Goal: Task Accomplishment & Management: Complete application form

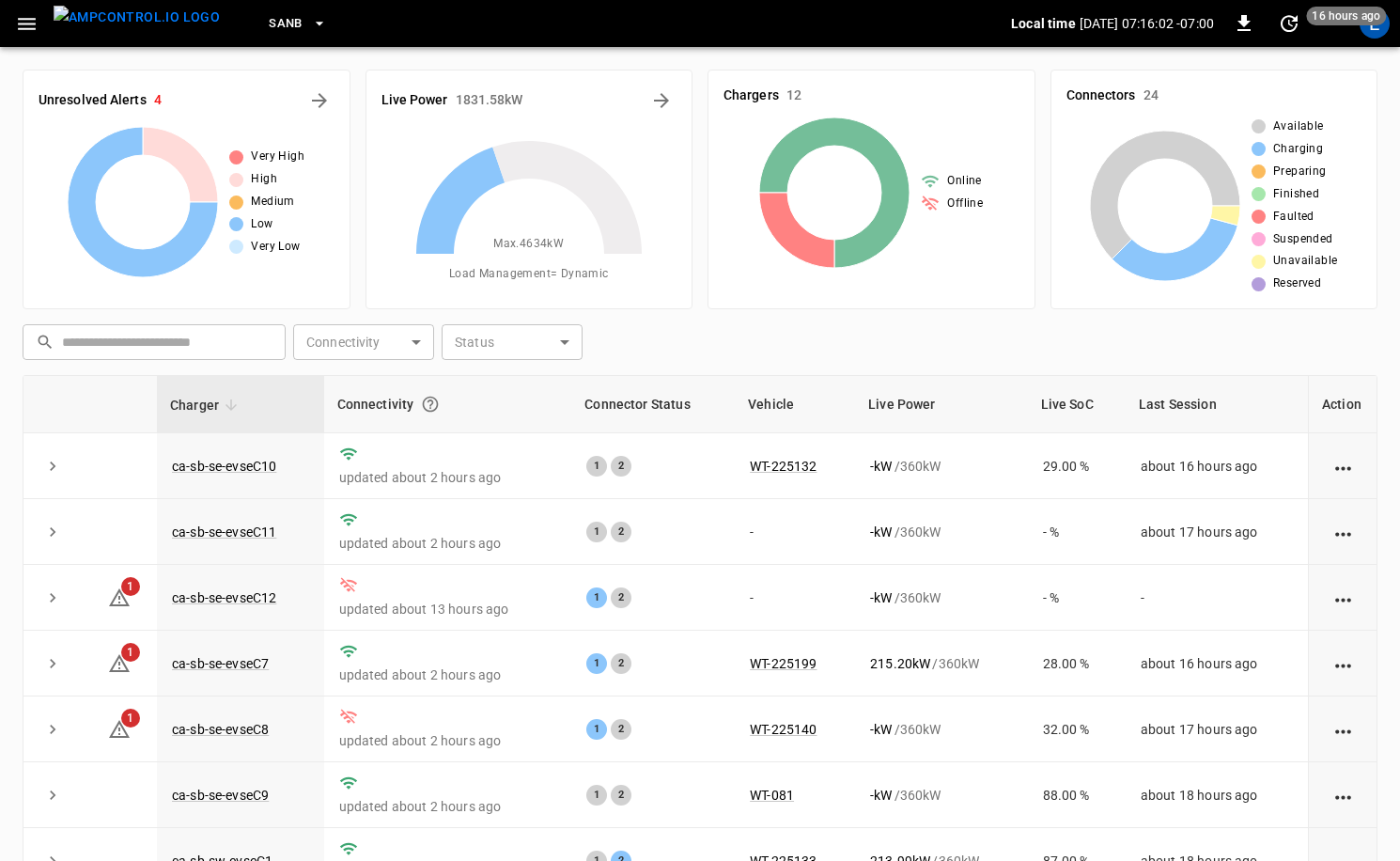
scroll to position [189, 0]
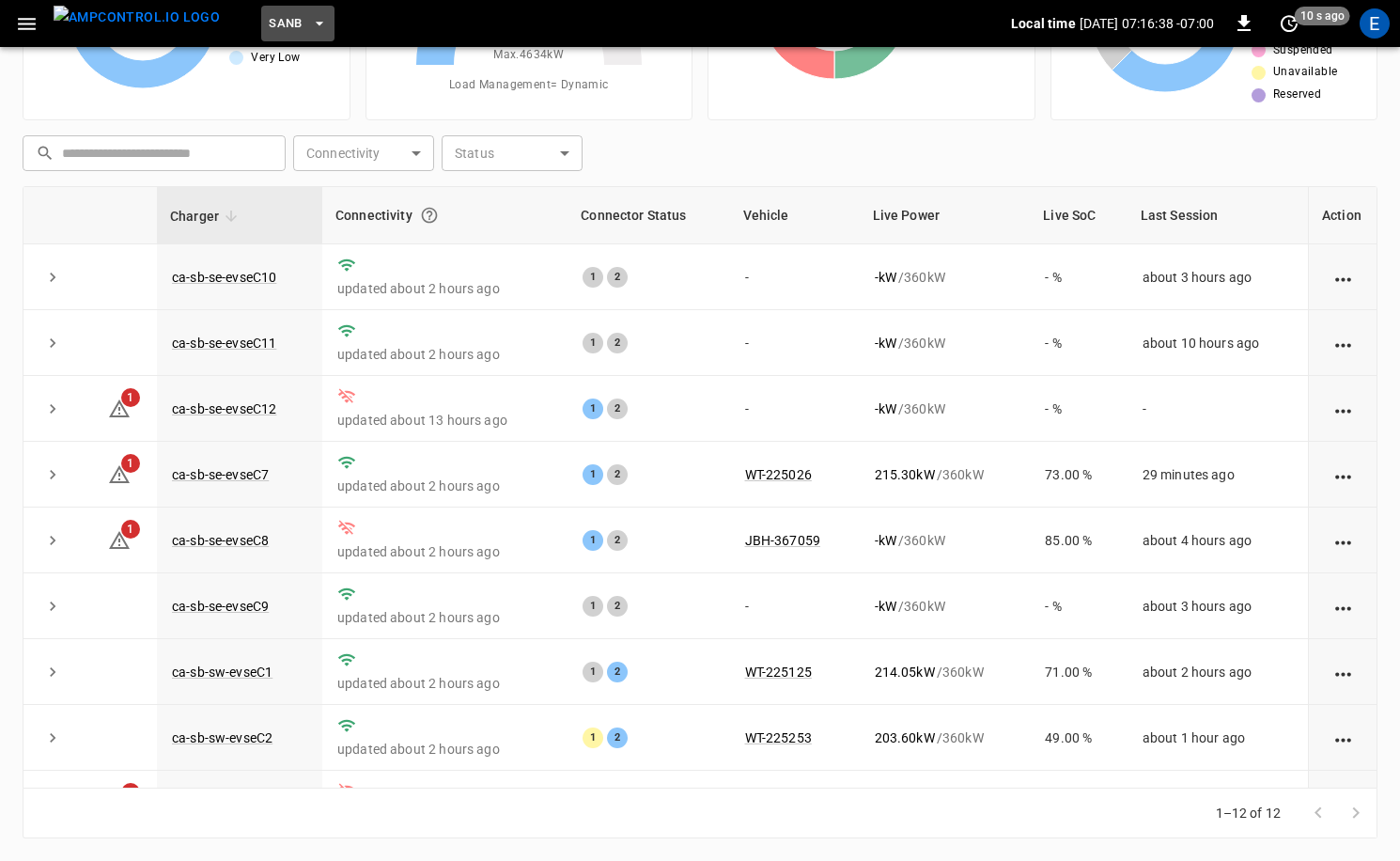
click at [285, 9] on button "SanB" at bounding box center [298, 24] width 73 height 37
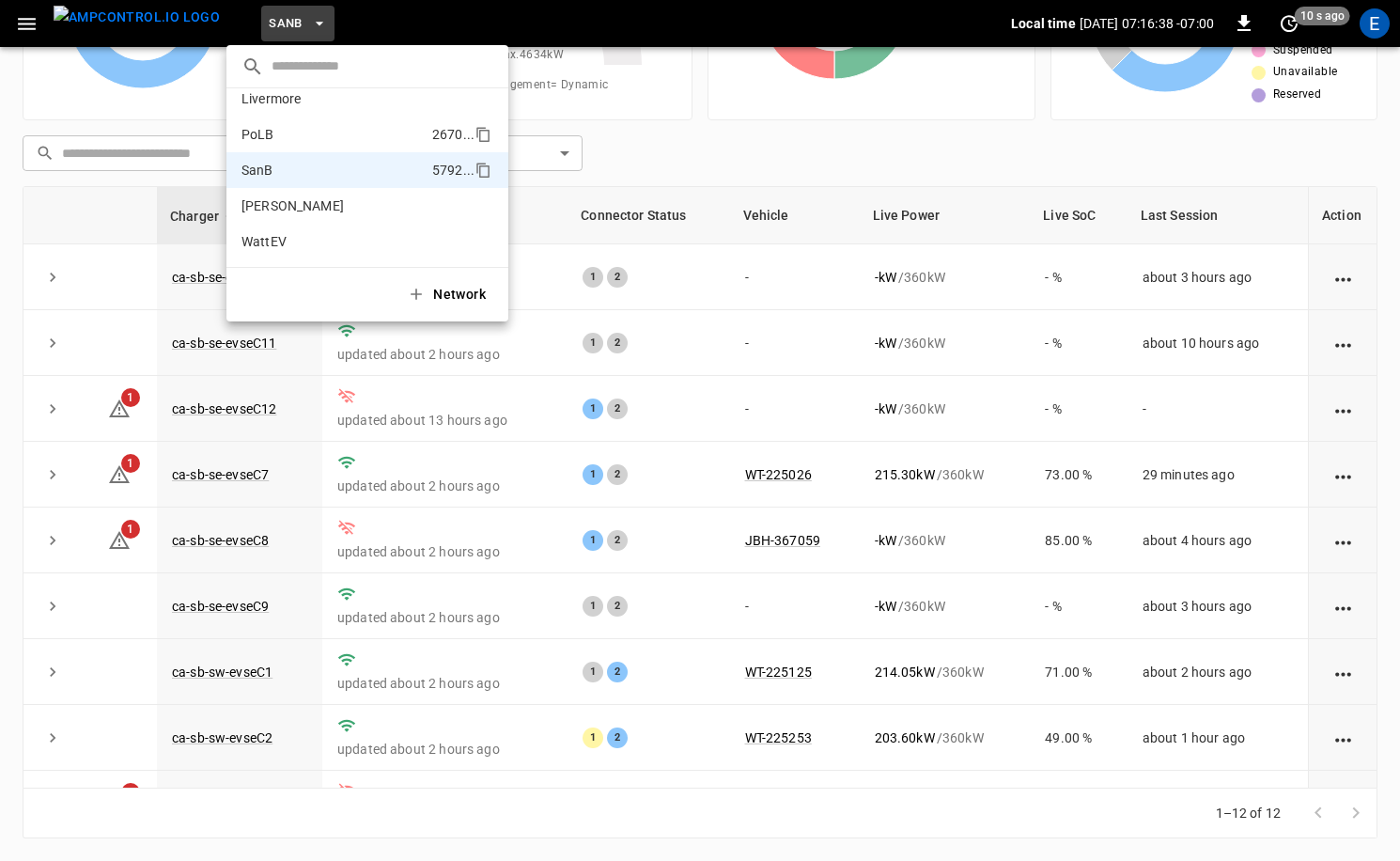
scroll to position [0, 0]
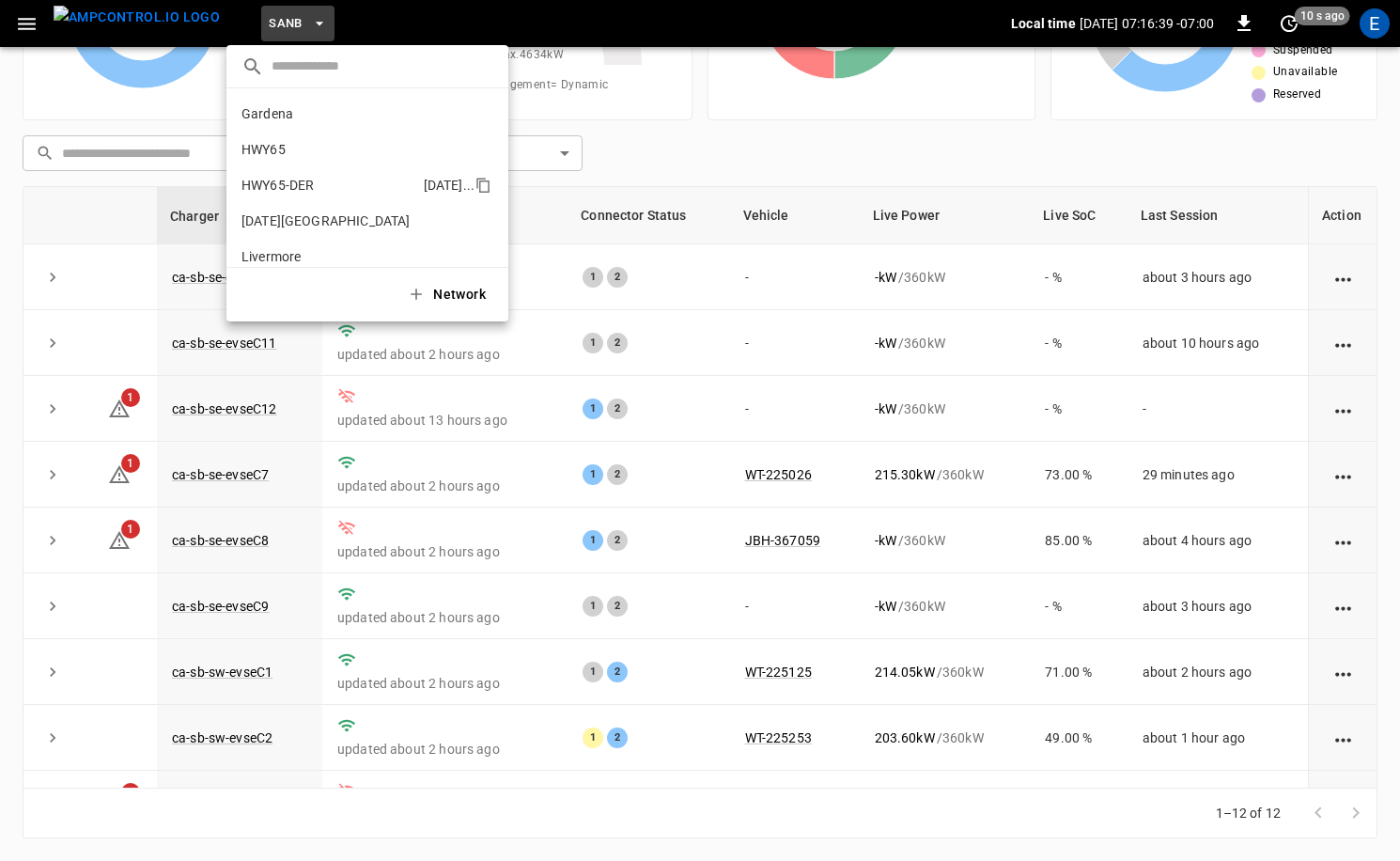
click at [349, 177] on p "HWY65-DER" at bounding box center [329, 185] width 175 height 19
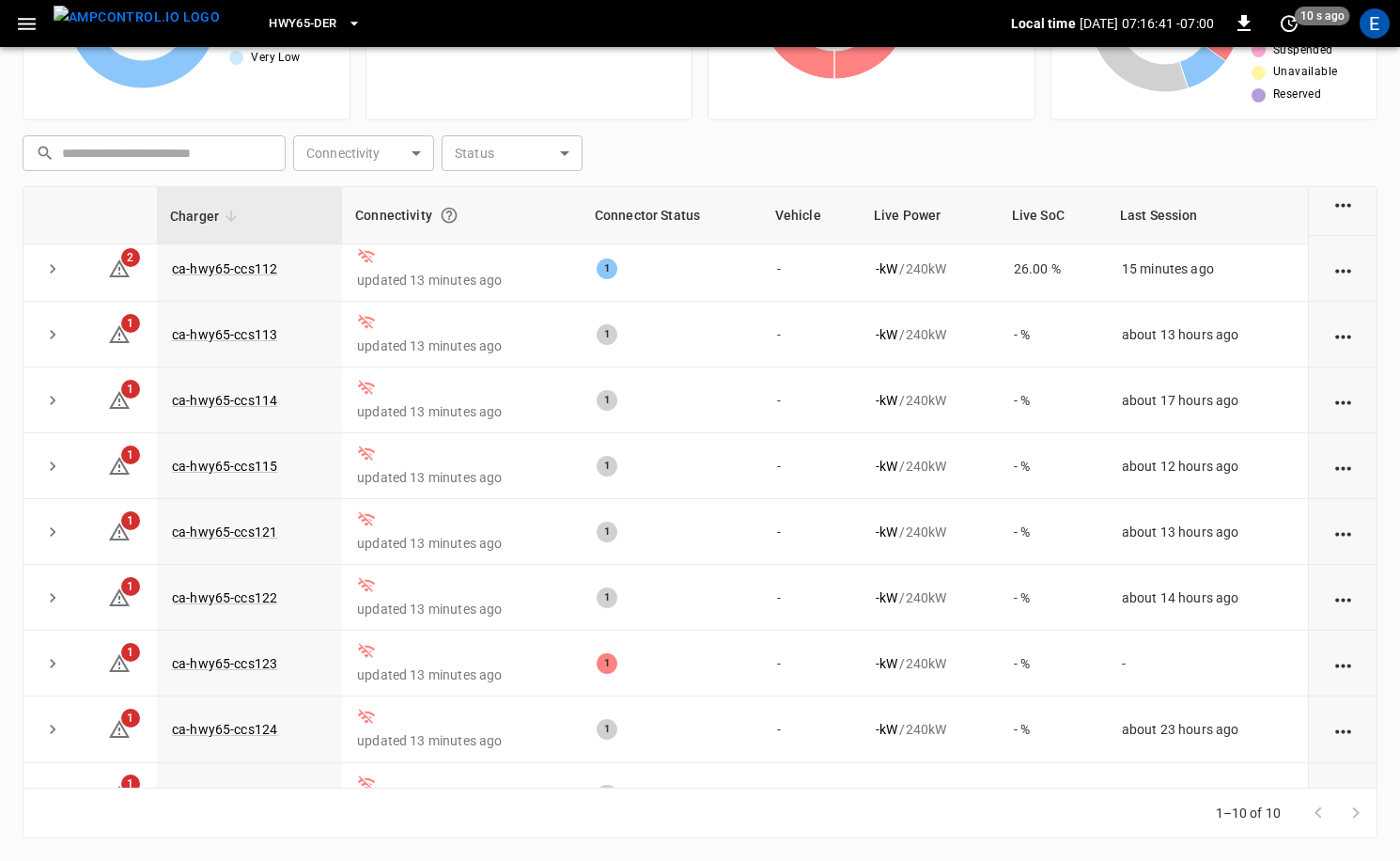
scroll to position [72, 0]
click at [106, 13] on img "menu" at bounding box center [137, 18] width 167 height 24
click at [269, 23] on span "HWY65-DER" at bounding box center [303, 24] width 68 height 22
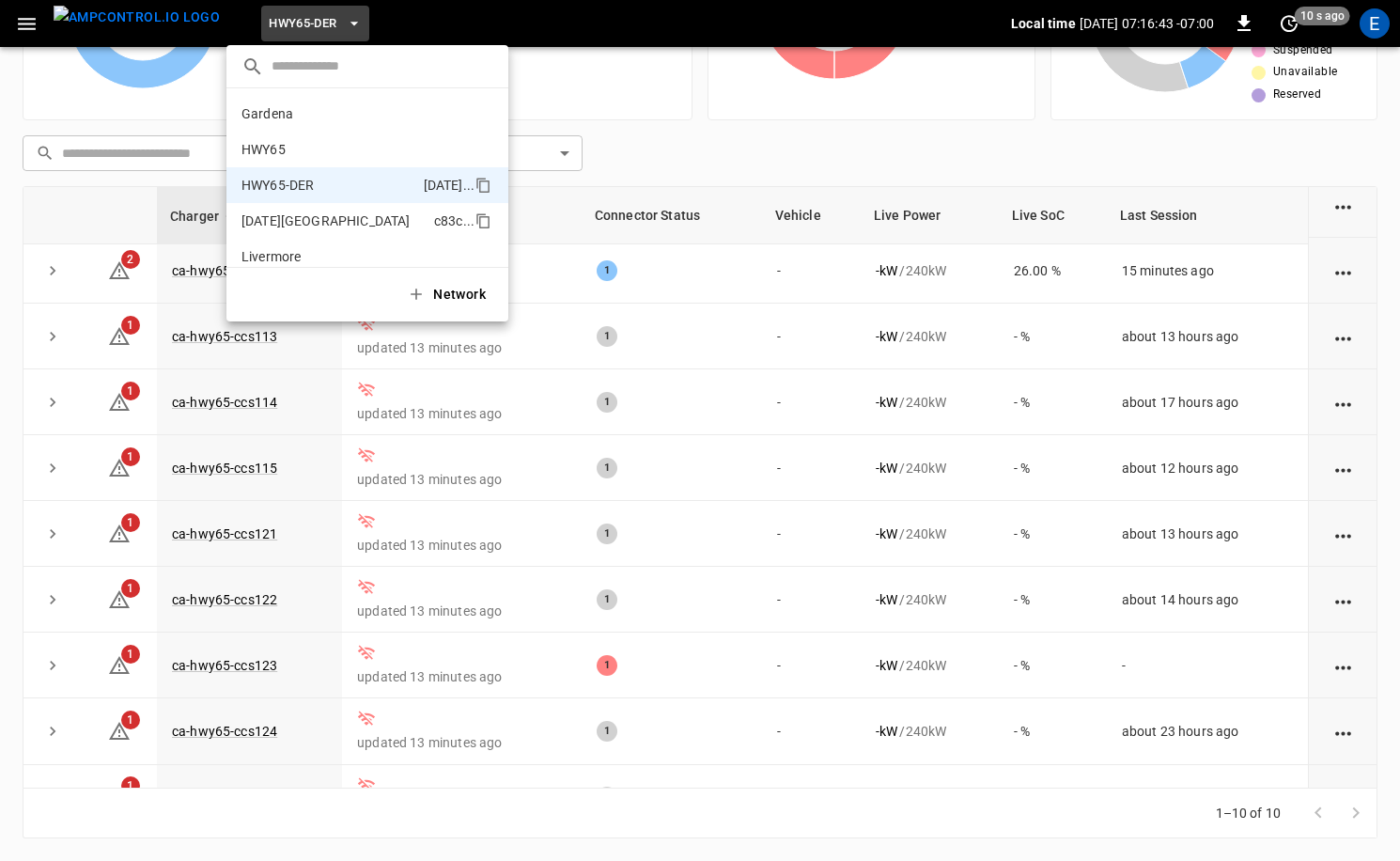
scroll to position [66, 0]
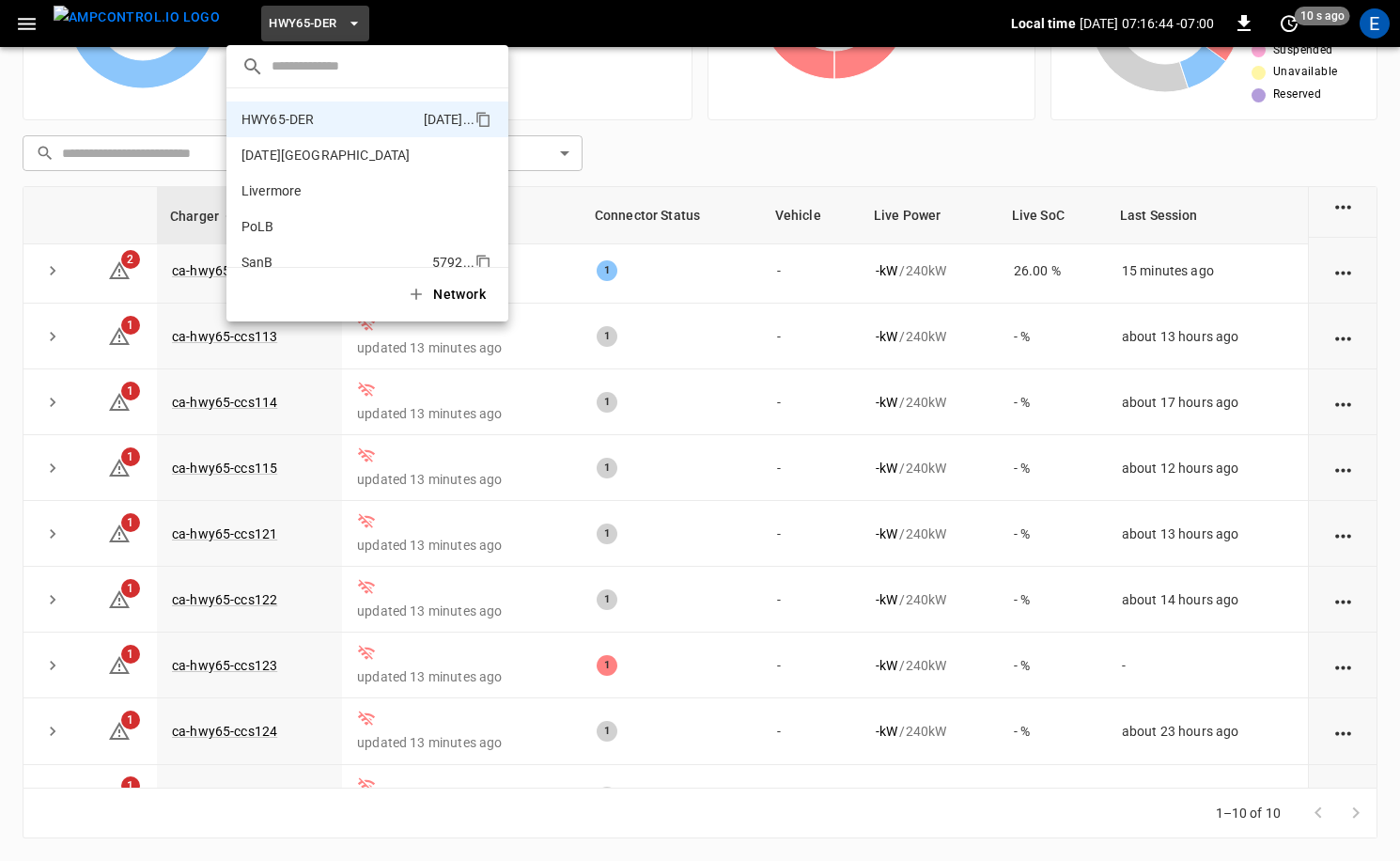
click at [324, 256] on p "SanB" at bounding box center [333, 262] width 184 height 19
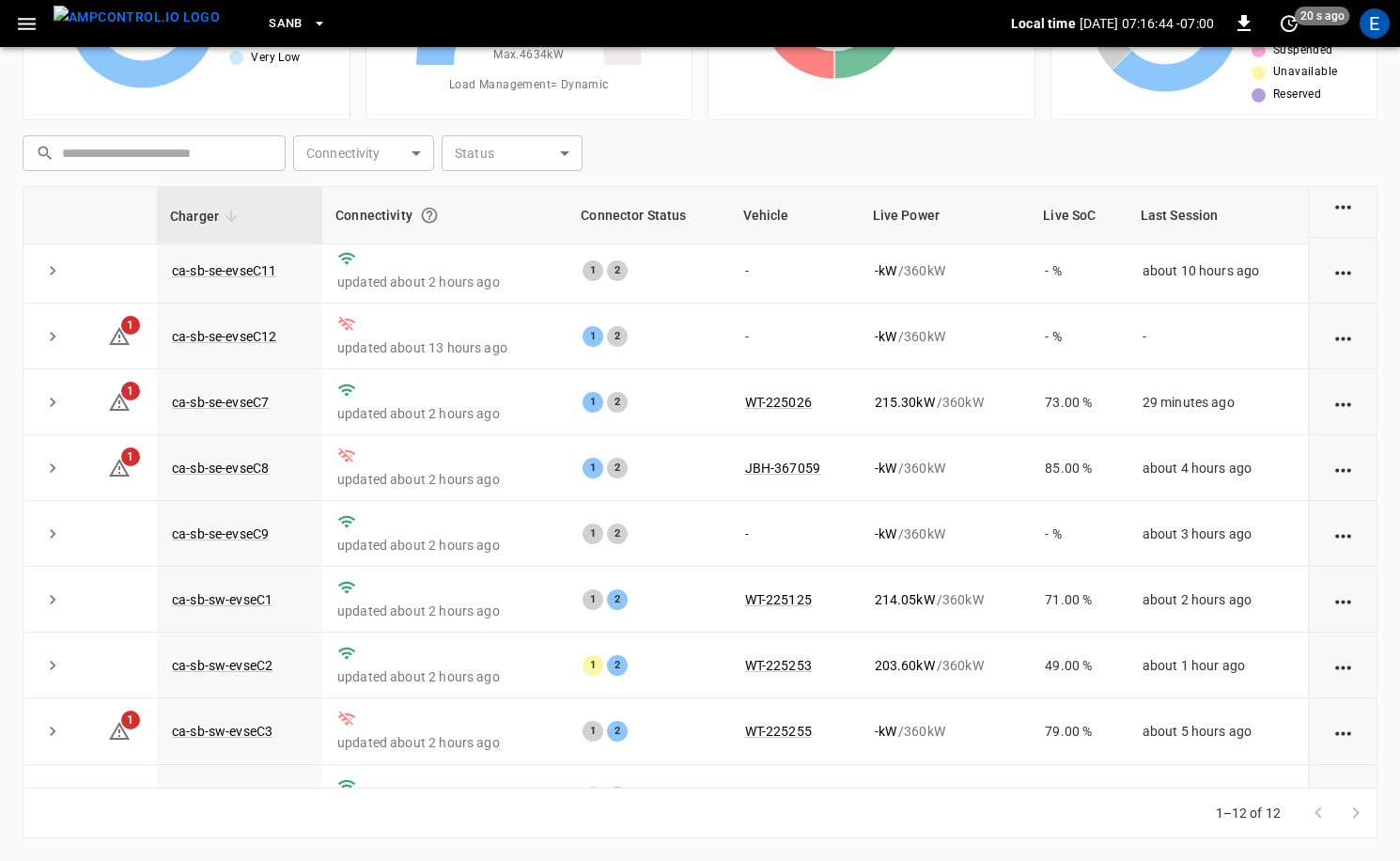
scroll to position [182, 0]
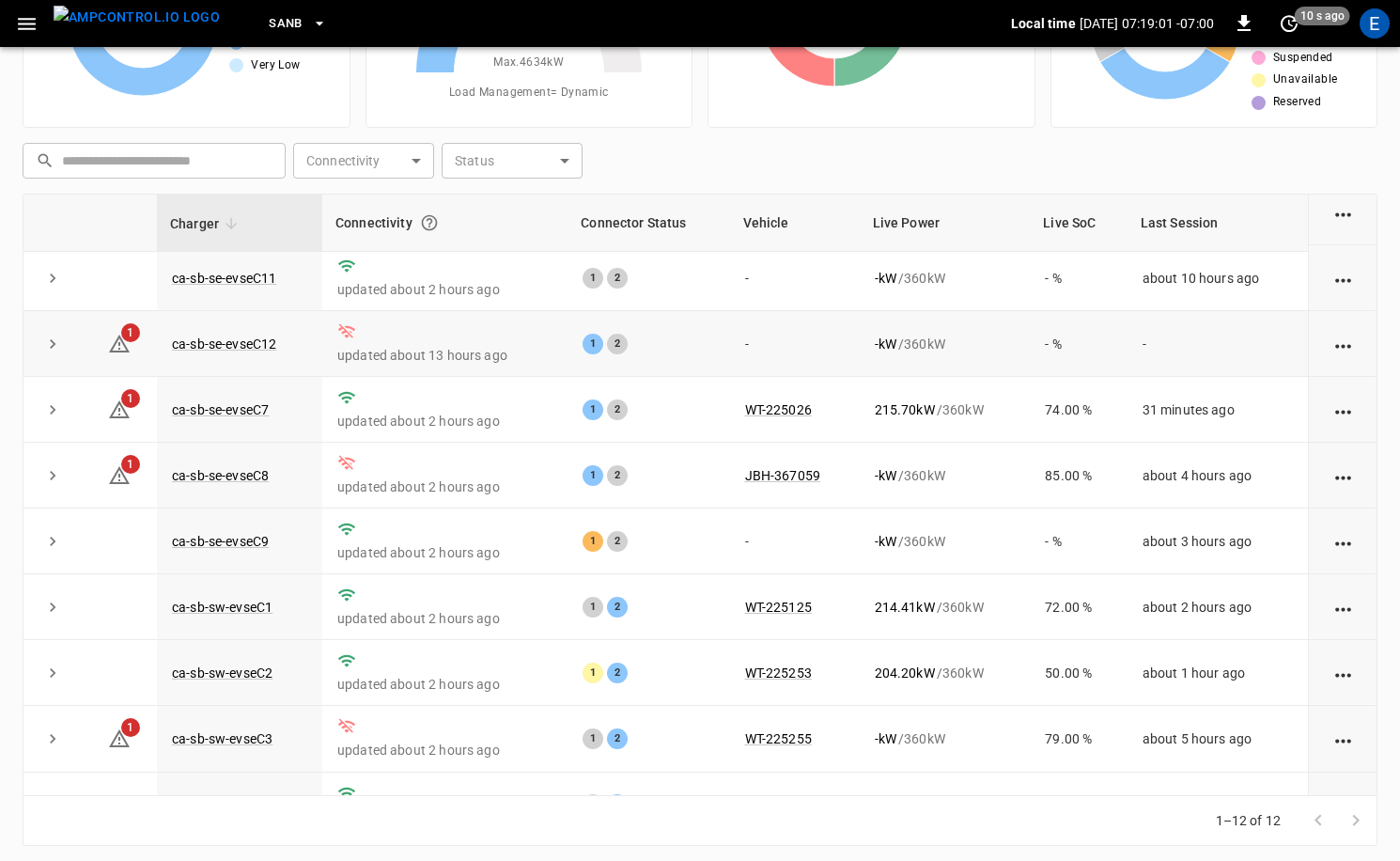
click at [786, 357] on td "-" at bounding box center [794, 344] width 130 height 66
click at [1380, 27] on div "E" at bounding box center [1375, 24] width 30 height 30
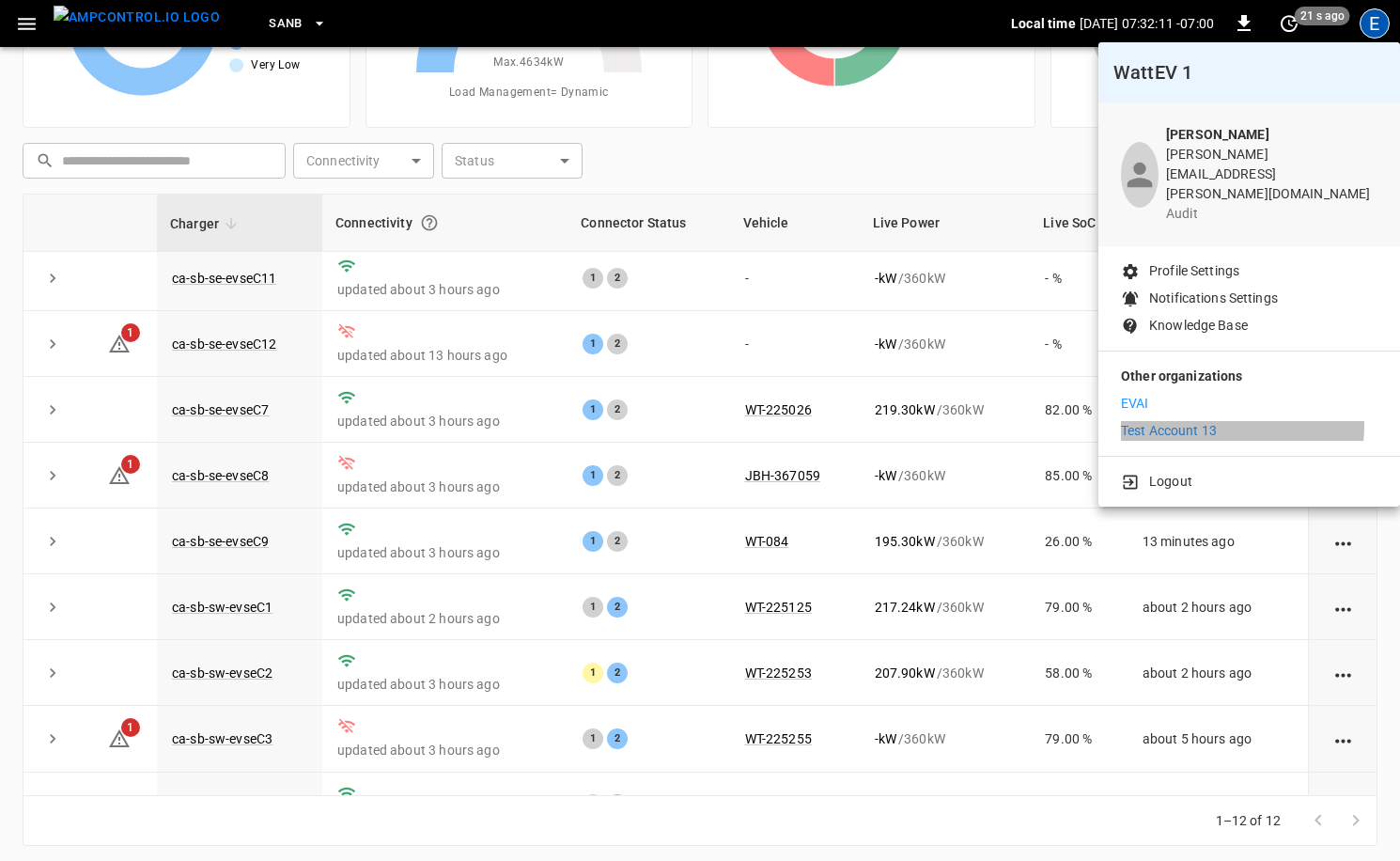
click at [1216, 421] on p "Test Account 13" at bounding box center [1169, 431] width 96 height 20
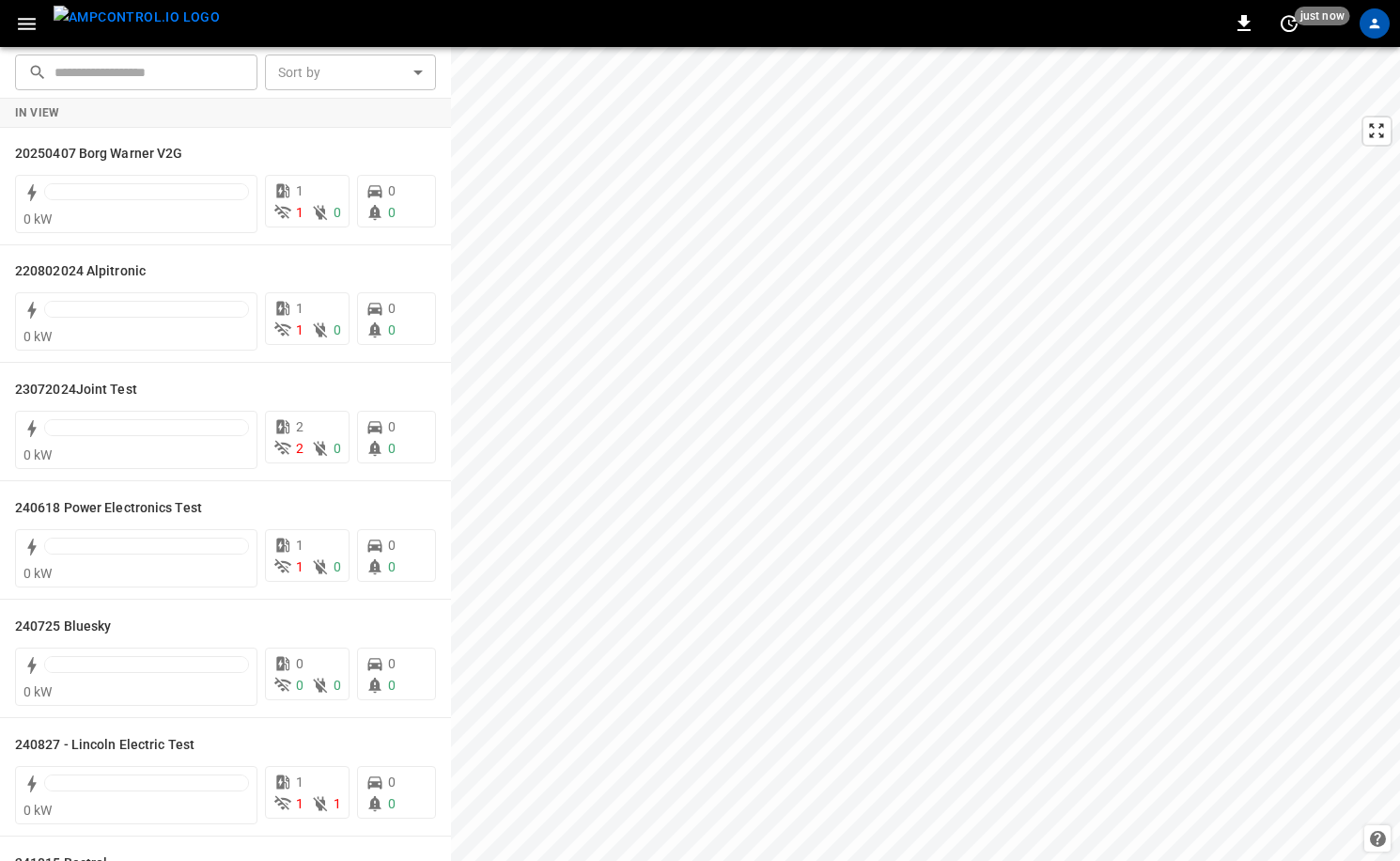
click at [145, 29] on img "menu" at bounding box center [137, 18] width 167 height 24
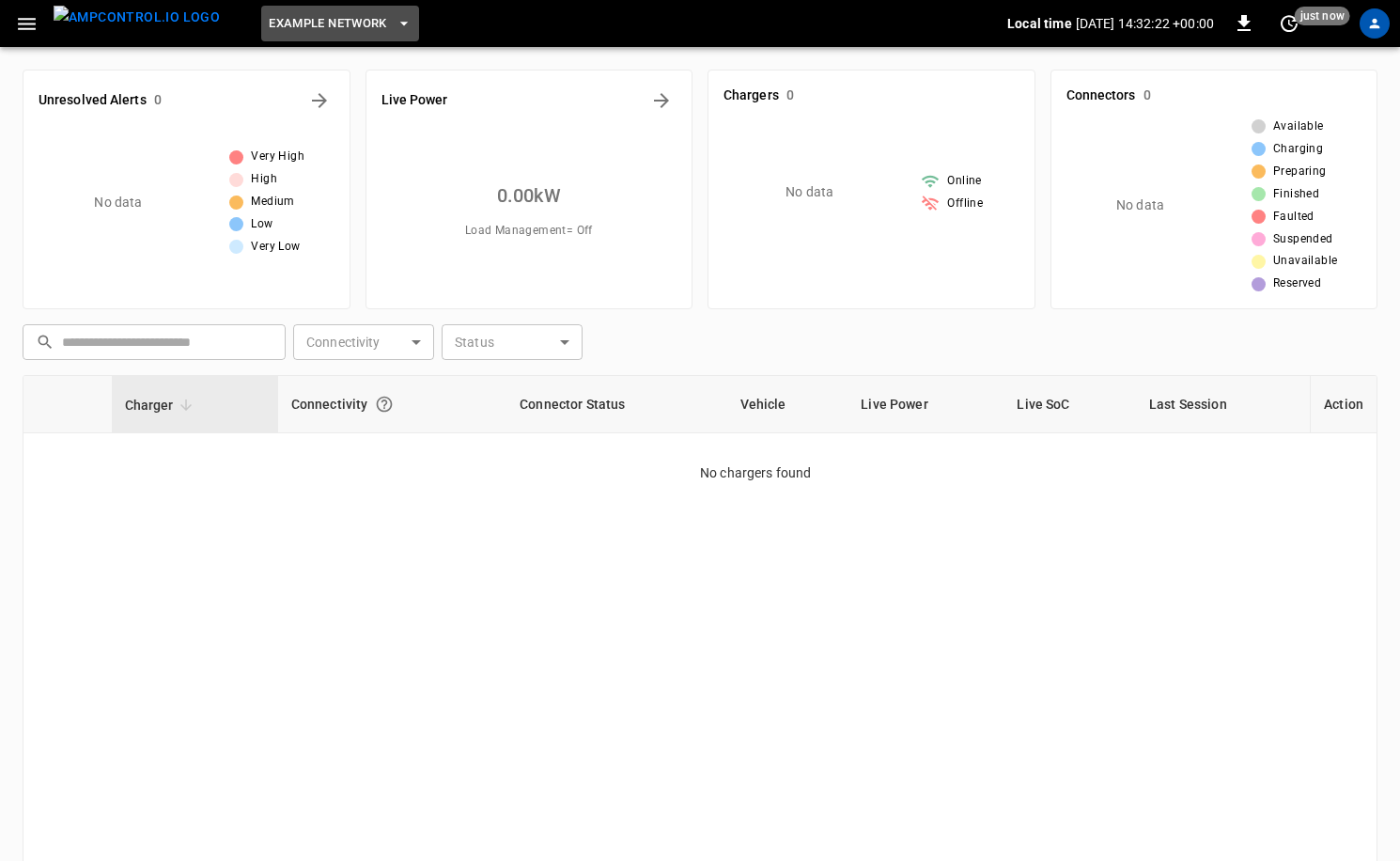
click at [353, 29] on span "Example Network" at bounding box center [328, 24] width 118 height 22
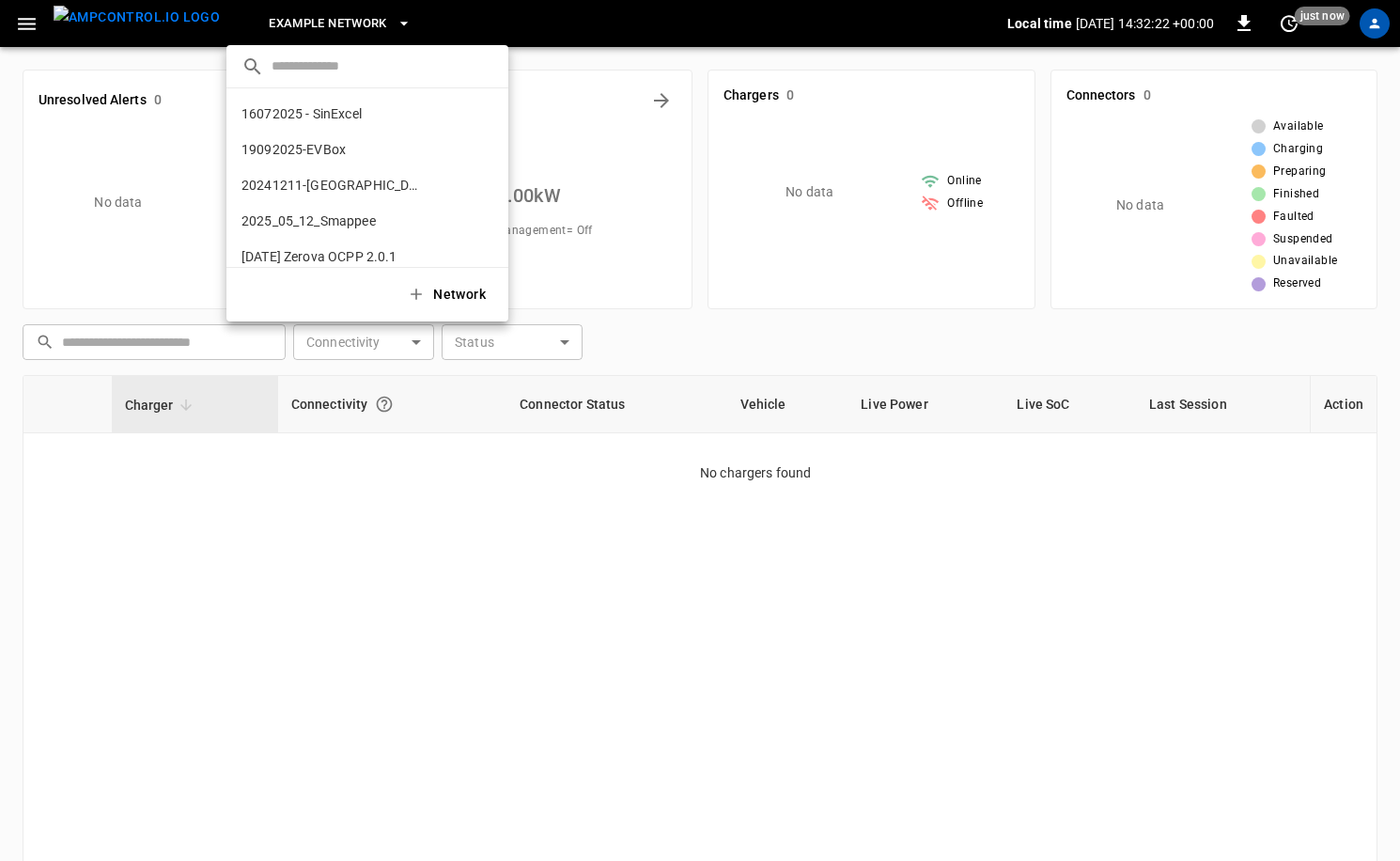
scroll to position [1173, 0]
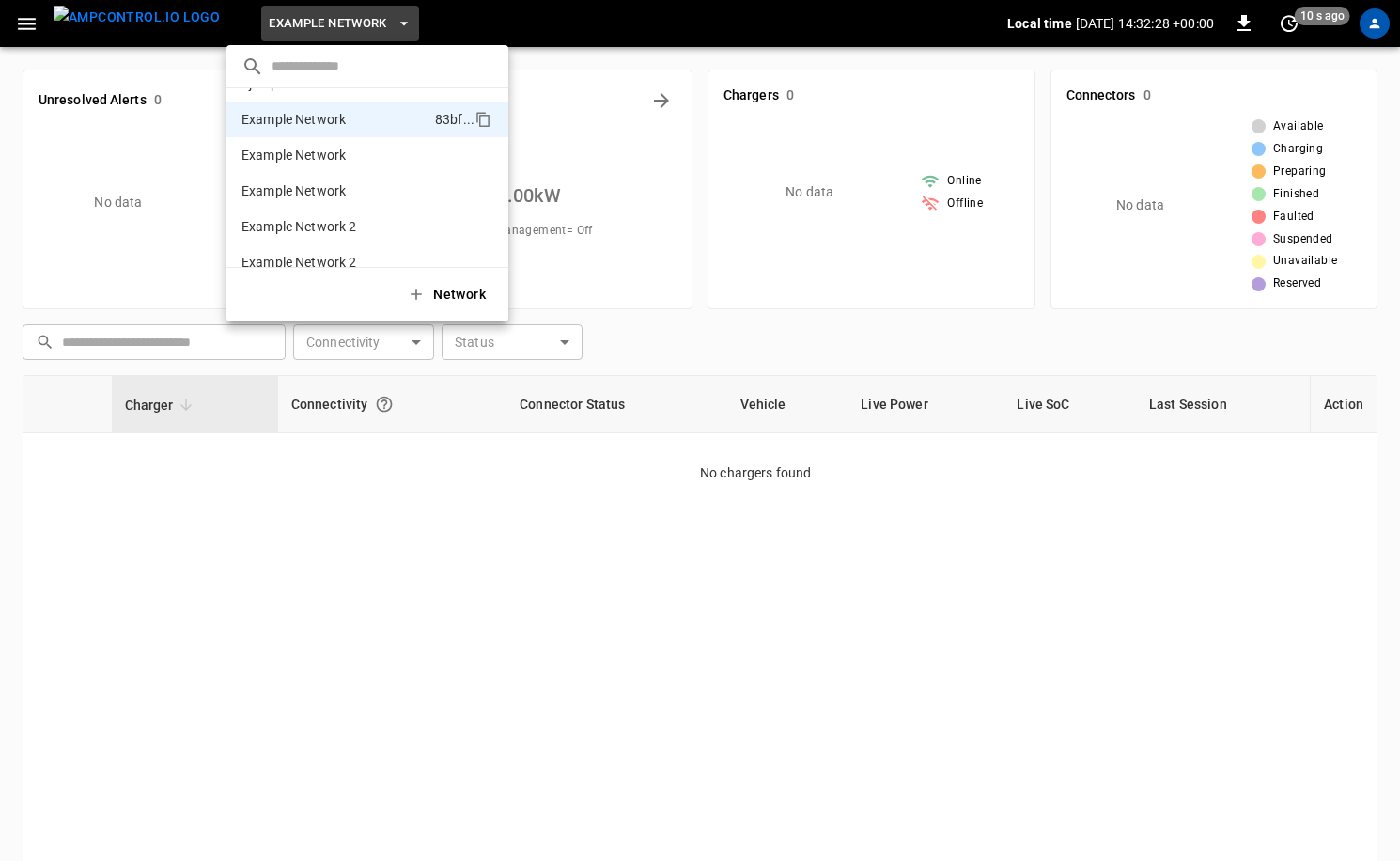
click at [350, 59] on input "text" at bounding box center [382, 66] width 221 height 27
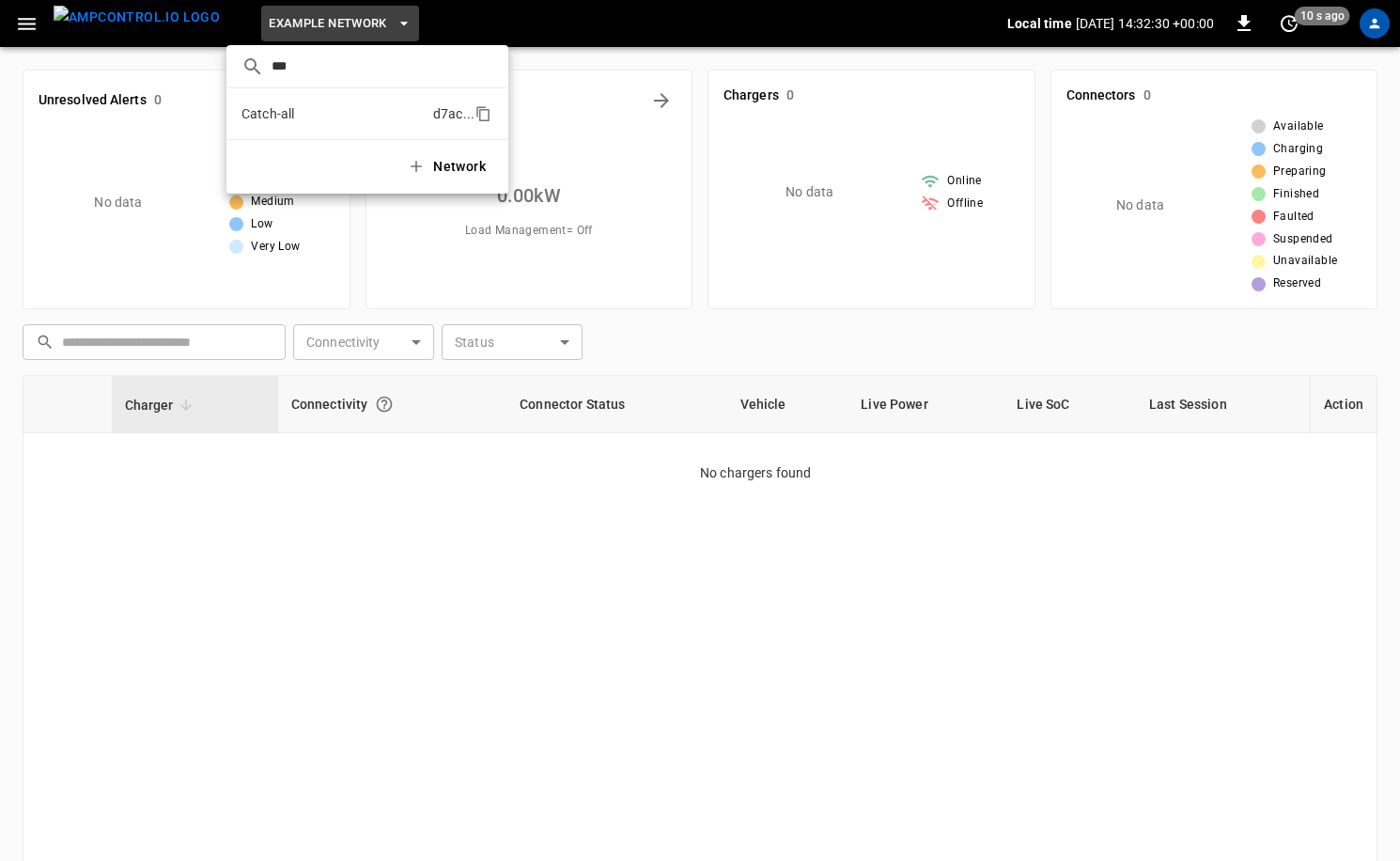
type input "***"
click at [333, 115] on p "Catch-all" at bounding box center [334, 113] width 185 height 19
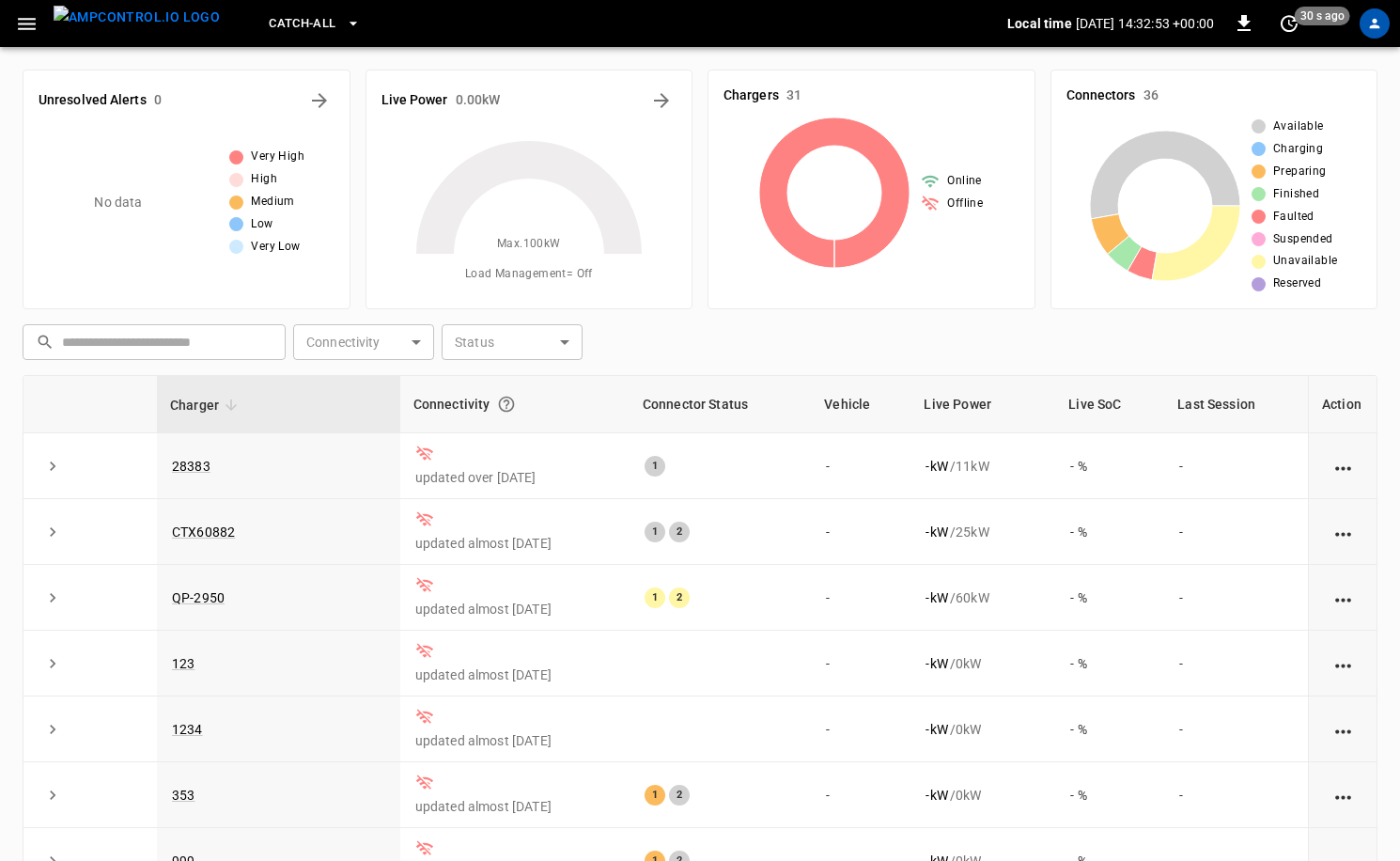
click at [344, 28] on icon "button" at bounding box center [352, 23] width 19 height 19
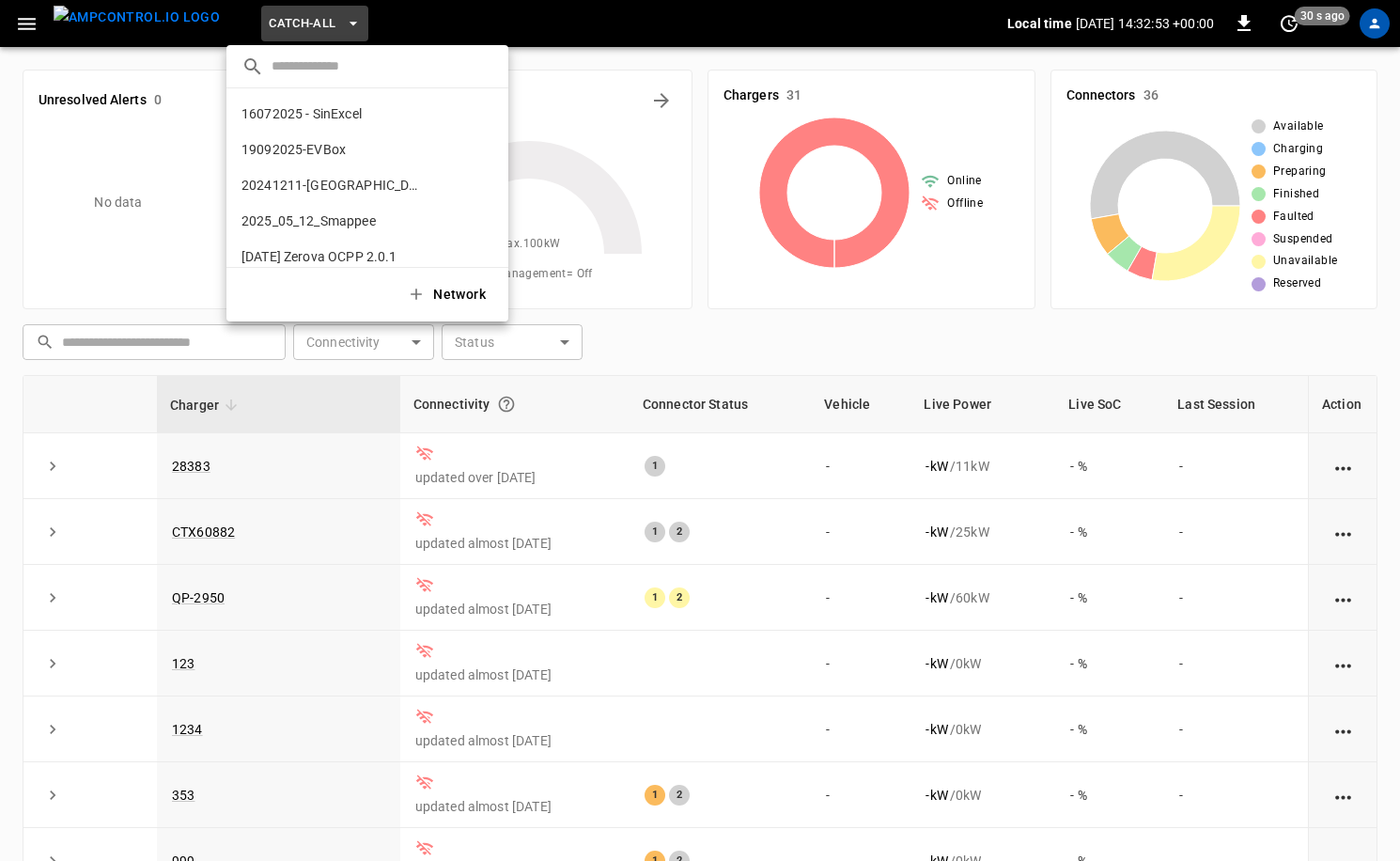
scroll to position [958, 0]
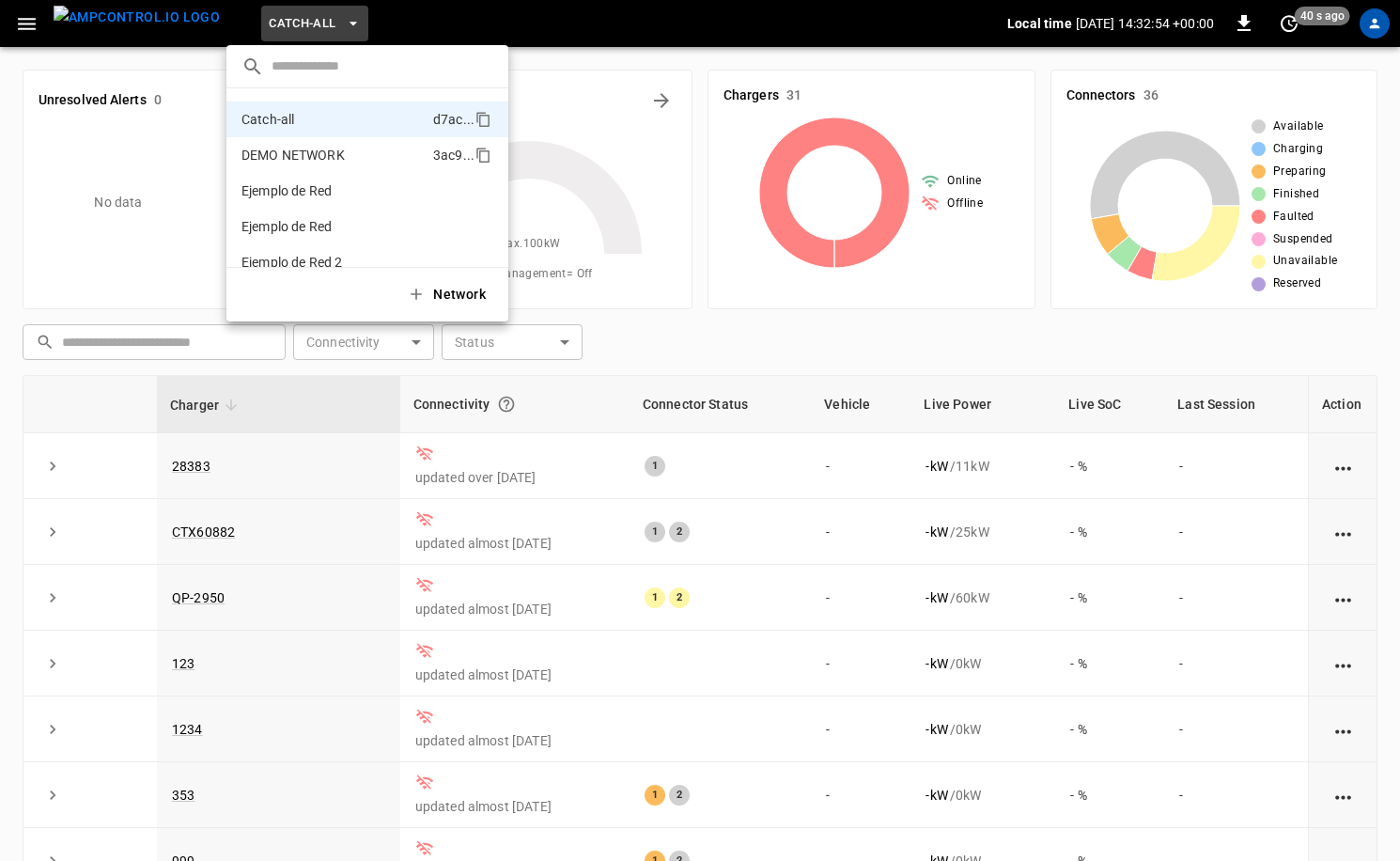
click at [336, 152] on p "DEMO NETWORK" at bounding box center [334, 155] width 185 height 19
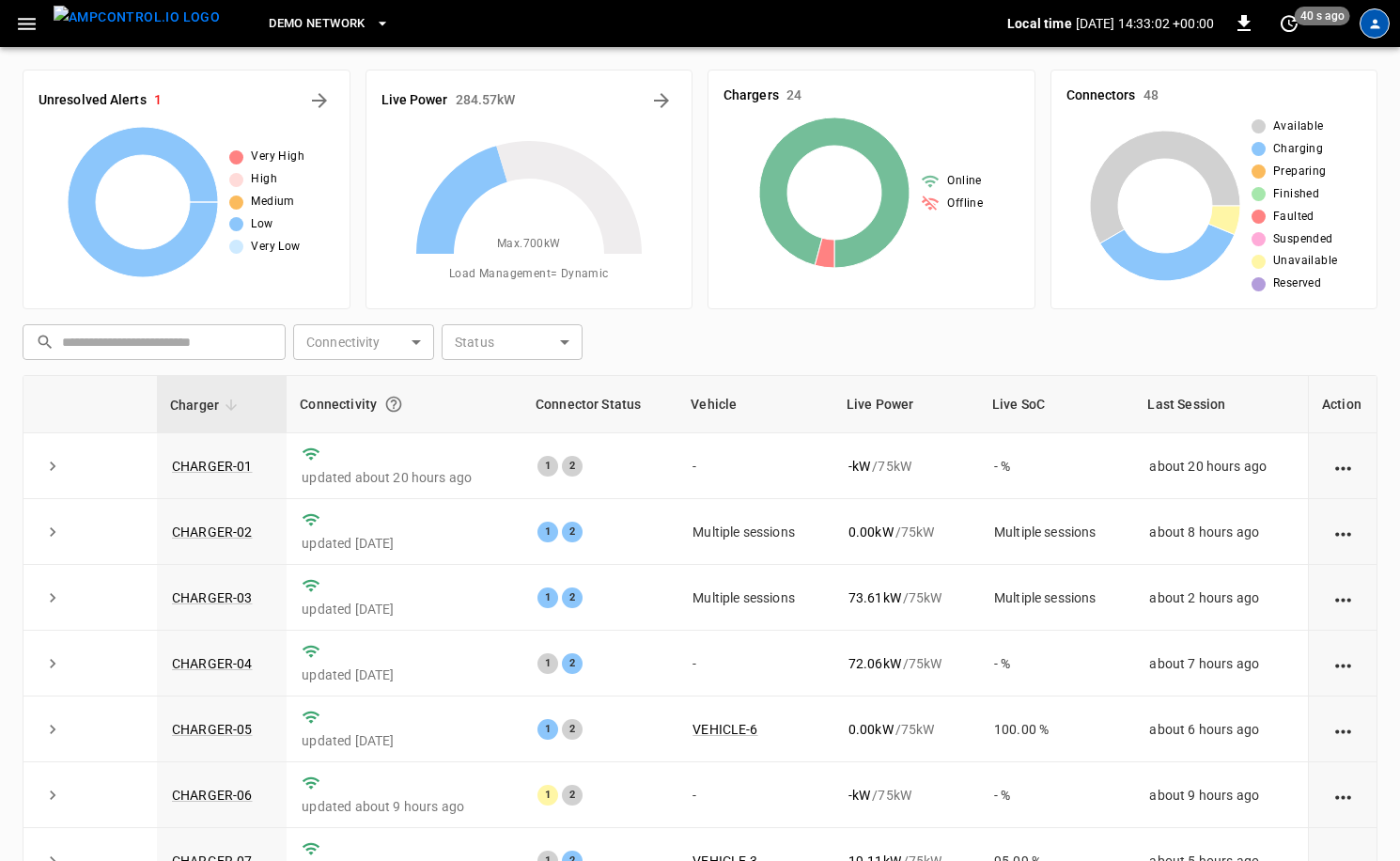
click at [1376, 27] on icon "profile-icon" at bounding box center [1374, 23] width 9 height 9
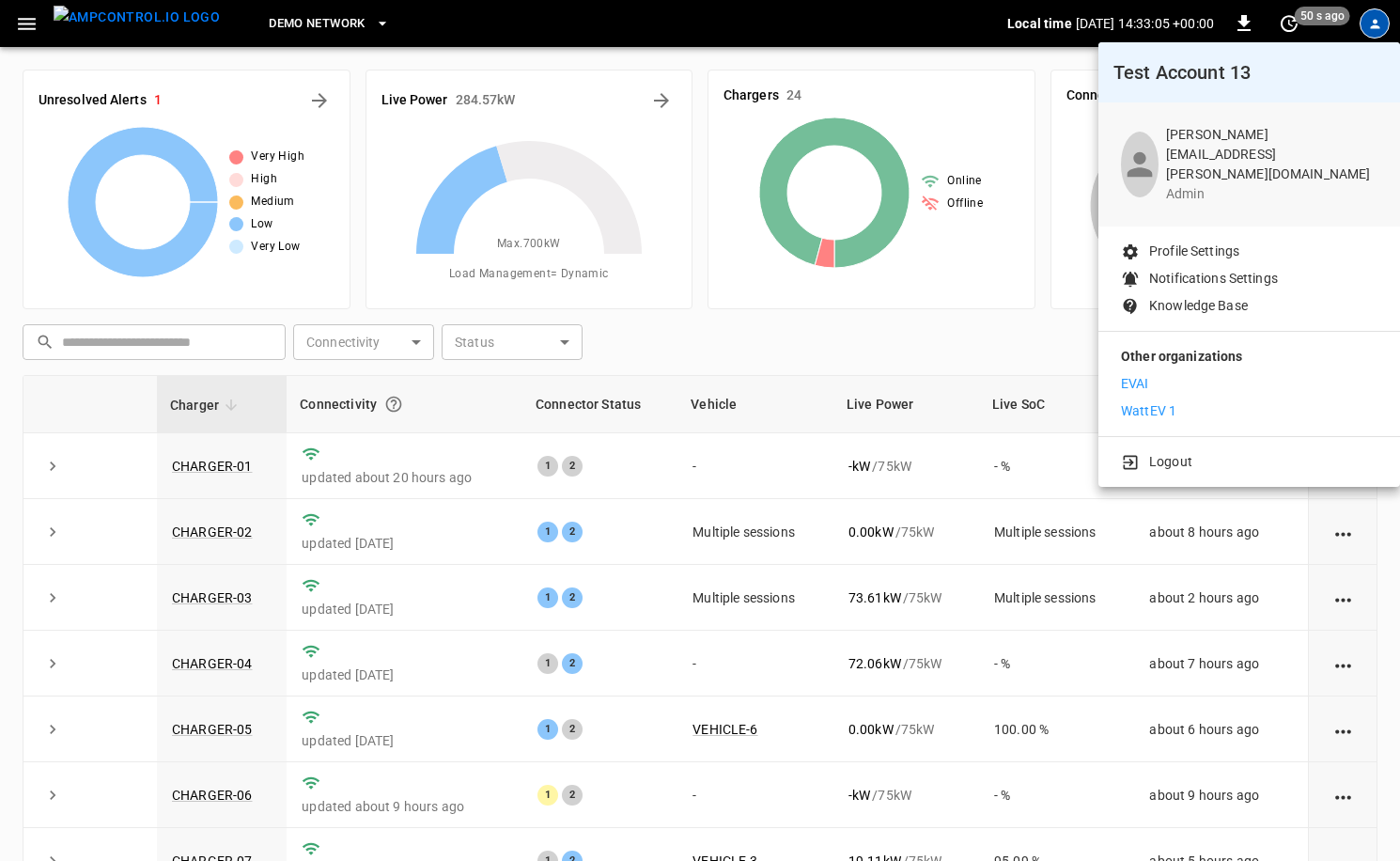
click at [1376, 27] on div at bounding box center [700, 430] width 1400 height 861
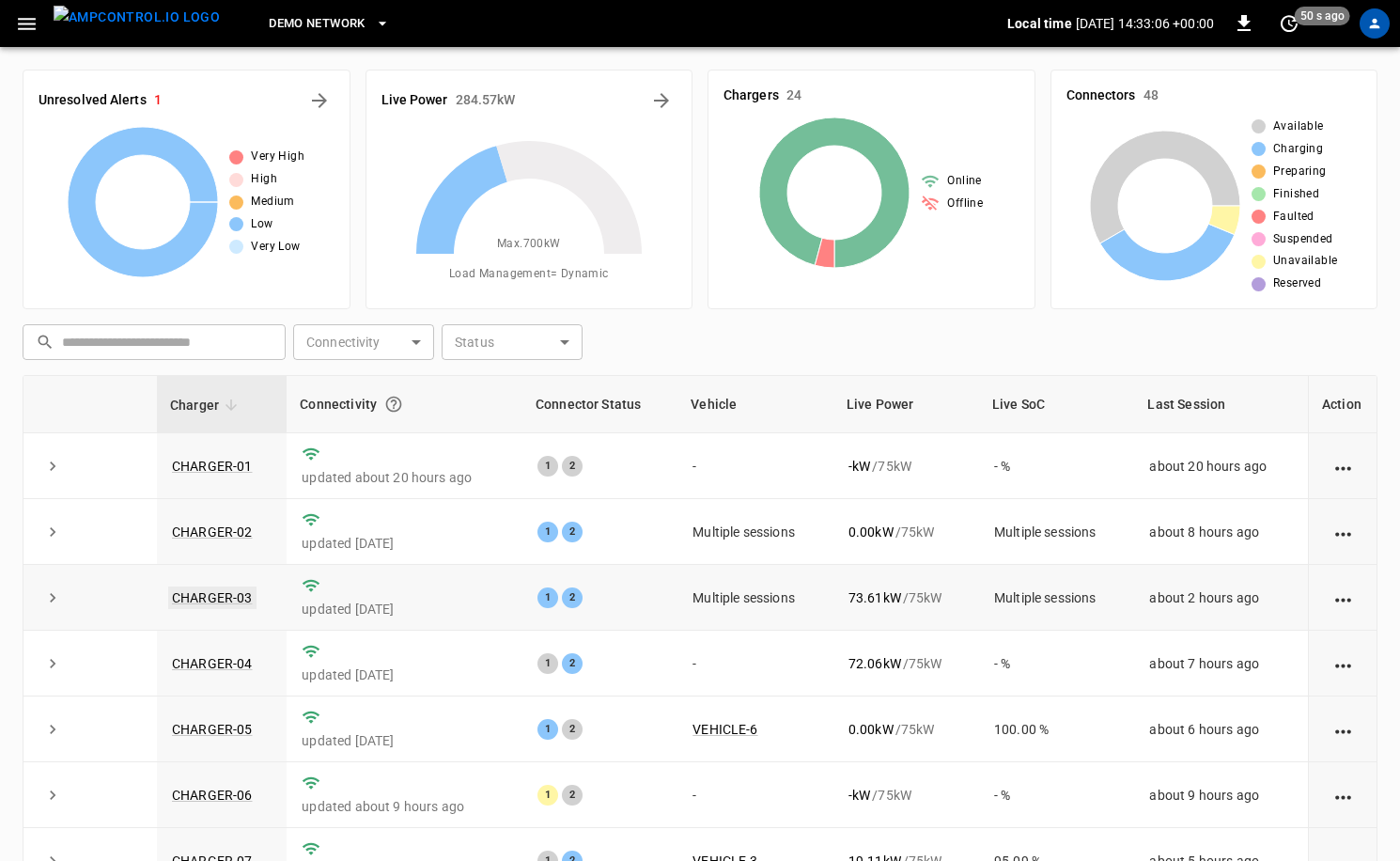
click at [245, 600] on link "CHARGER-03" at bounding box center [211, 598] width 88 height 23
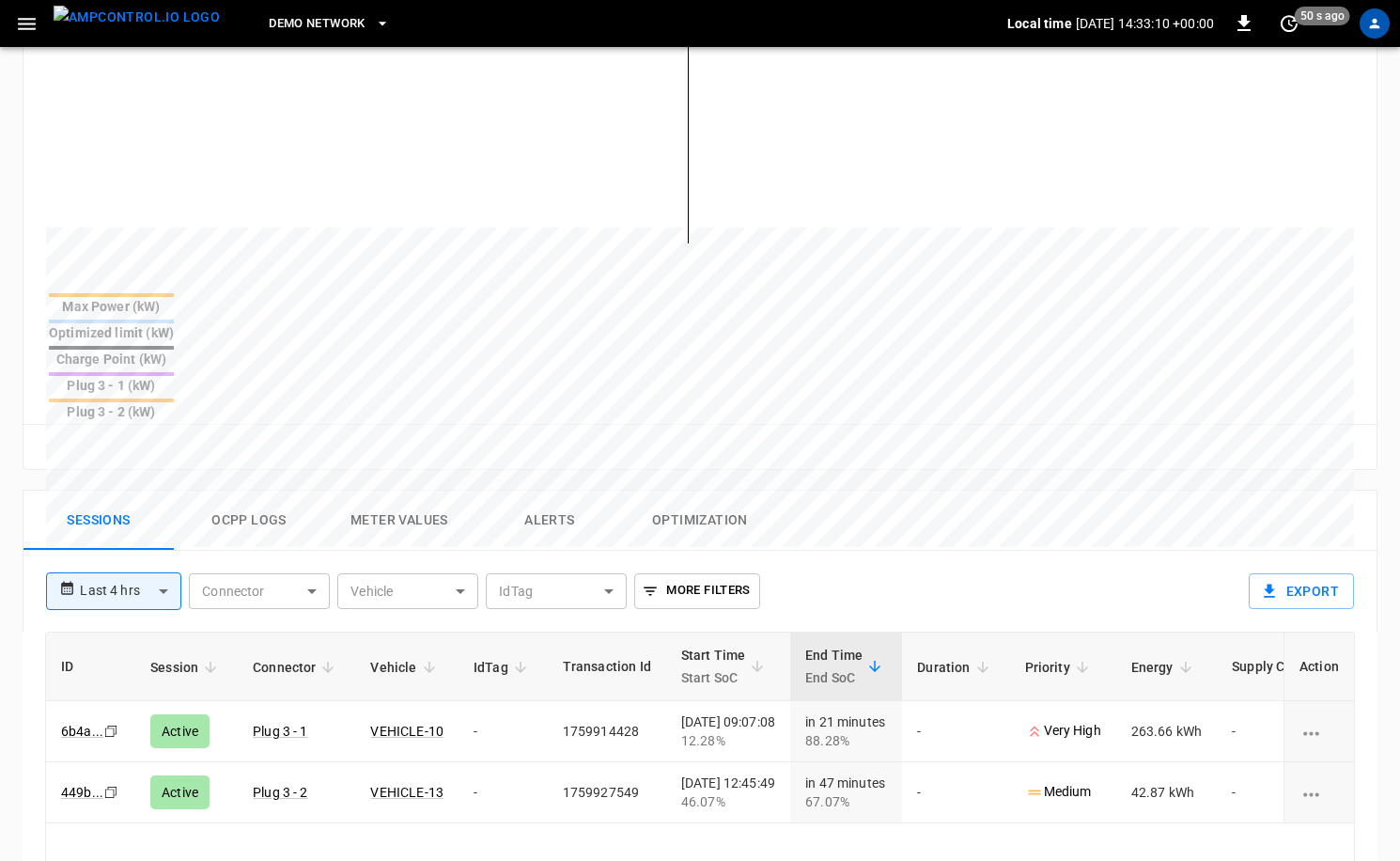
scroll to position [537, 0]
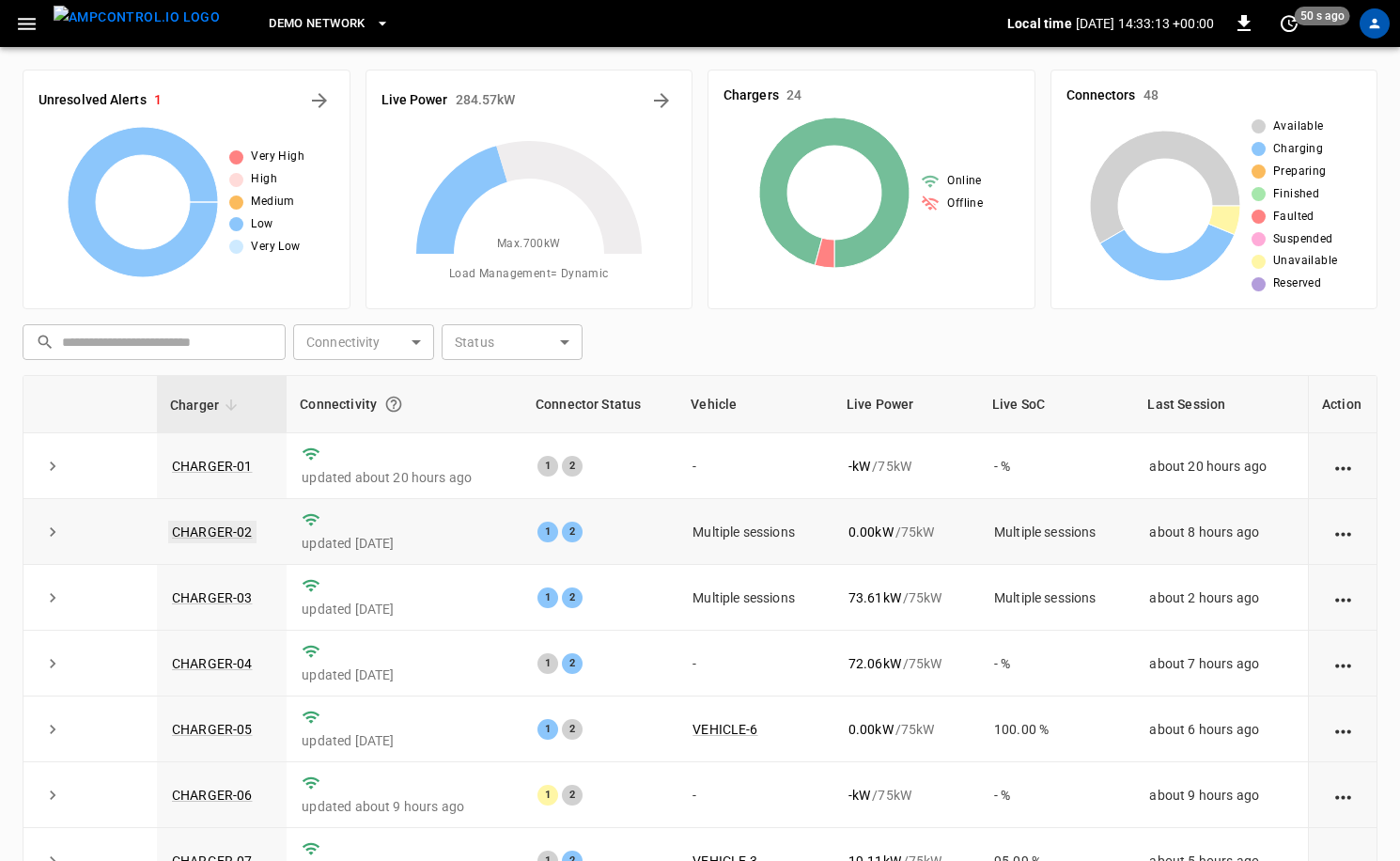
click at [209, 527] on link "CHARGER-02" at bounding box center [211, 531] width 88 height 23
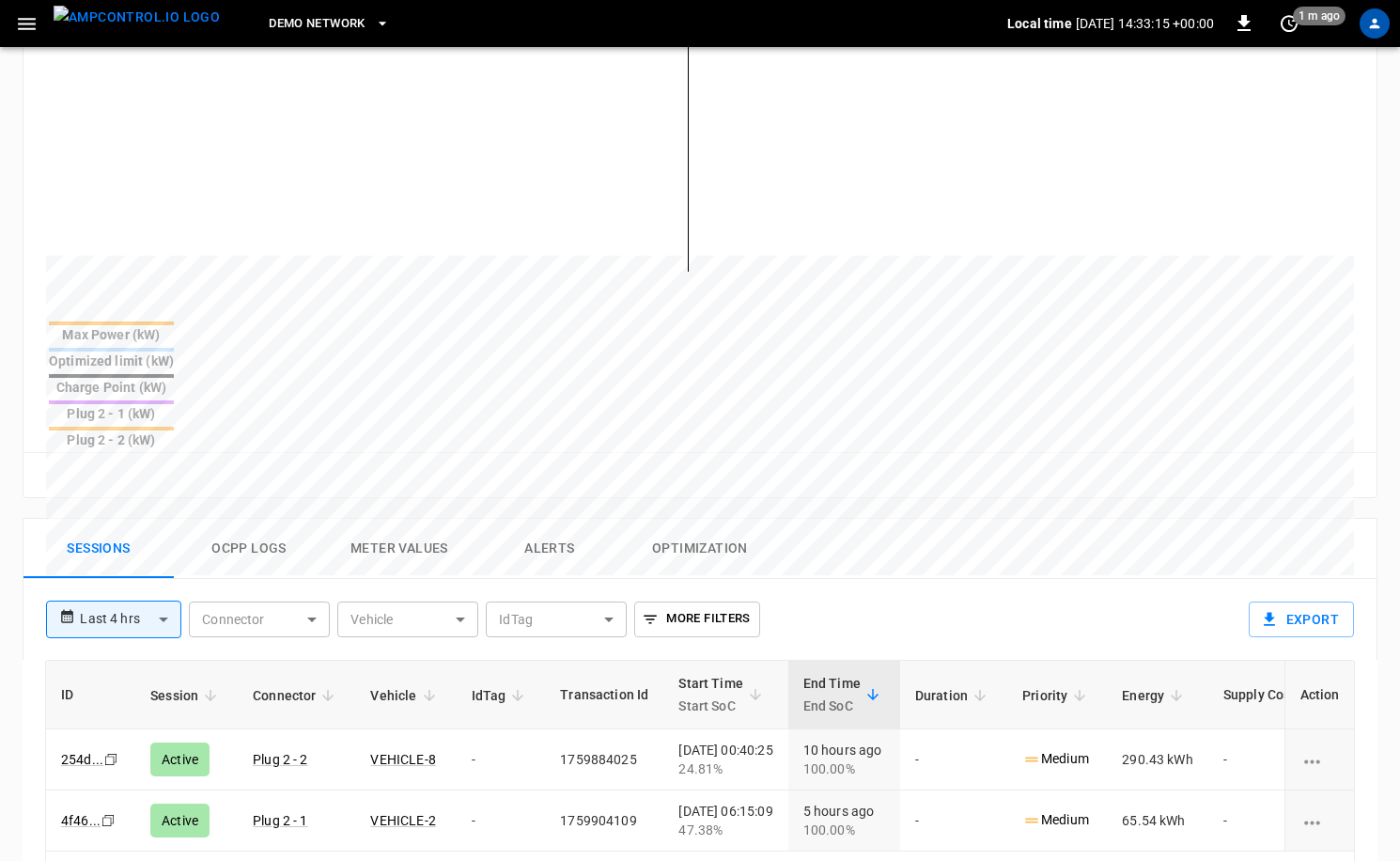
scroll to position [611, 0]
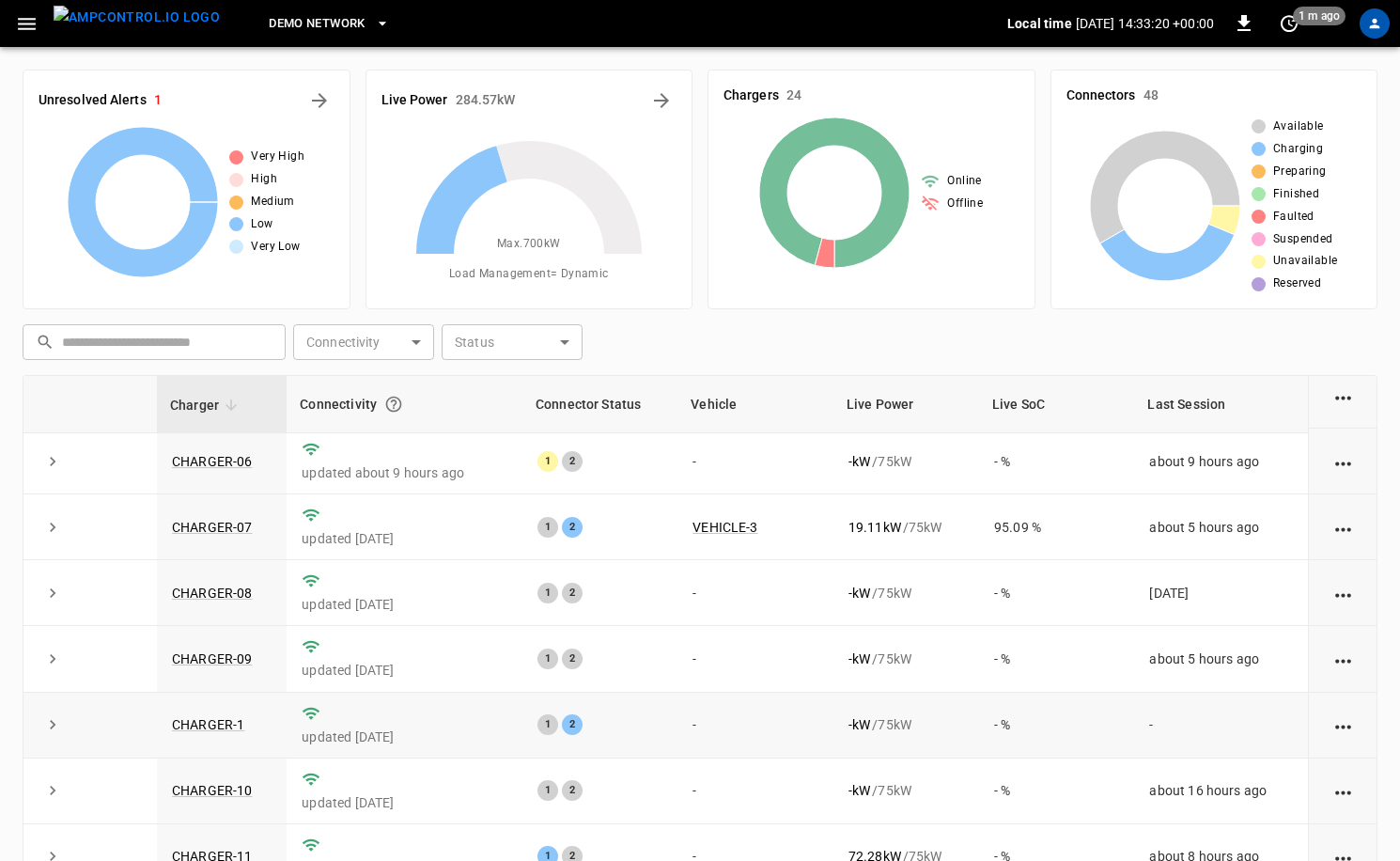
scroll to position [521, 0]
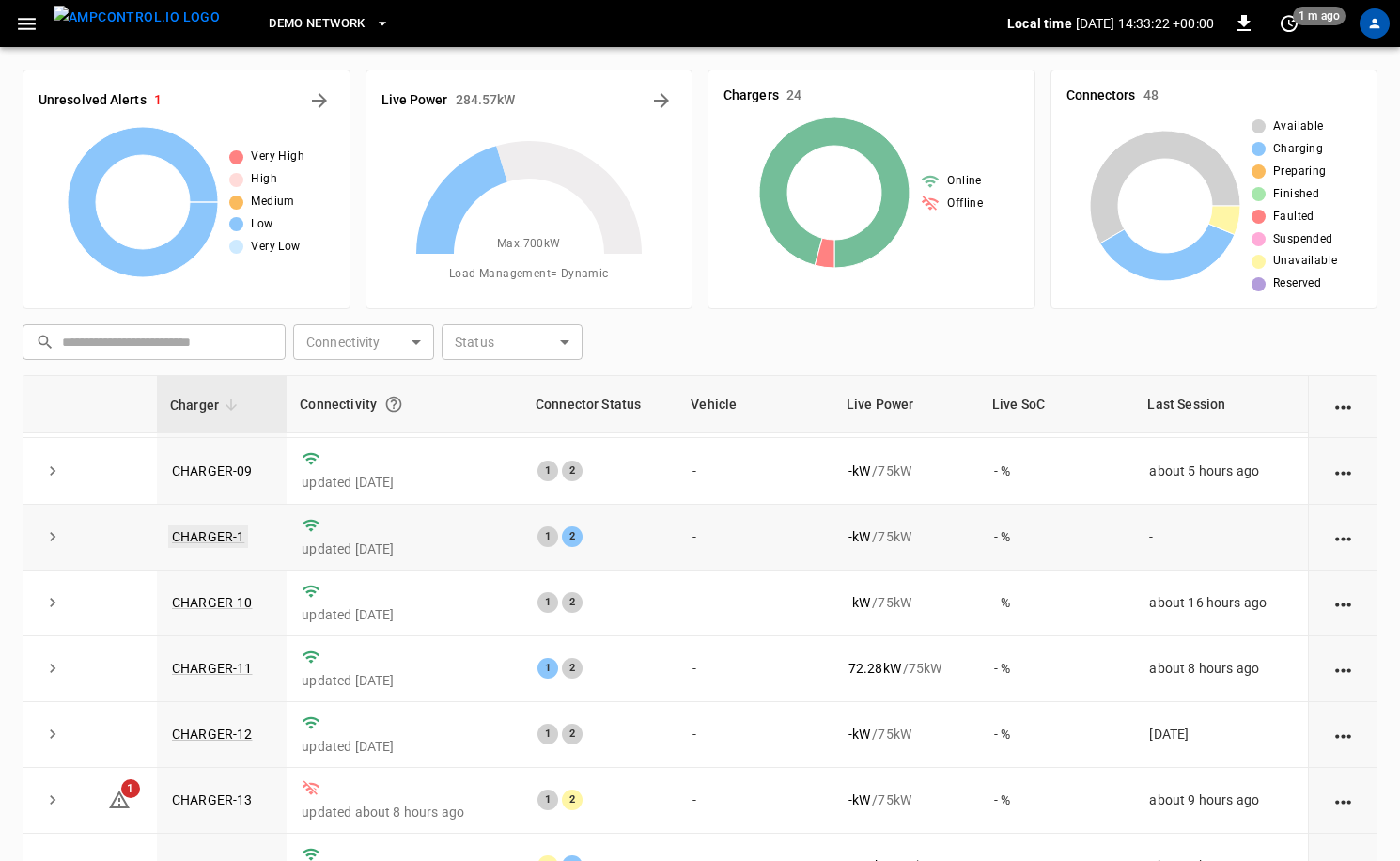
click at [209, 531] on link "CHARGER-1" at bounding box center [208, 536] width 79 height 23
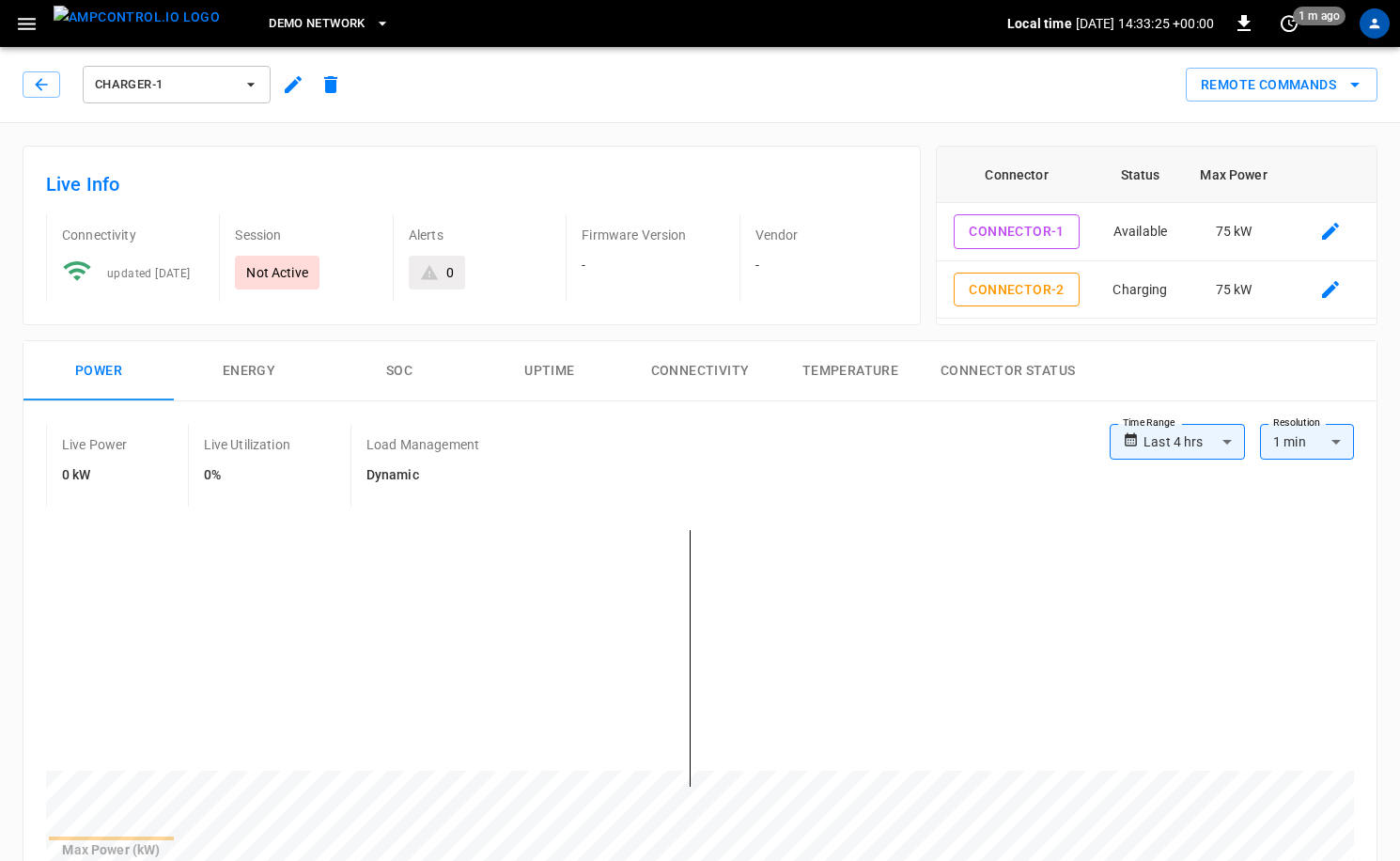
click at [83, 29] on img "menu" at bounding box center [137, 18] width 167 height 24
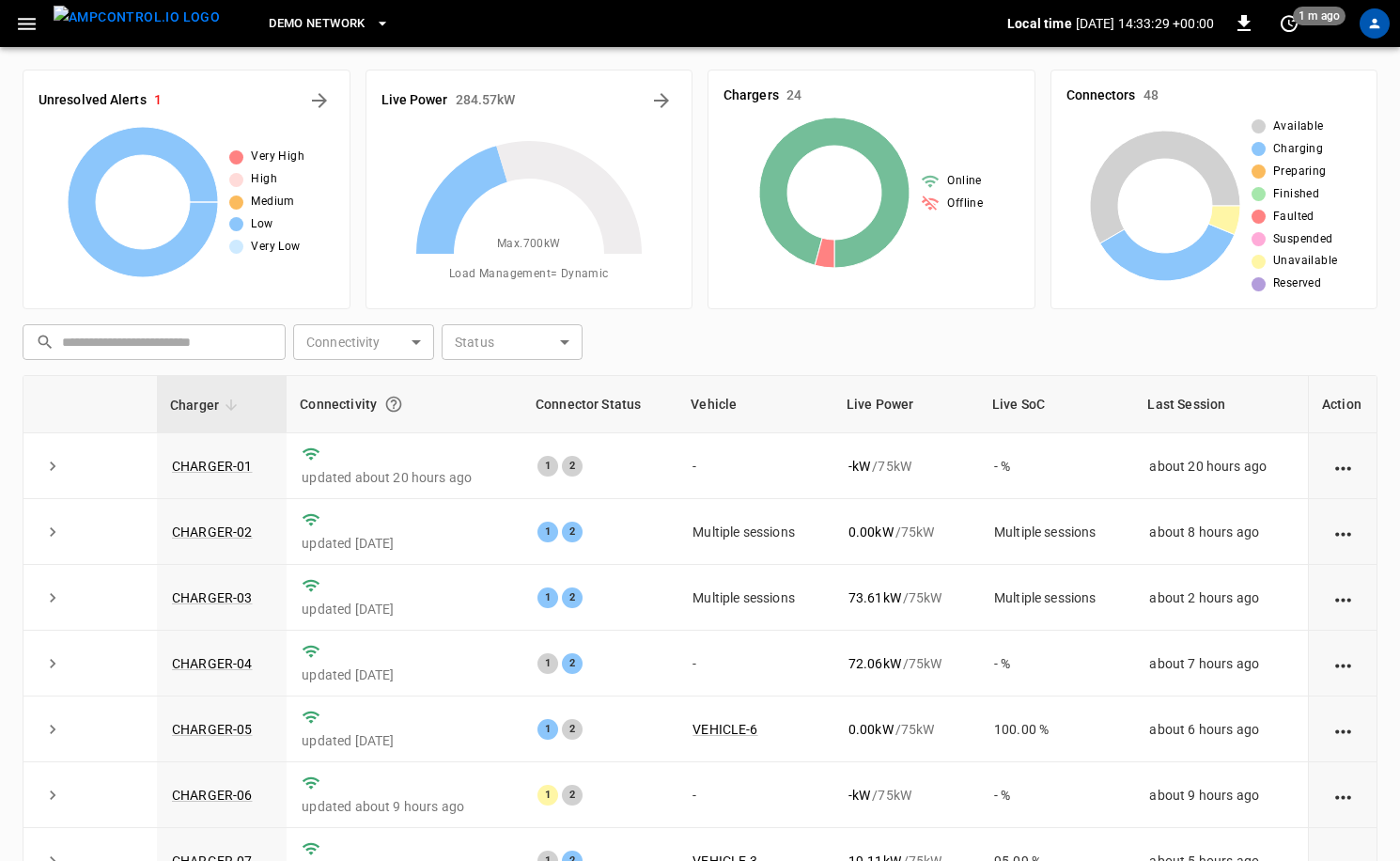
click at [308, 34] on button "DEMO NETWORK" at bounding box center [329, 24] width 135 height 37
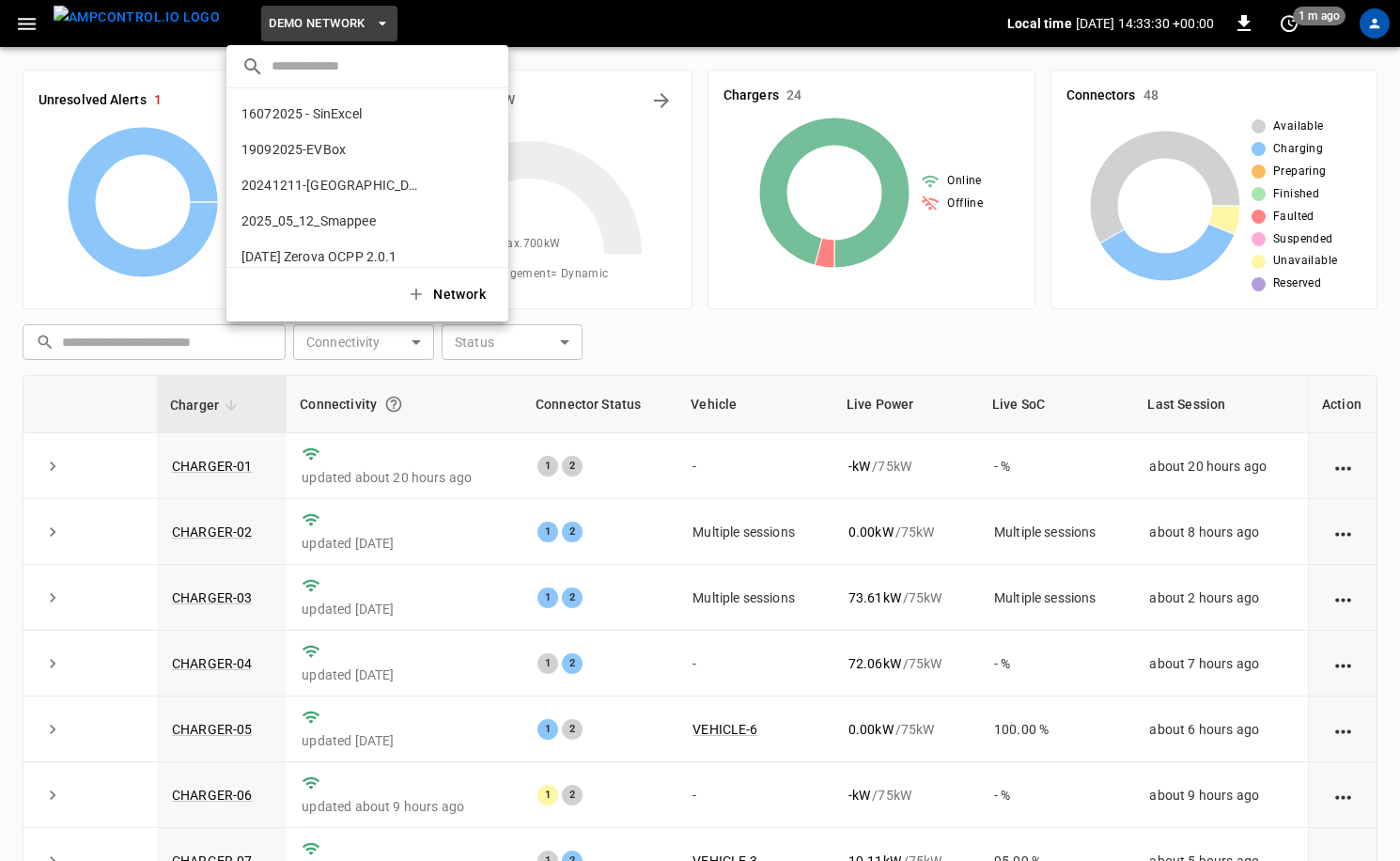
scroll to position [994, 0]
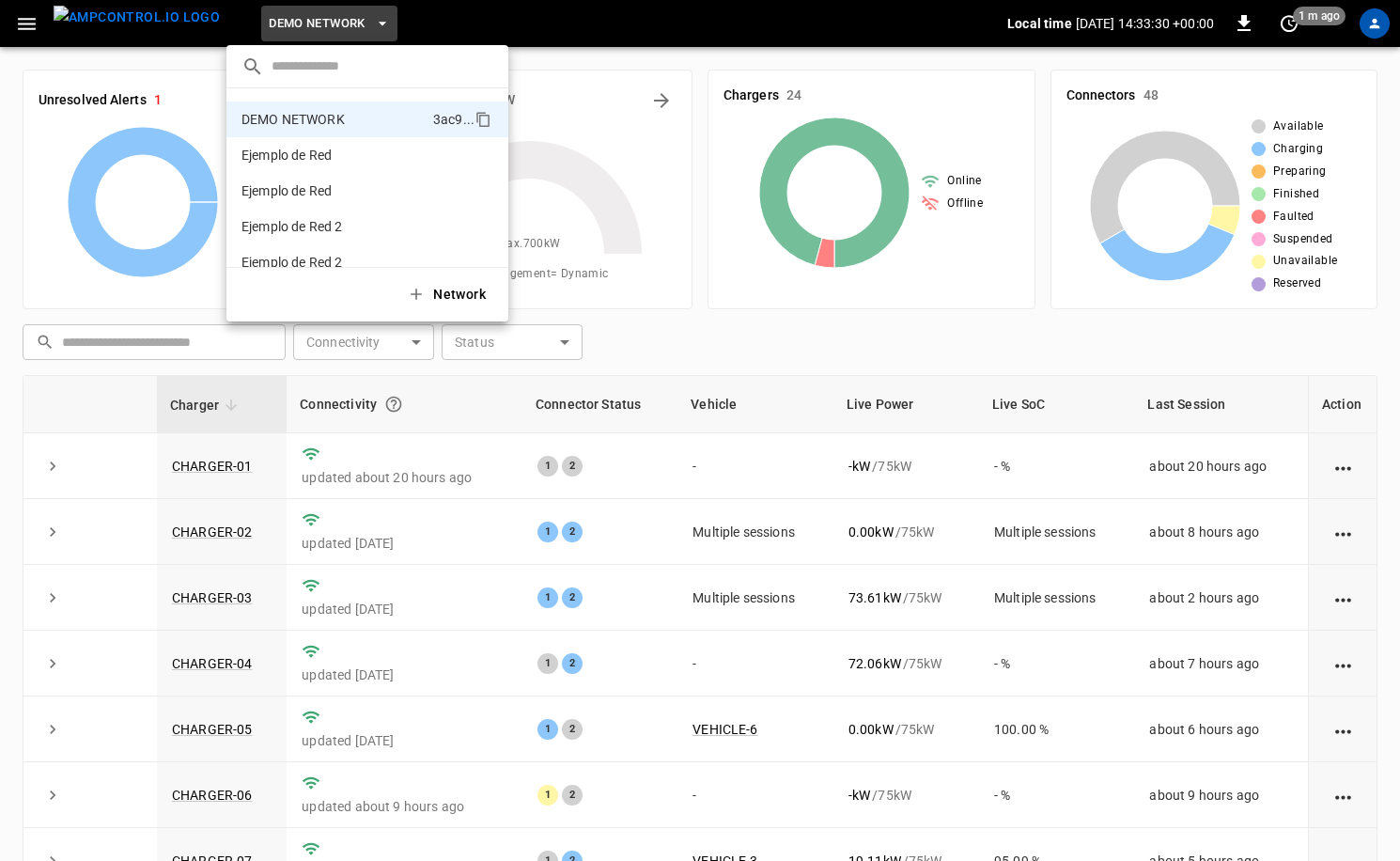
click at [320, 54] on input "text" at bounding box center [382, 66] width 221 height 27
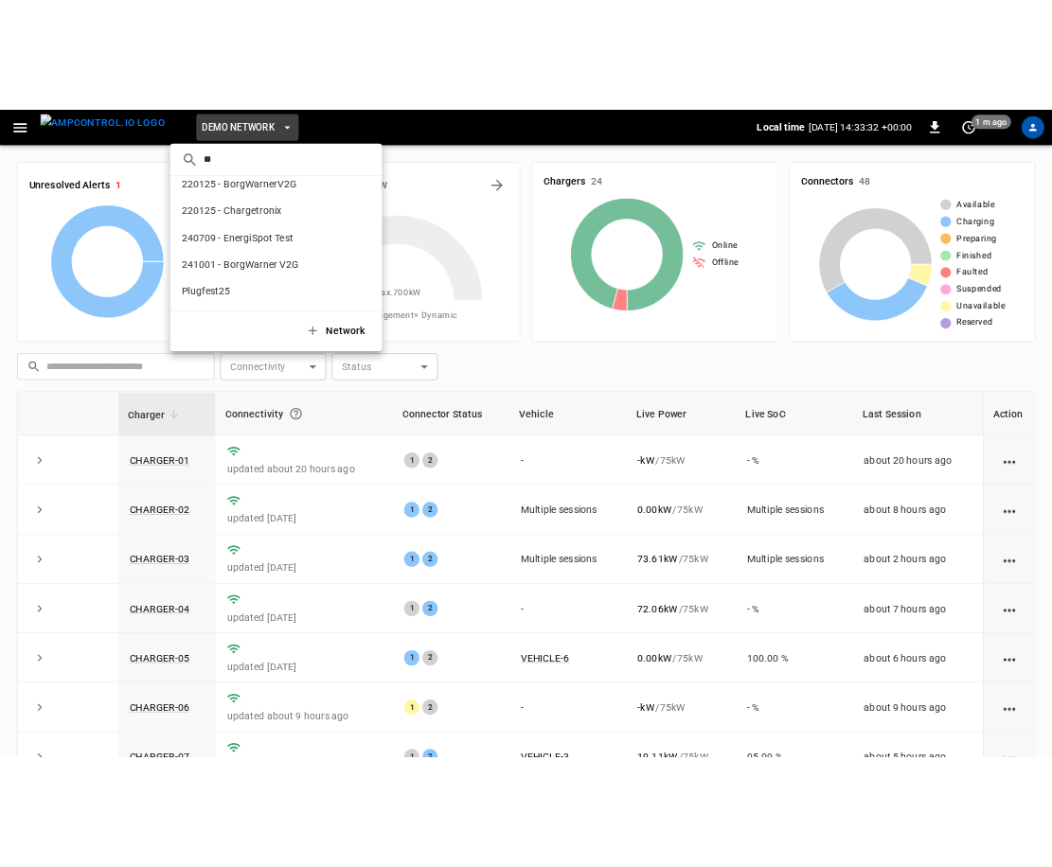
scroll to position [0, 0]
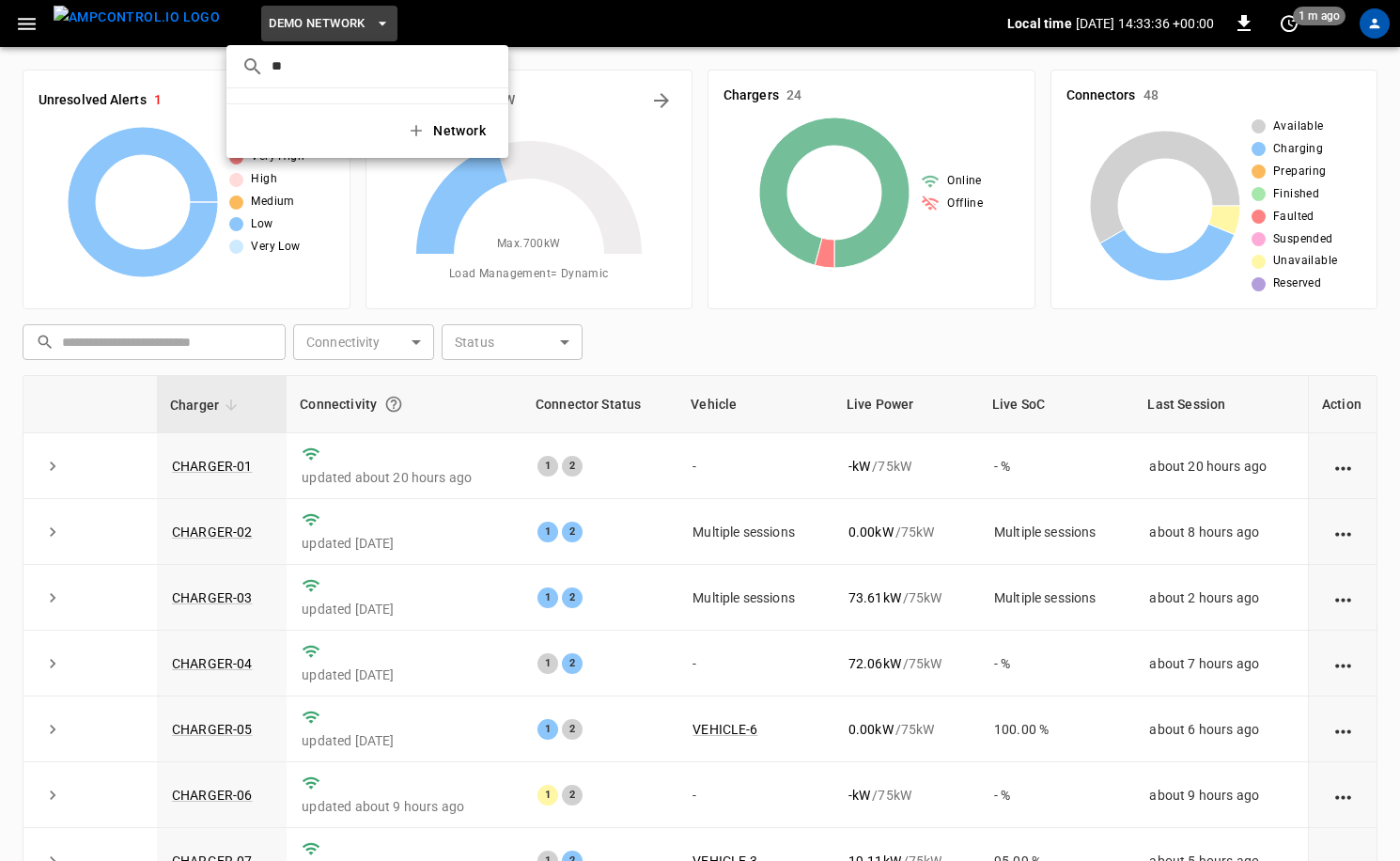
type input "*"
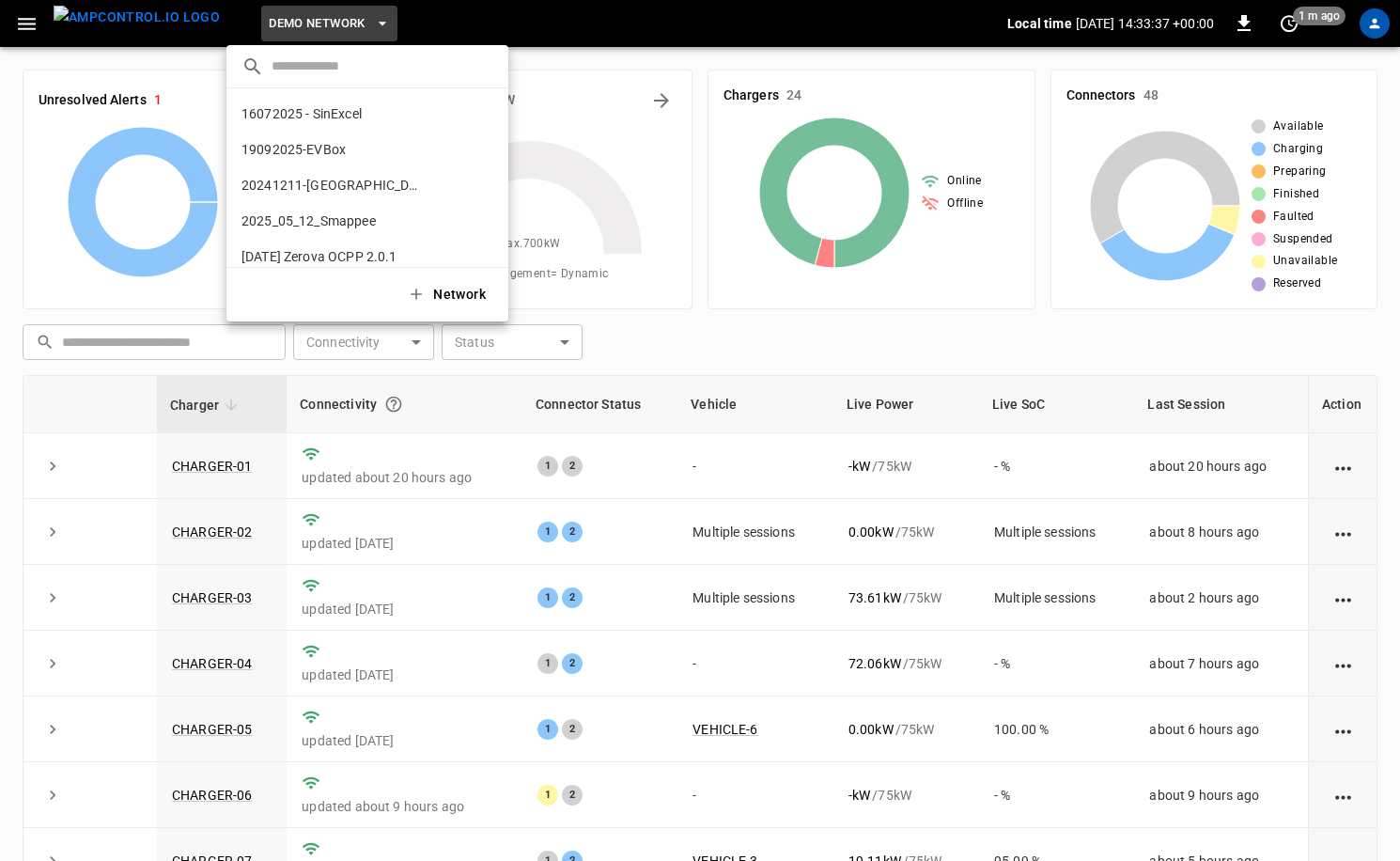
click at [631, 208] on div at bounding box center [700, 430] width 1400 height 861
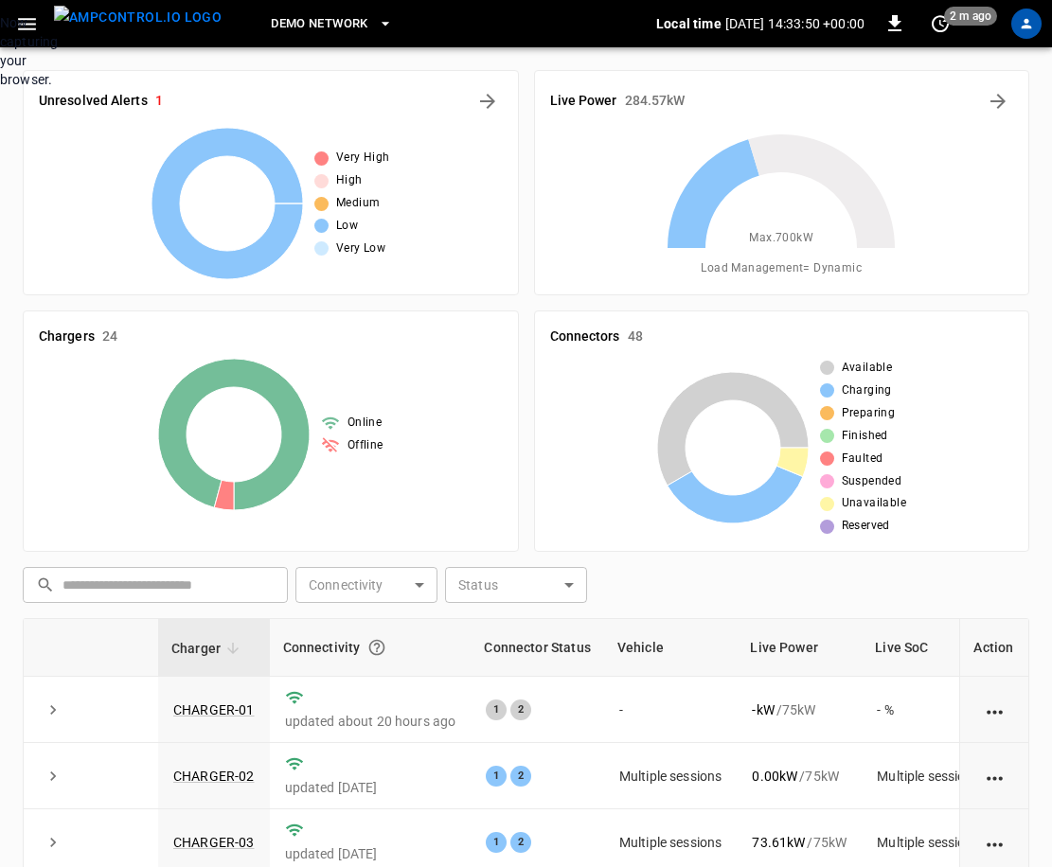
click at [0, 89] on div "Now capturing your browser." at bounding box center [0, 51] width 0 height 76
click at [29, 21] on icon "button" at bounding box center [27, 24] width 24 height 24
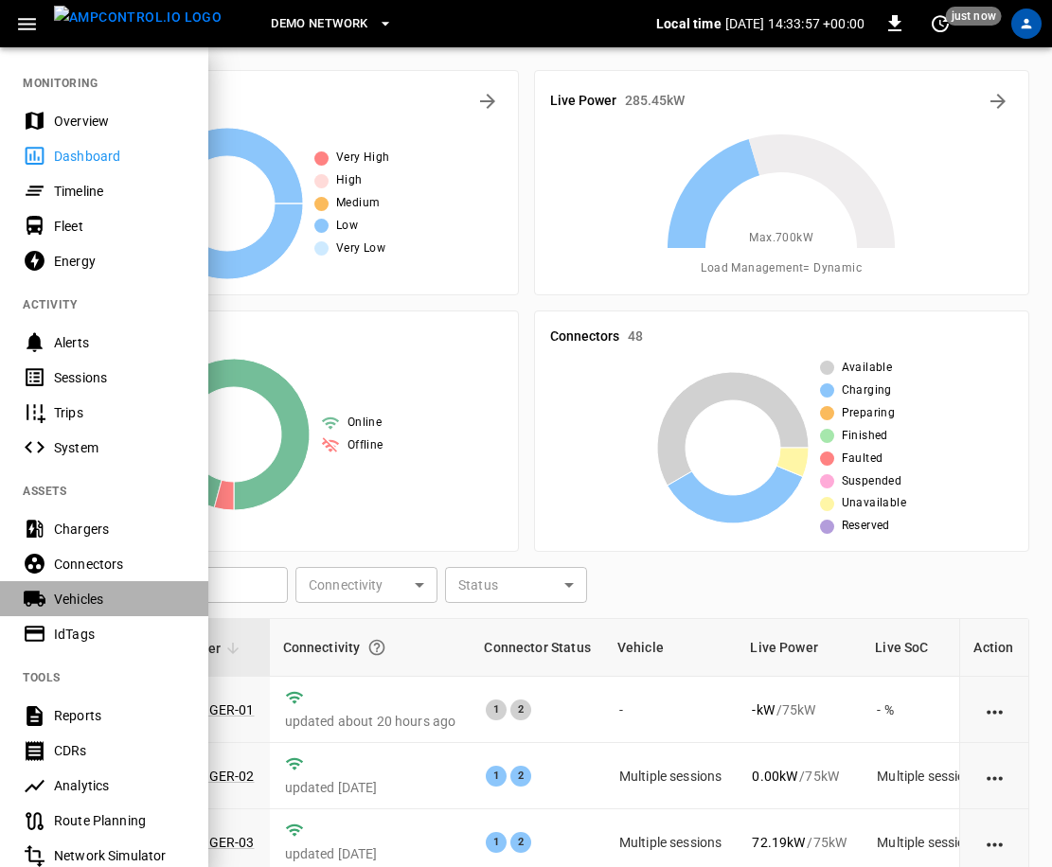
click at [78, 594] on div "Vehicles" at bounding box center [120, 599] width 132 height 19
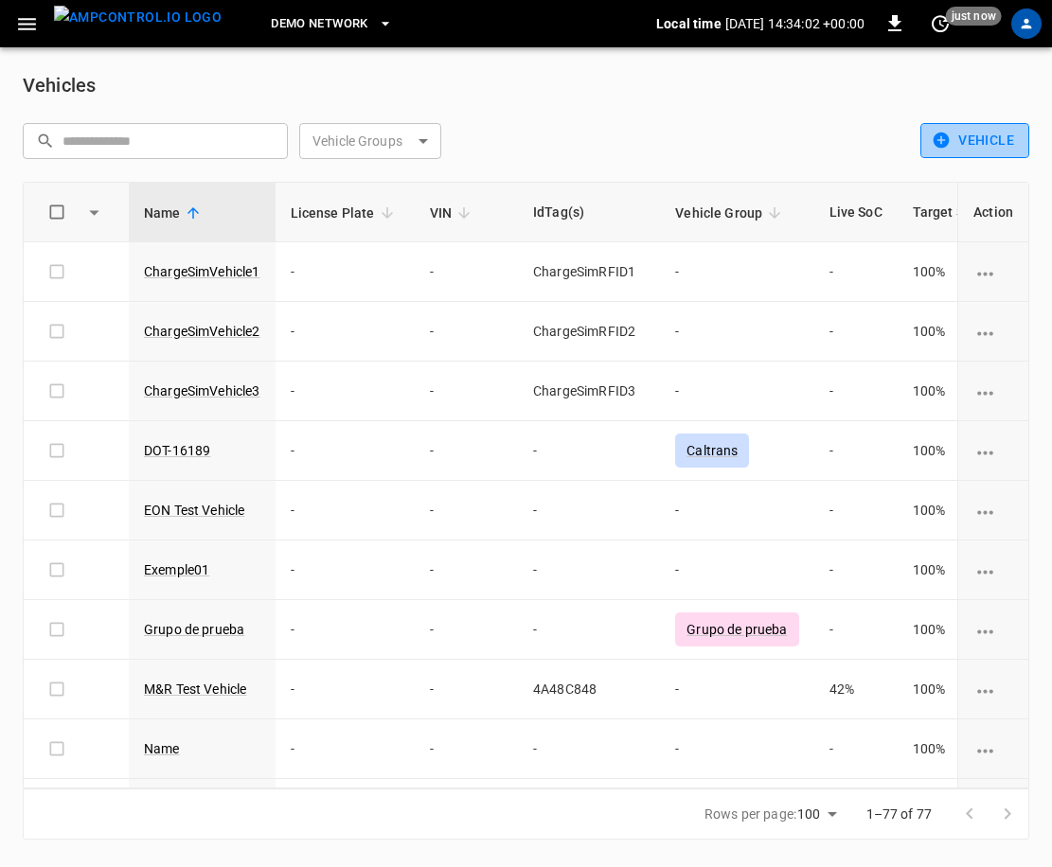
click at [956, 133] on button "Vehicle" at bounding box center [974, 140] width 109 height 35
click at [943, 172] on li "Create" at bounding box center [970, 181] width 99 height 31
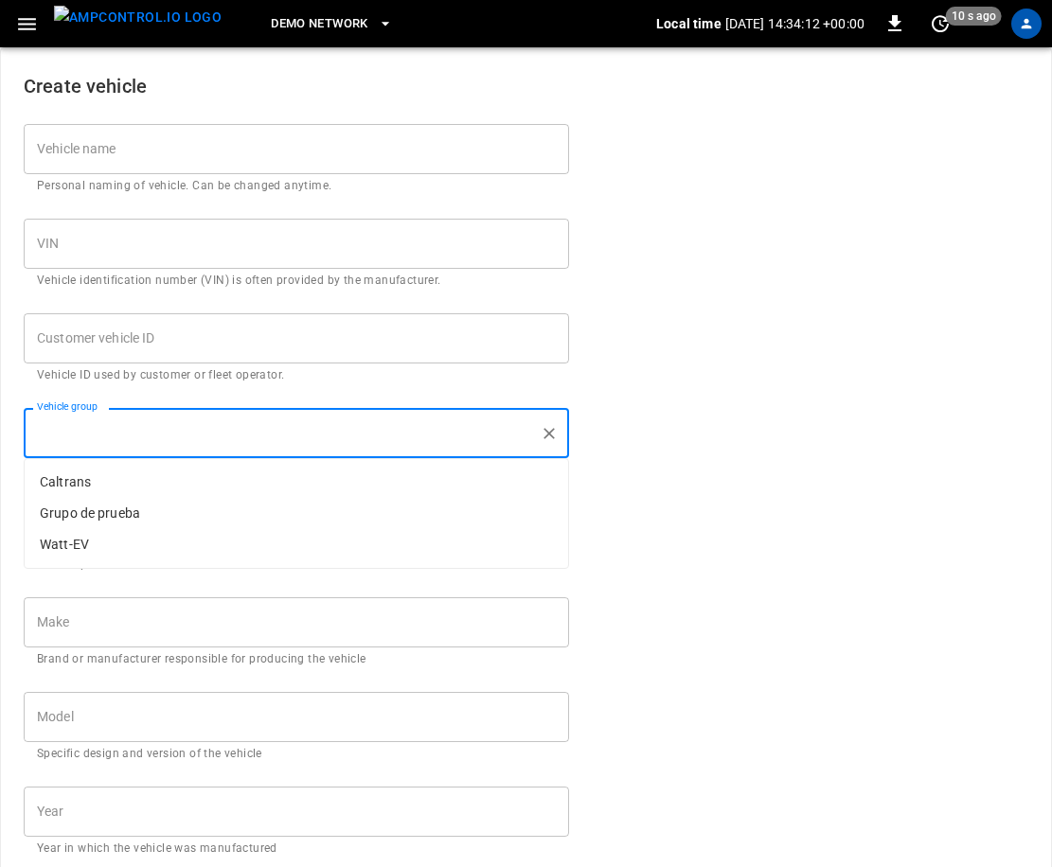
click at [117, 435] on input "Vehicle group" at bounding box center [282, 432] width 500 height 33
type input "**********"
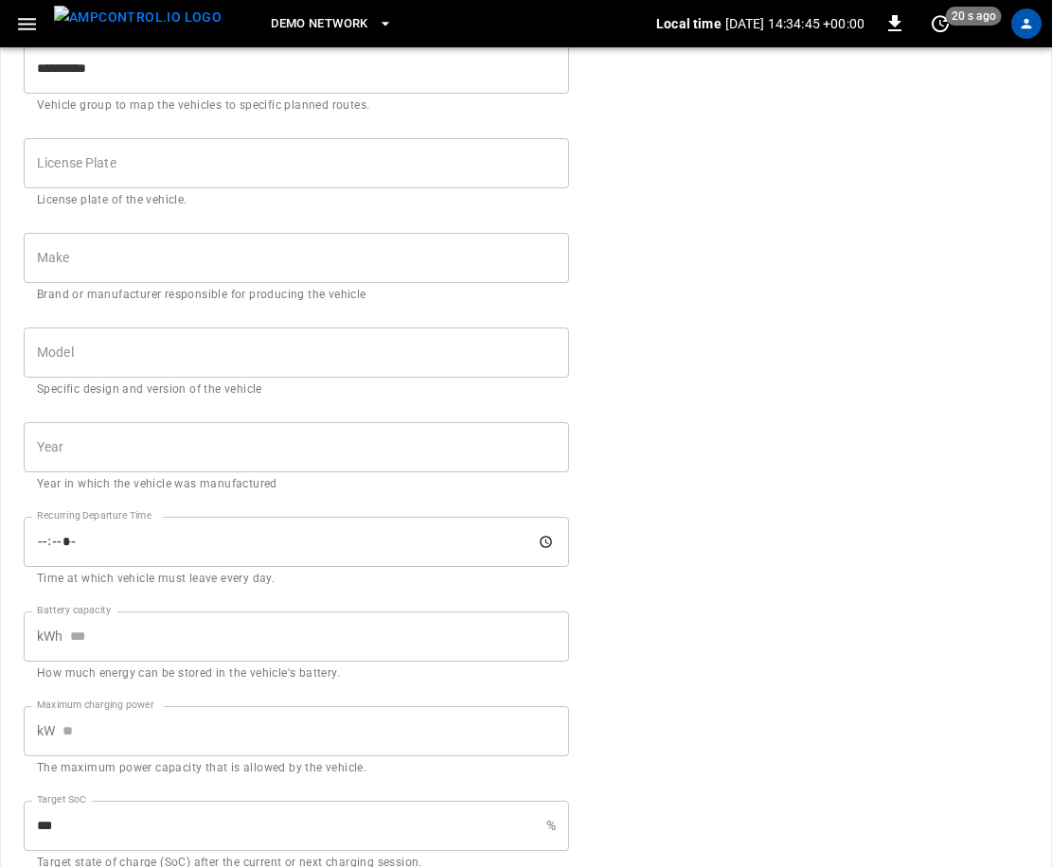
scroll to position [540, 0]
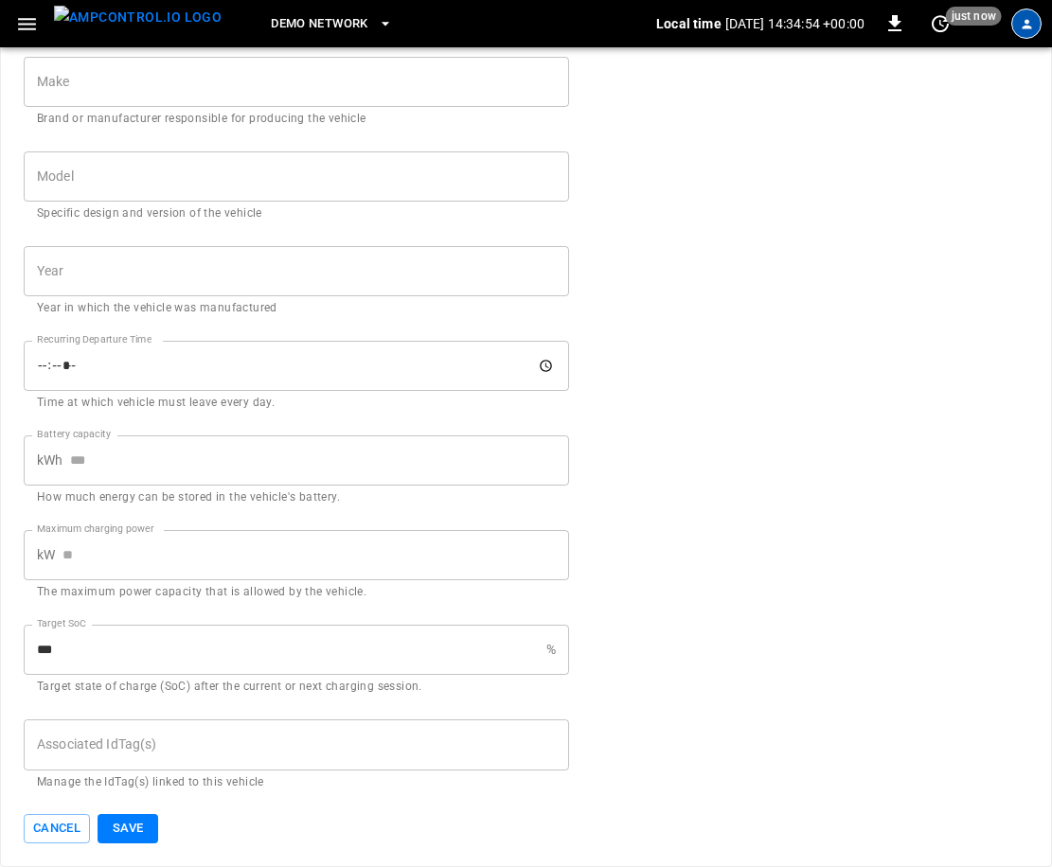
click at [1011, 25] on div "profile-icon" at bounding box center [1026, 24] width 30 height 30
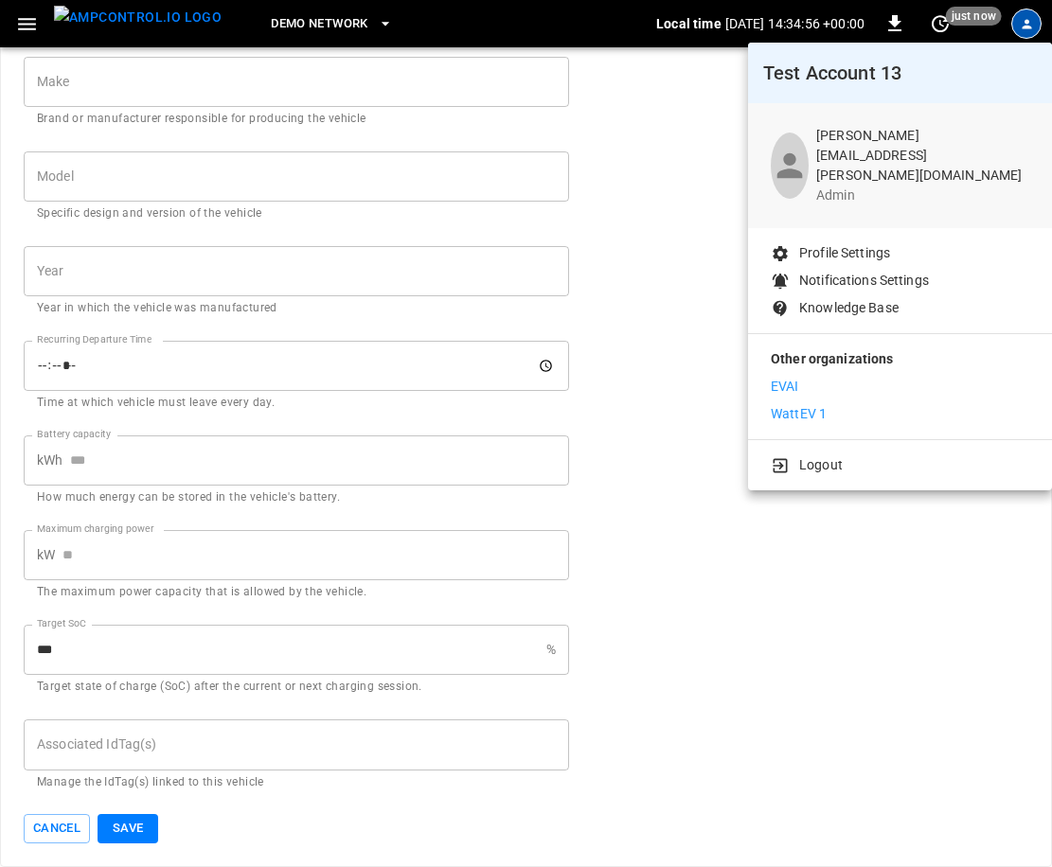
click at [1015, 25] on div at bounding box center [526, 433] width 1052 height 867
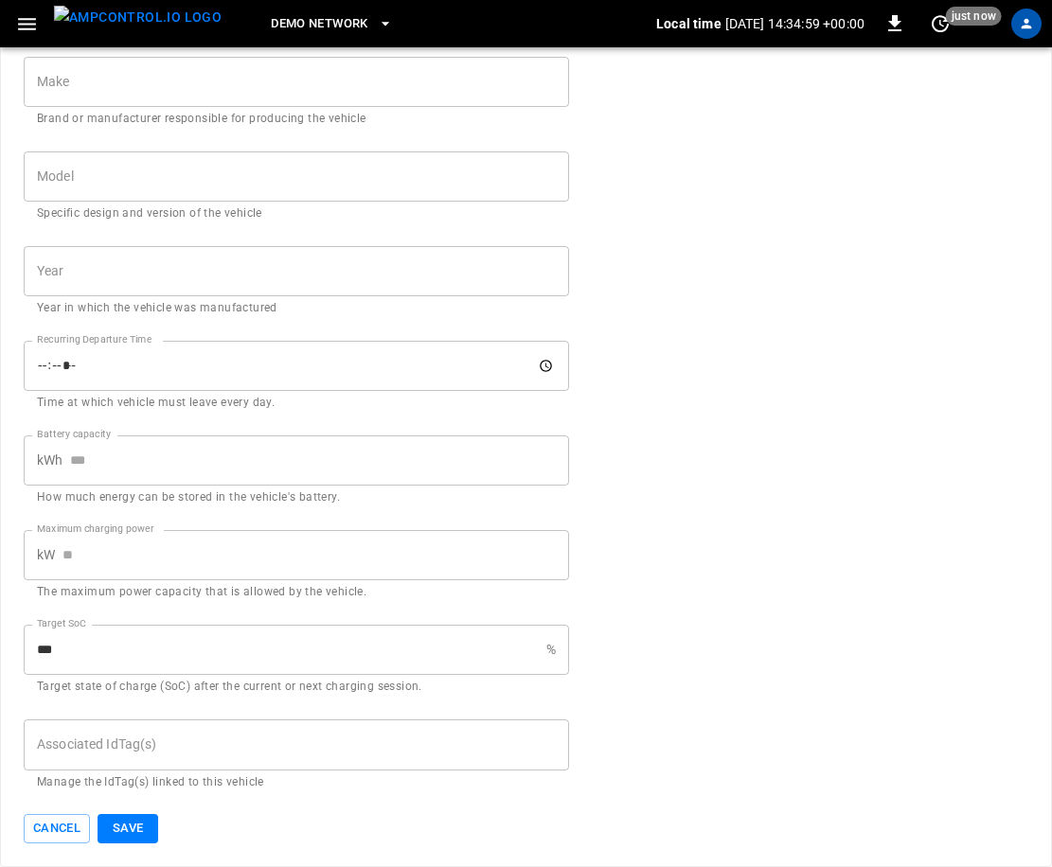
click at [147, 820] on button "Save" at bounding box center [127, 828] width 61 height 29
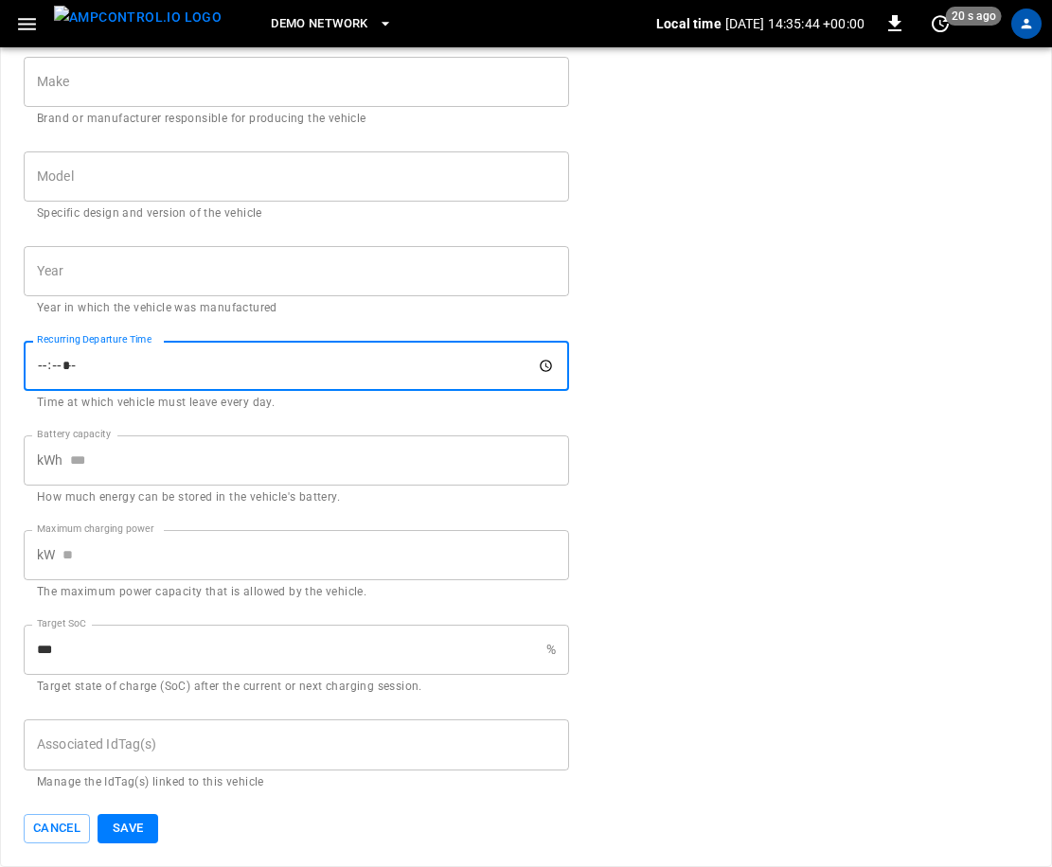
click at [191, 358] on input "Recurring Departure Time" at bounding box center [296, 366] width 545 height 50
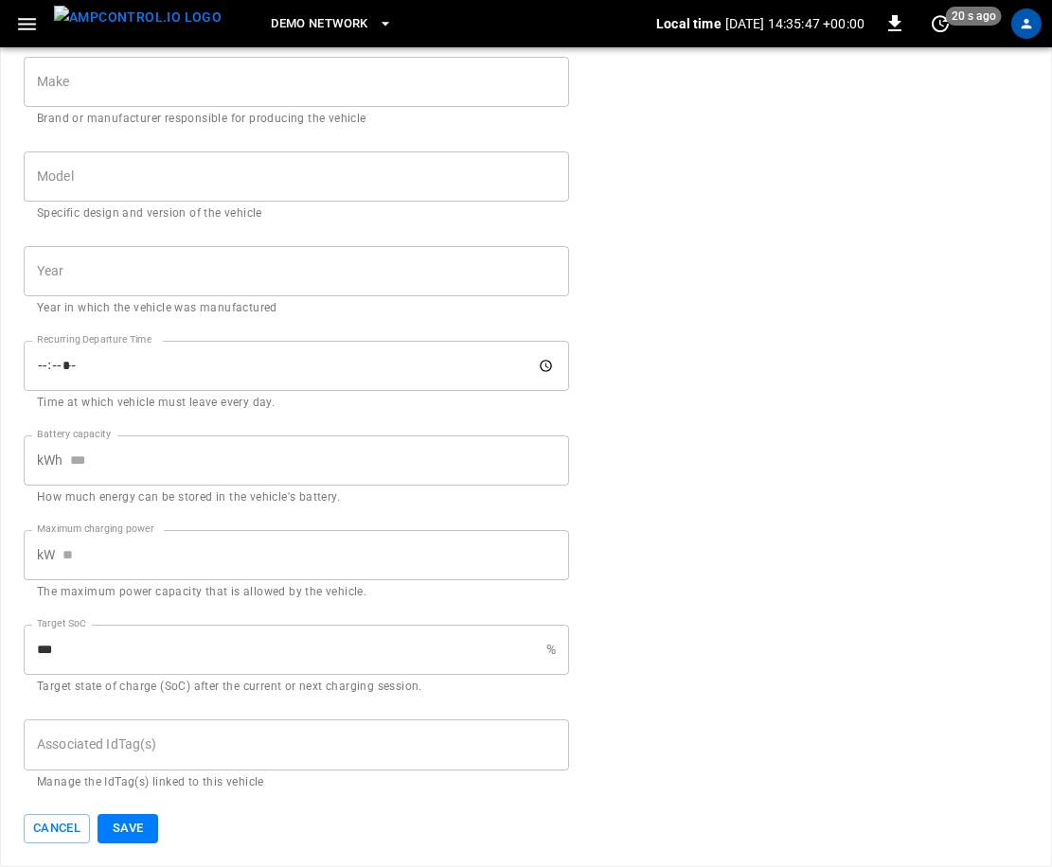
click at [707, 423] on form "**********" at bounding box center [526, 176] width 1004 height 1336
click at [325, 638] on input "***" at bounding box center [281, 650] width 515 height 50
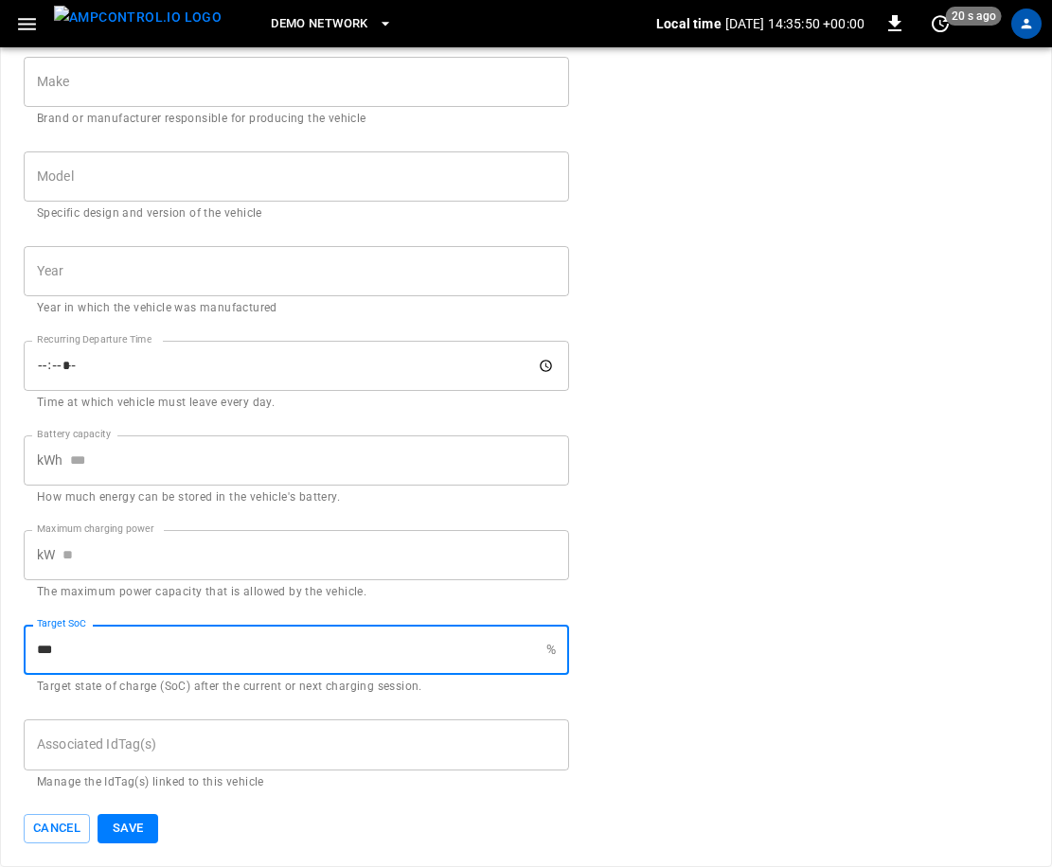
click at [756, 475] on form "**********" at bounding box center [526, 176] width 1004 height 1336
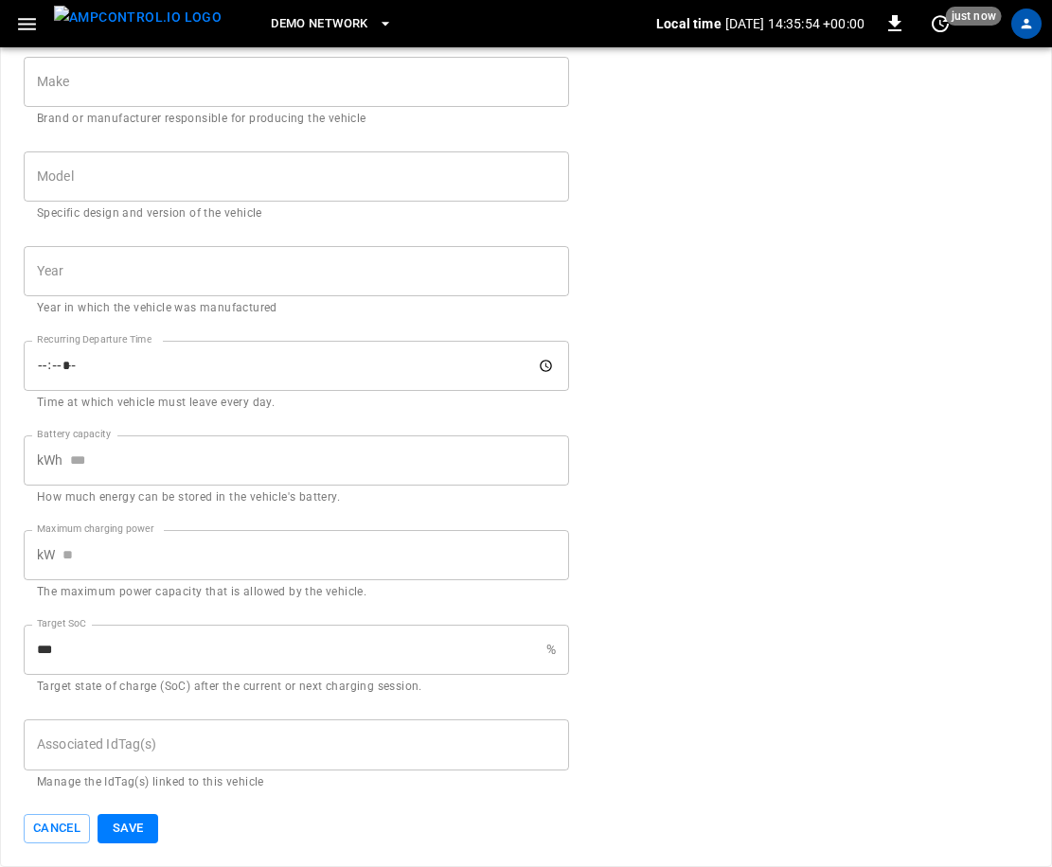
click at [110, 836] on button "Save" at bounding box center [127, 828] width 61 height 29
click at [875, 92] on icon at bounding box center [872, 90] width 21 height 21
click at [912, 96] on div "field required" at bounding box center [935, 91] width 83 height 34
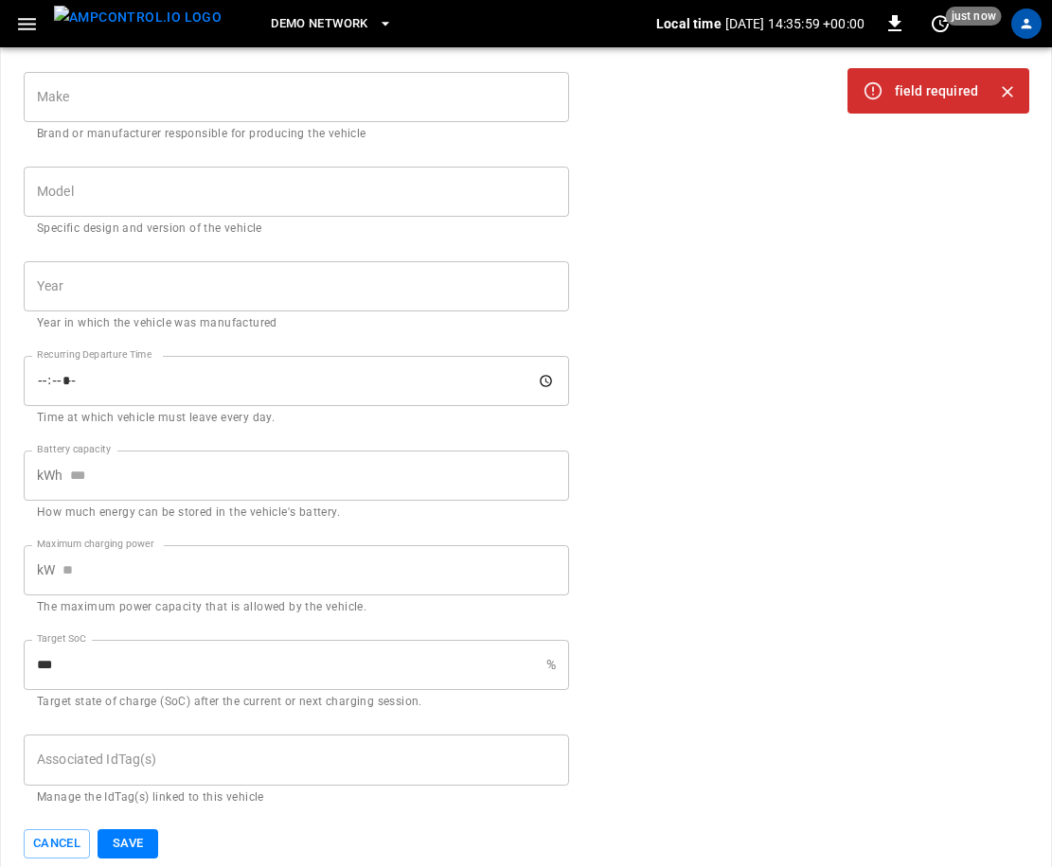
click at [1001, 92] on icon "Close" at bounding box center [1007, 91] width 19 height 19
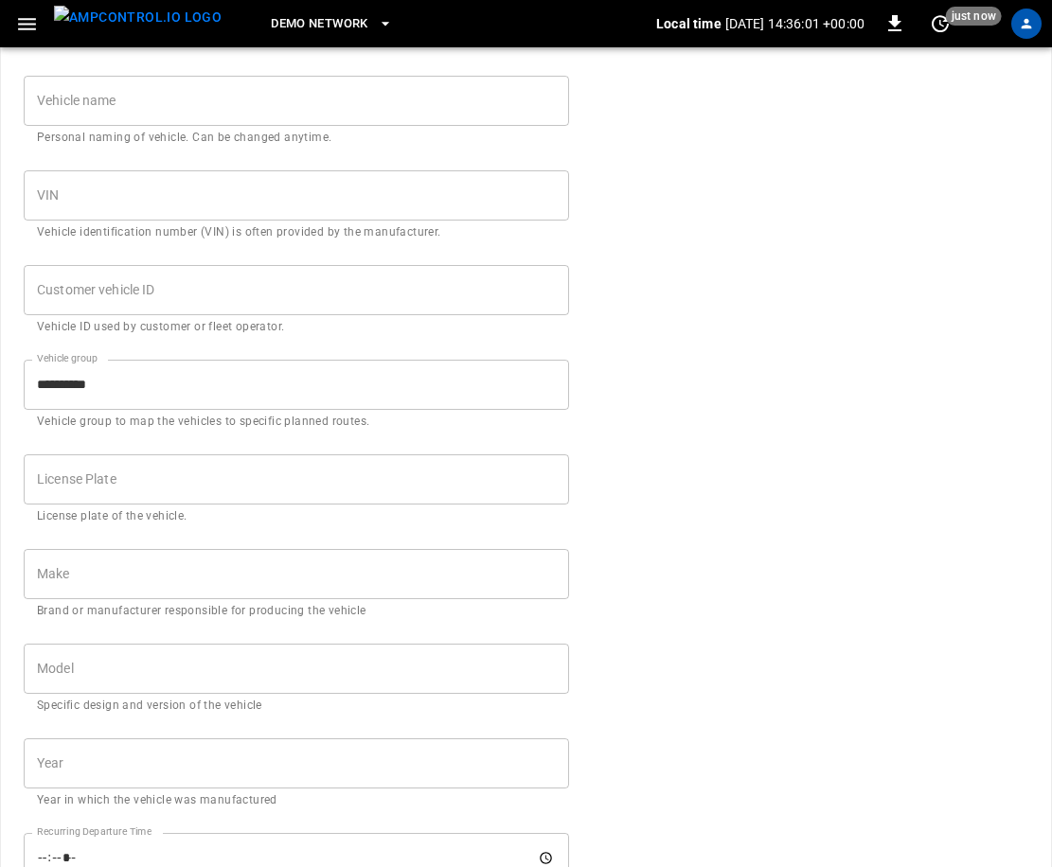
scroll to position [0, 0]
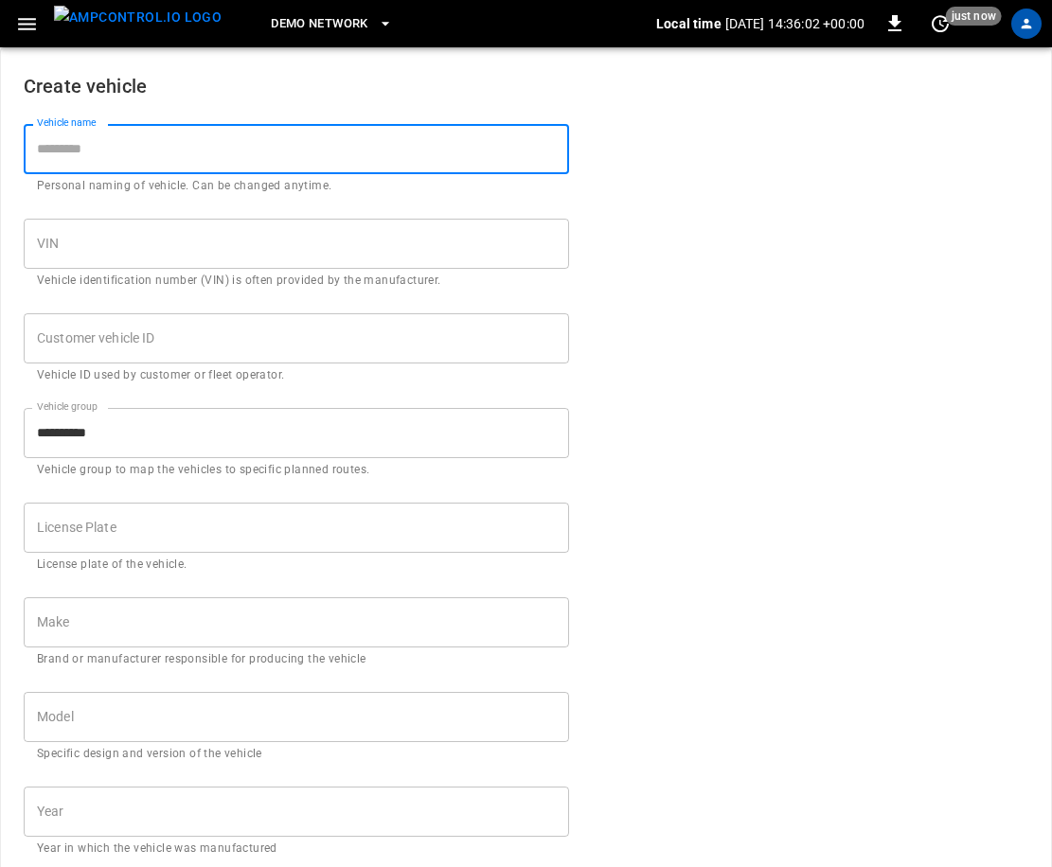
click at [241, 152] on input "Vehicle name" at bounding box center [296, 149] width 545 height 50
type input "*******"
click at [240, 369] on p "Vehicle ID used by customer or fleet operator." at bounding box center [296, 375] width 519 height 19
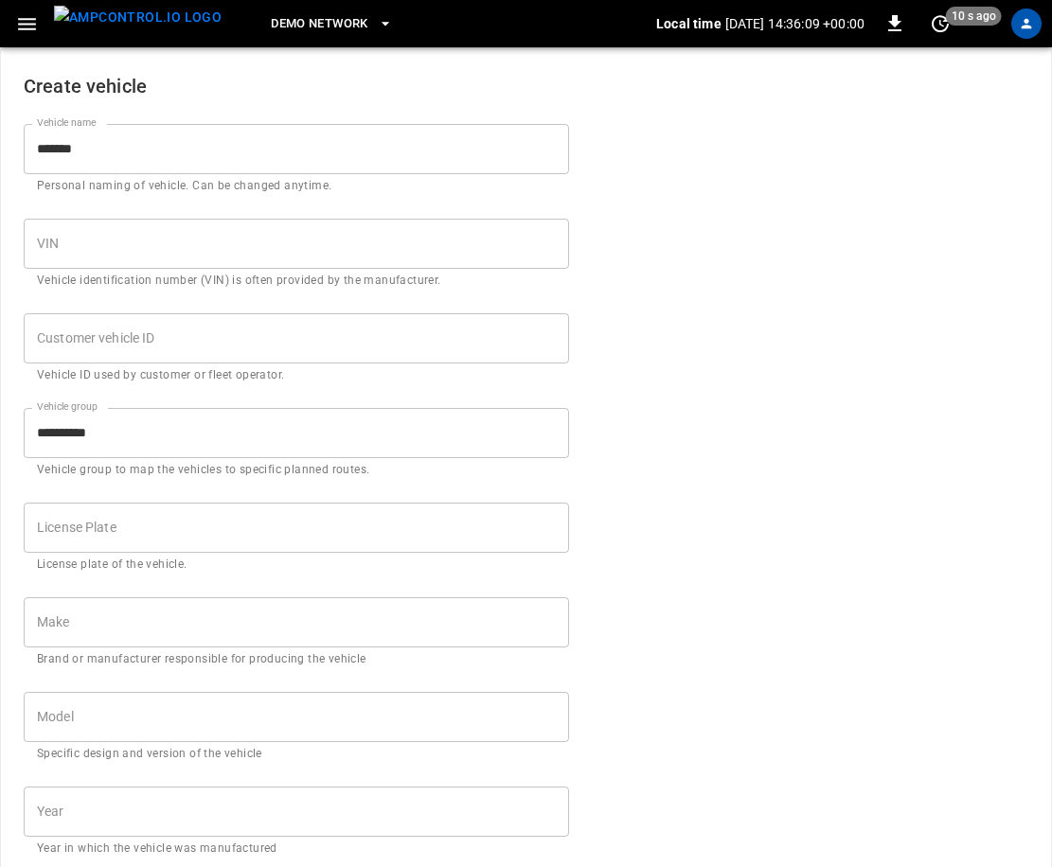
click at [245, 352] on input "Customer vehicle ID" at bounding box center [296, 338] width 545 height 50
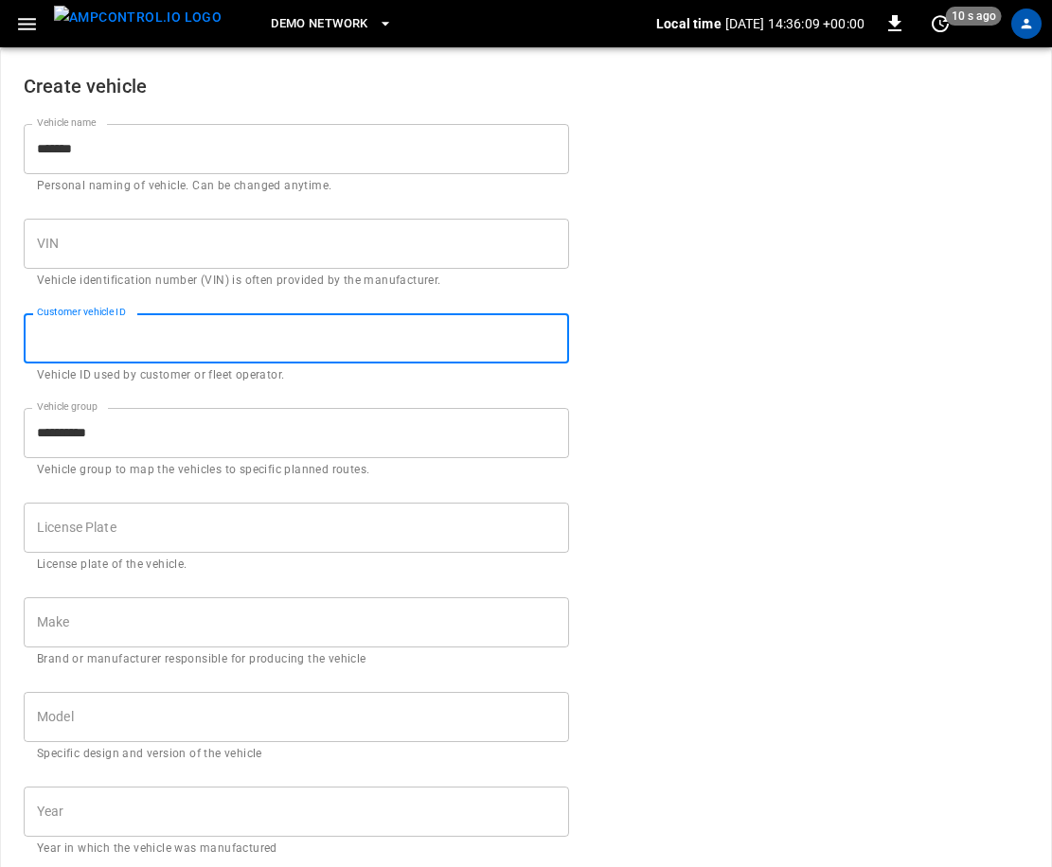
type input "*"
type input "*******"
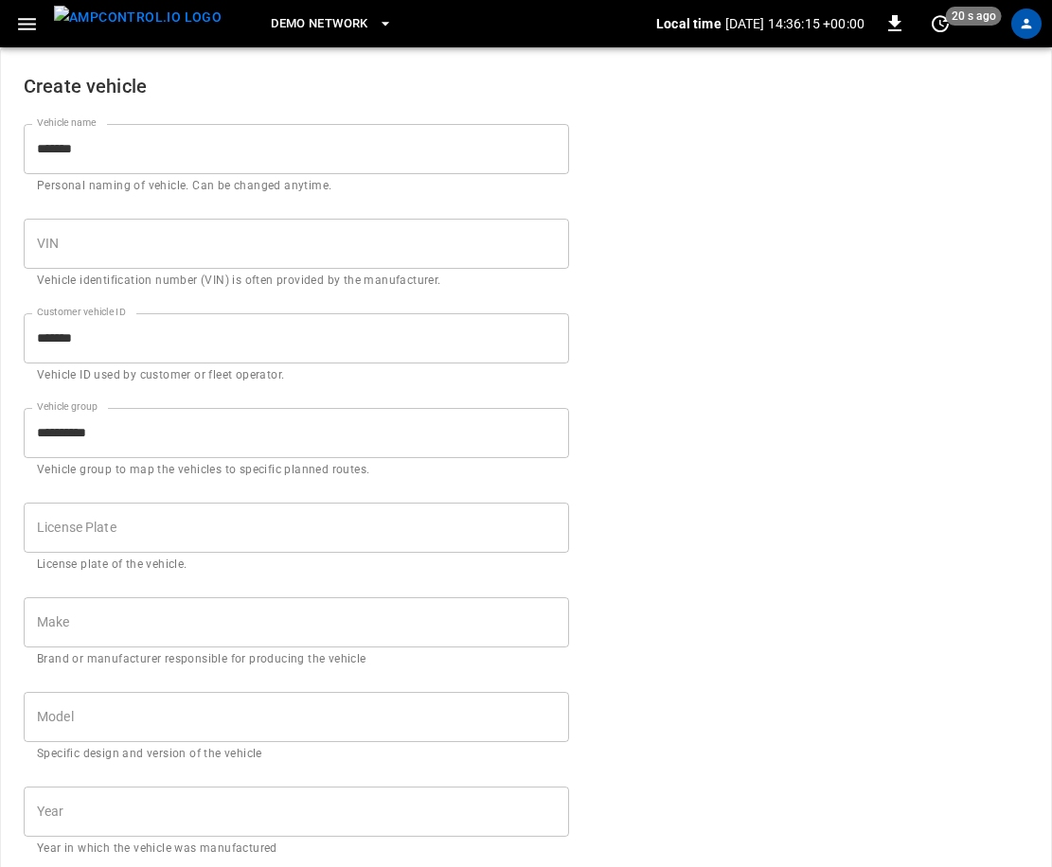
click at [806, 441] on form "**********" at bounding box center [526, 716] width 1004 height 1336
click at [121, 345] on input "*******" at bounding box center [296, 338] width 545 height 50
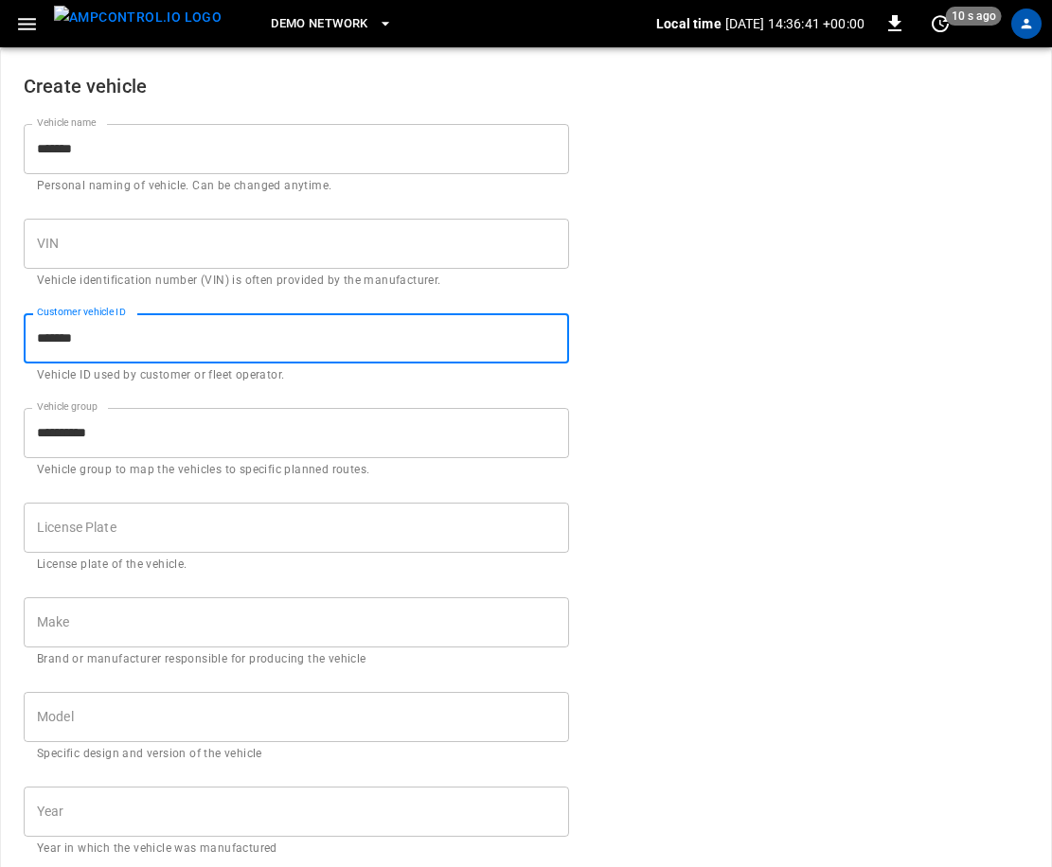
click at [121, 345] on input "*******" at bounding box center [296, 338] width 545 height 50
click at [157, 165] on input "*******" at bounding box center [296, 149] width 545 height 50
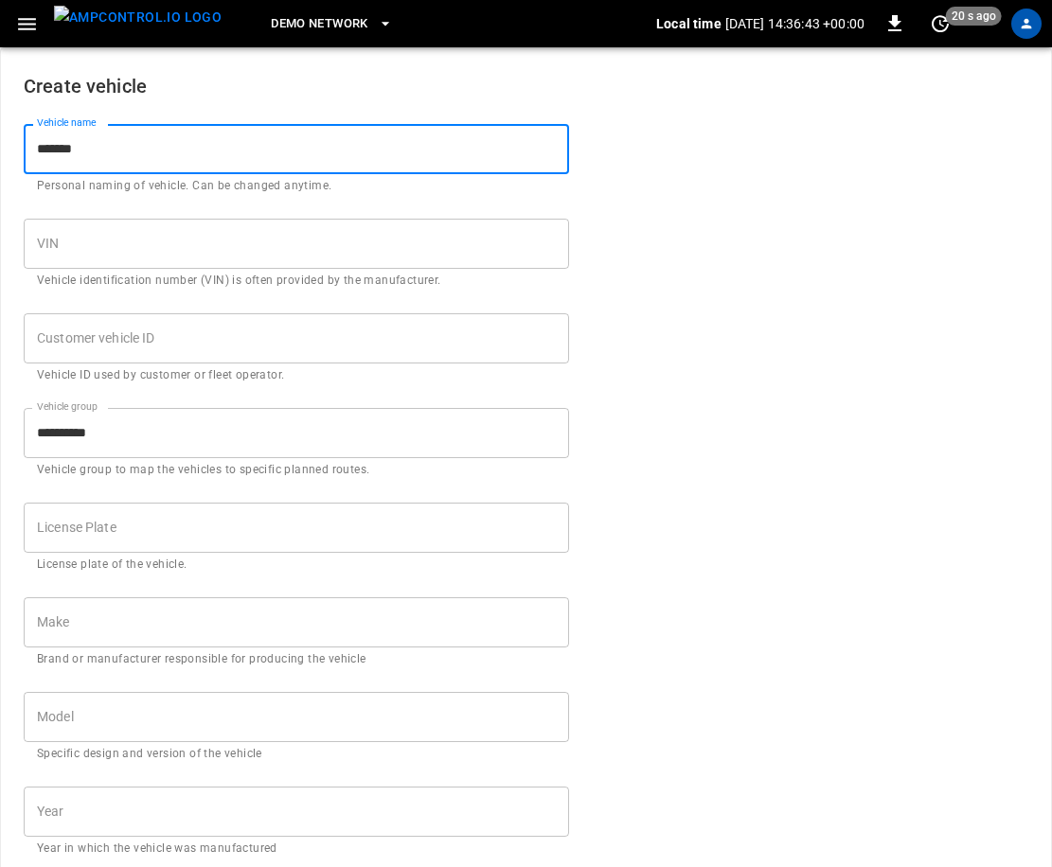
click at [157, 164] on input "*******" at bounding box center [296, 149] width 545 height 50
type input "**********"
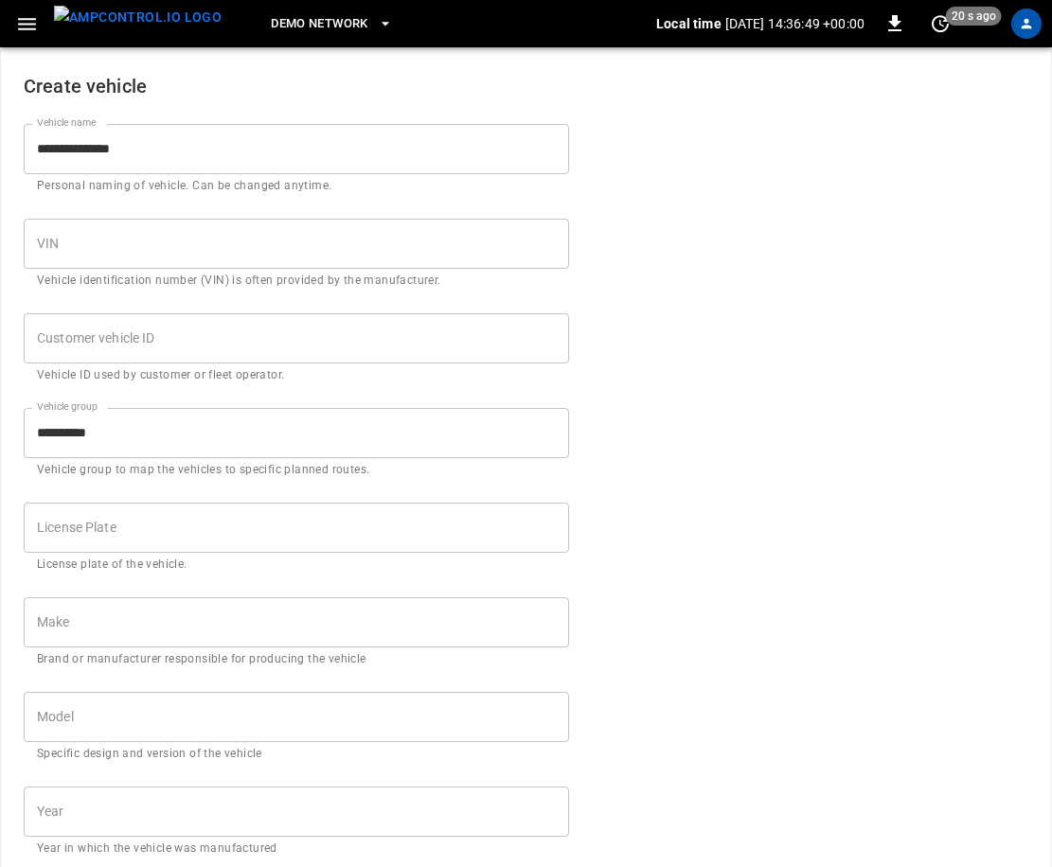
click at [628, 388] on form "**********" at bounding box center [526, 716] width 1004 height 1336
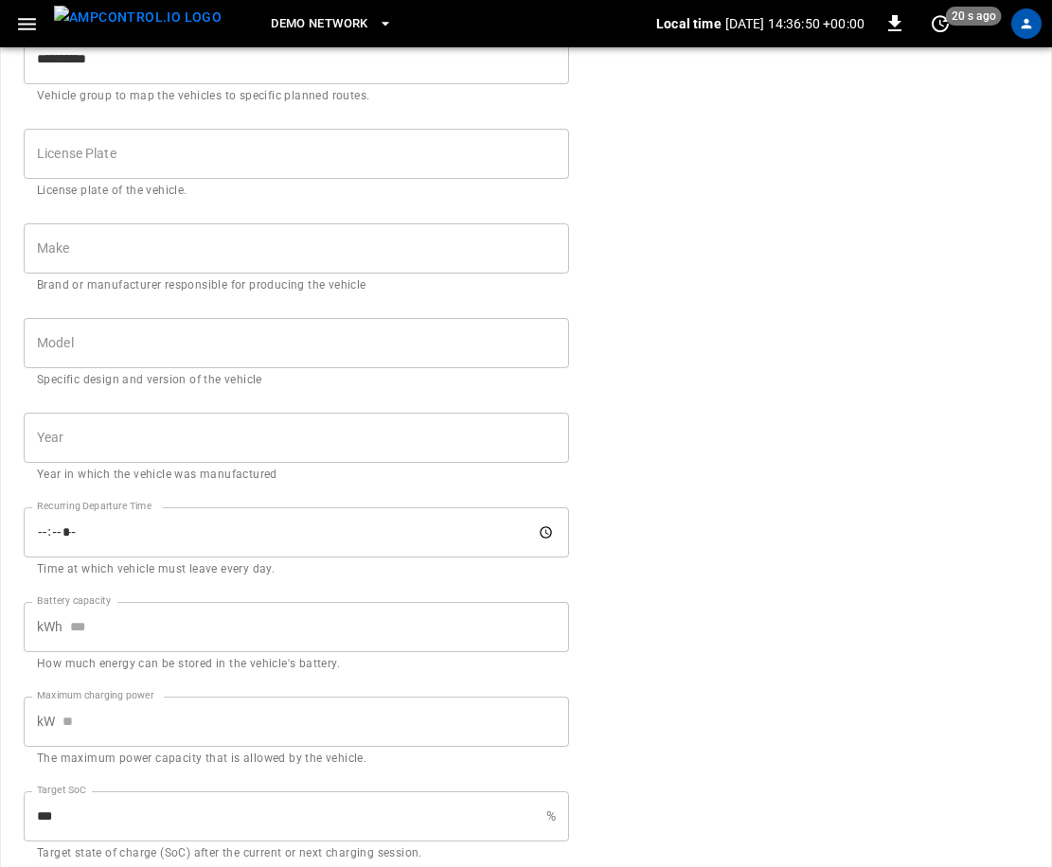
scroll to position [540, 0]
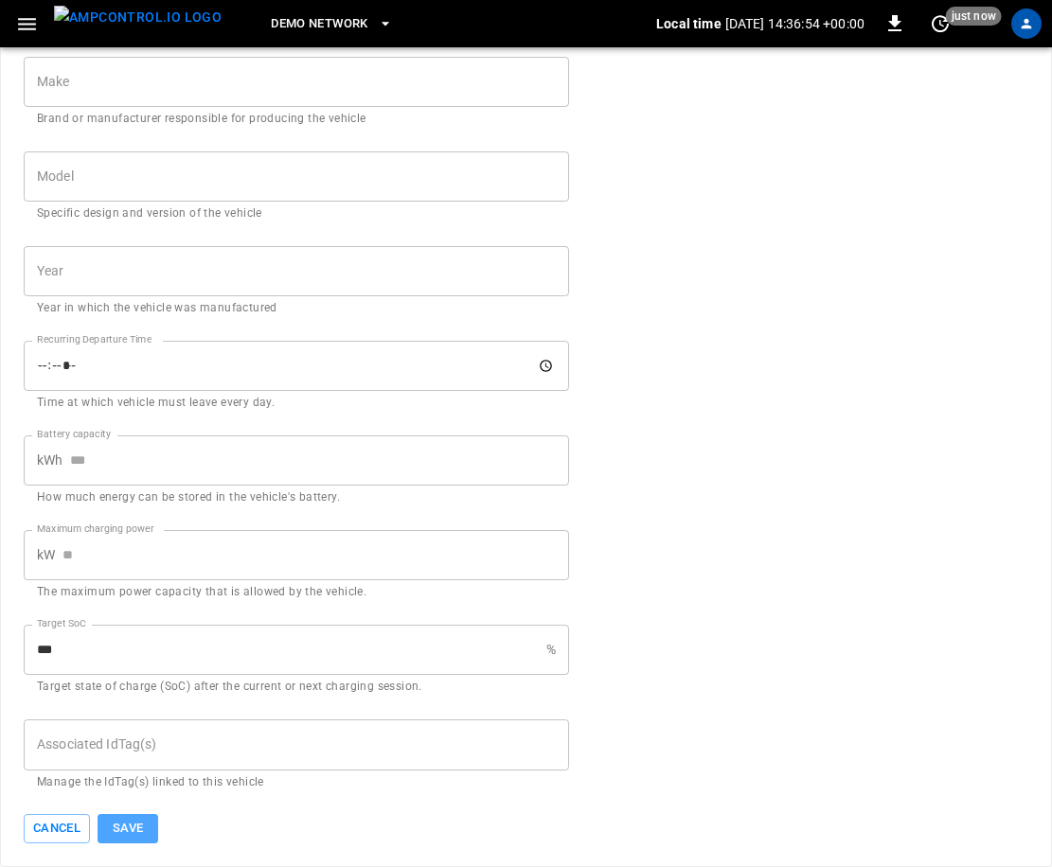
click at [137, 822] on button "Save" at bounding box center [127, 828] width 61 height 29
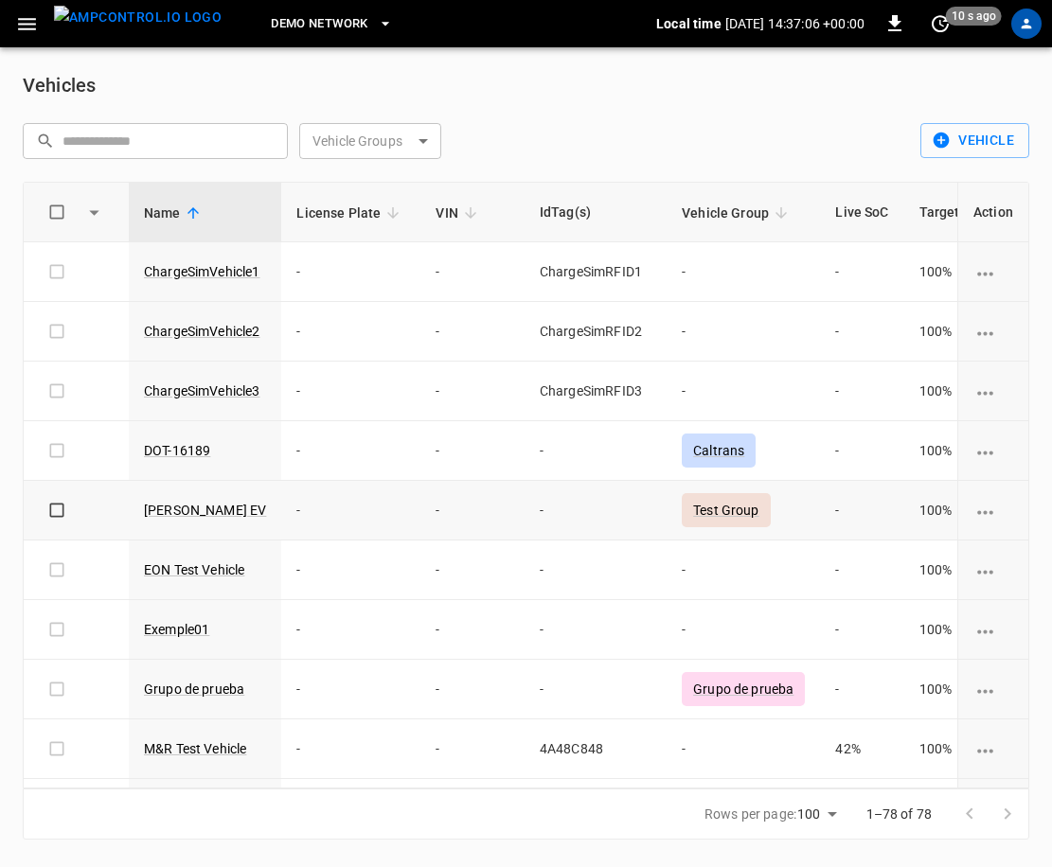
click at [736, 506] on div "Test Group" at bounding box center [726, 510] width 89 height 34
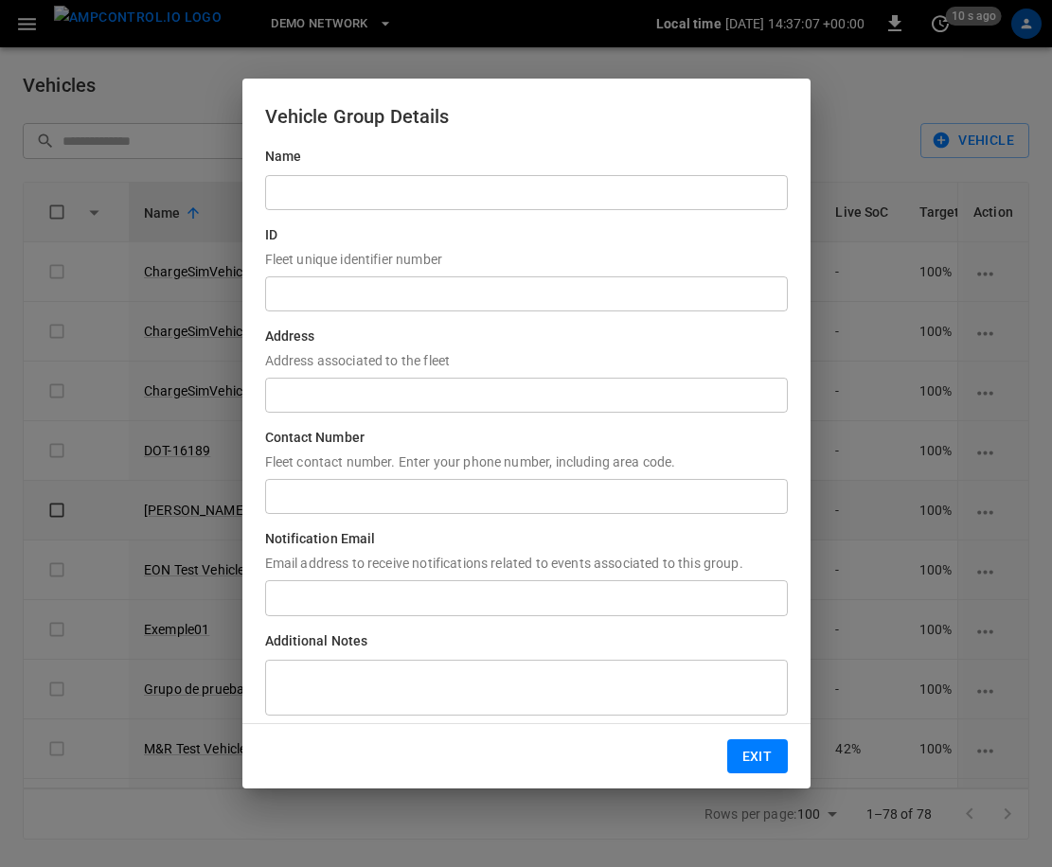
type input "**********"
click at [761, 753] on button "Exit" at bounding box center [757, 756] width 61 height 35
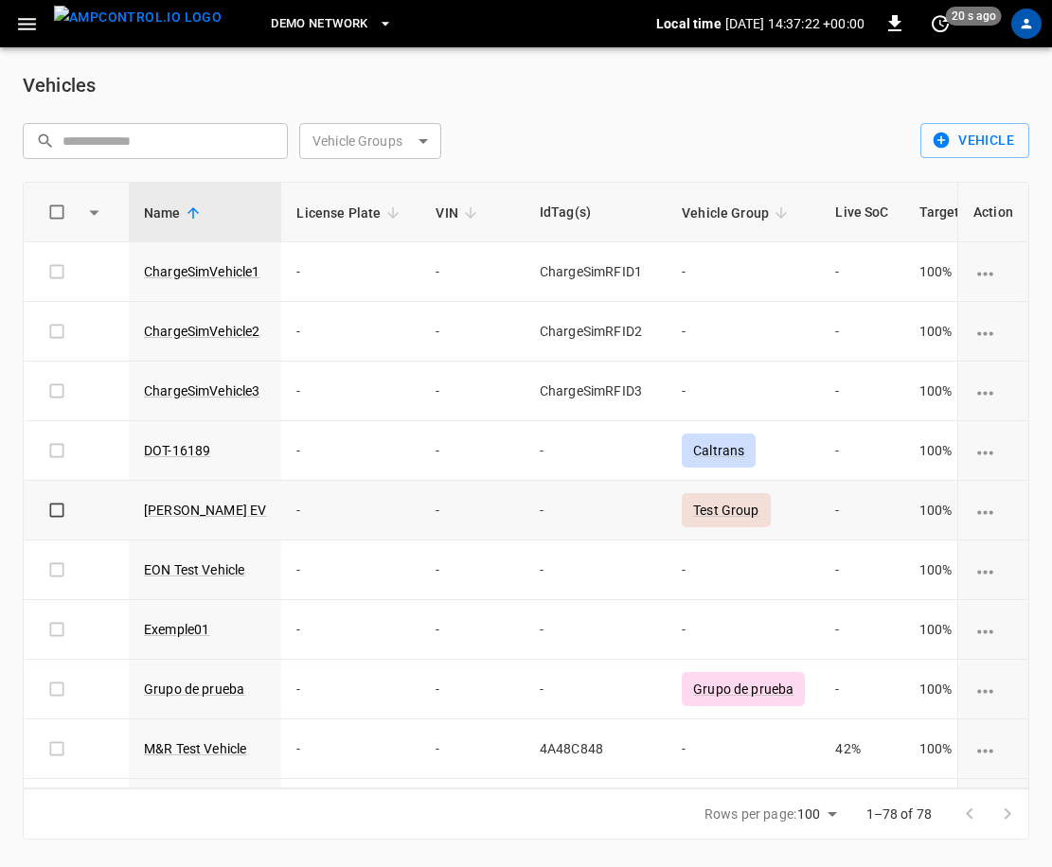
click at [429, 142] on body "DEMO NETWORK Local time 2025-10-08 14:37:22 +00:00 0 20 s ago Vehicles ​ ​ Vehi…" at bounding box center [526, 431] width 1052 height 862
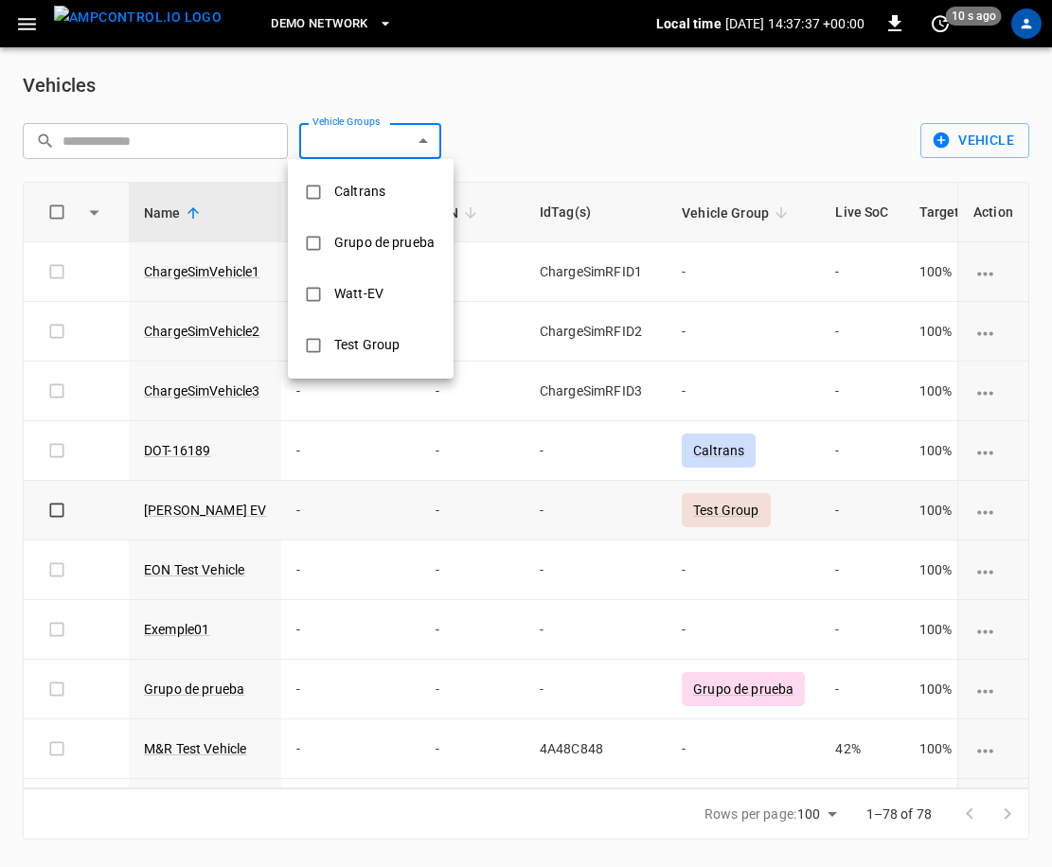
click at [372, 345] on div "Test Group" at bounding box center [367, 345] width 88 height 35
type input "**********"
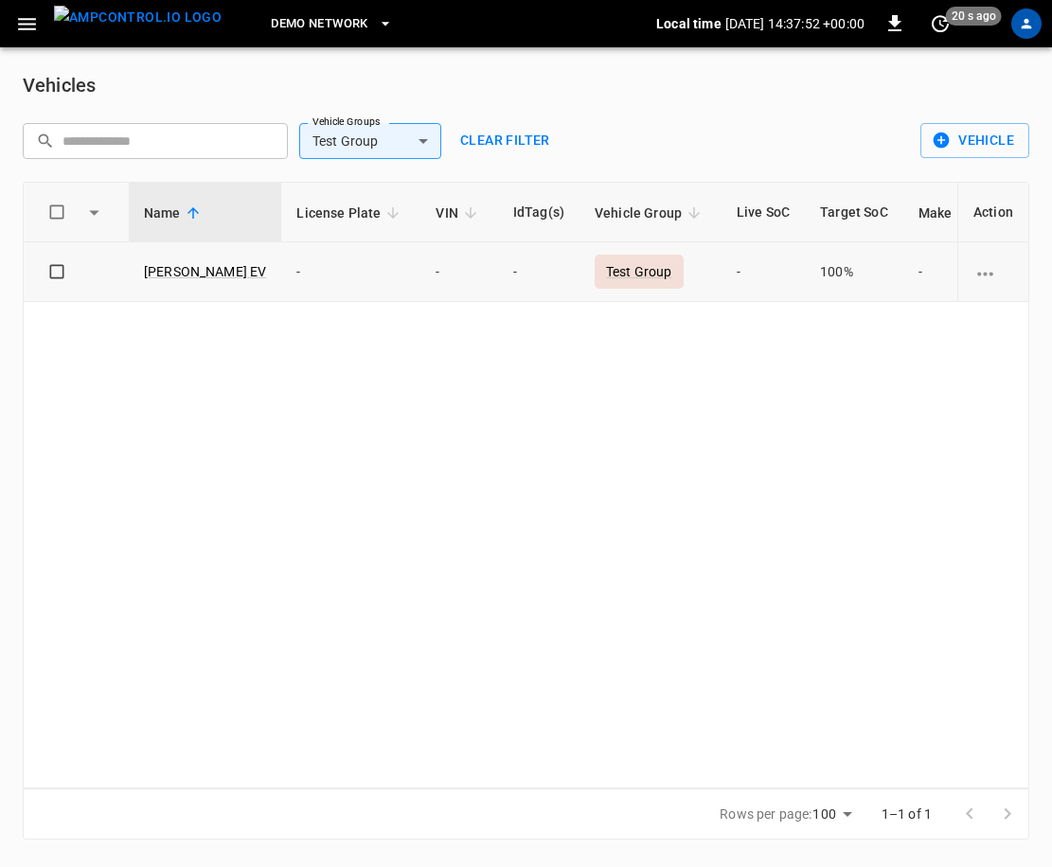
click at [752, 282] on td "-" at bounding box center [762, 272] width 83 height 60
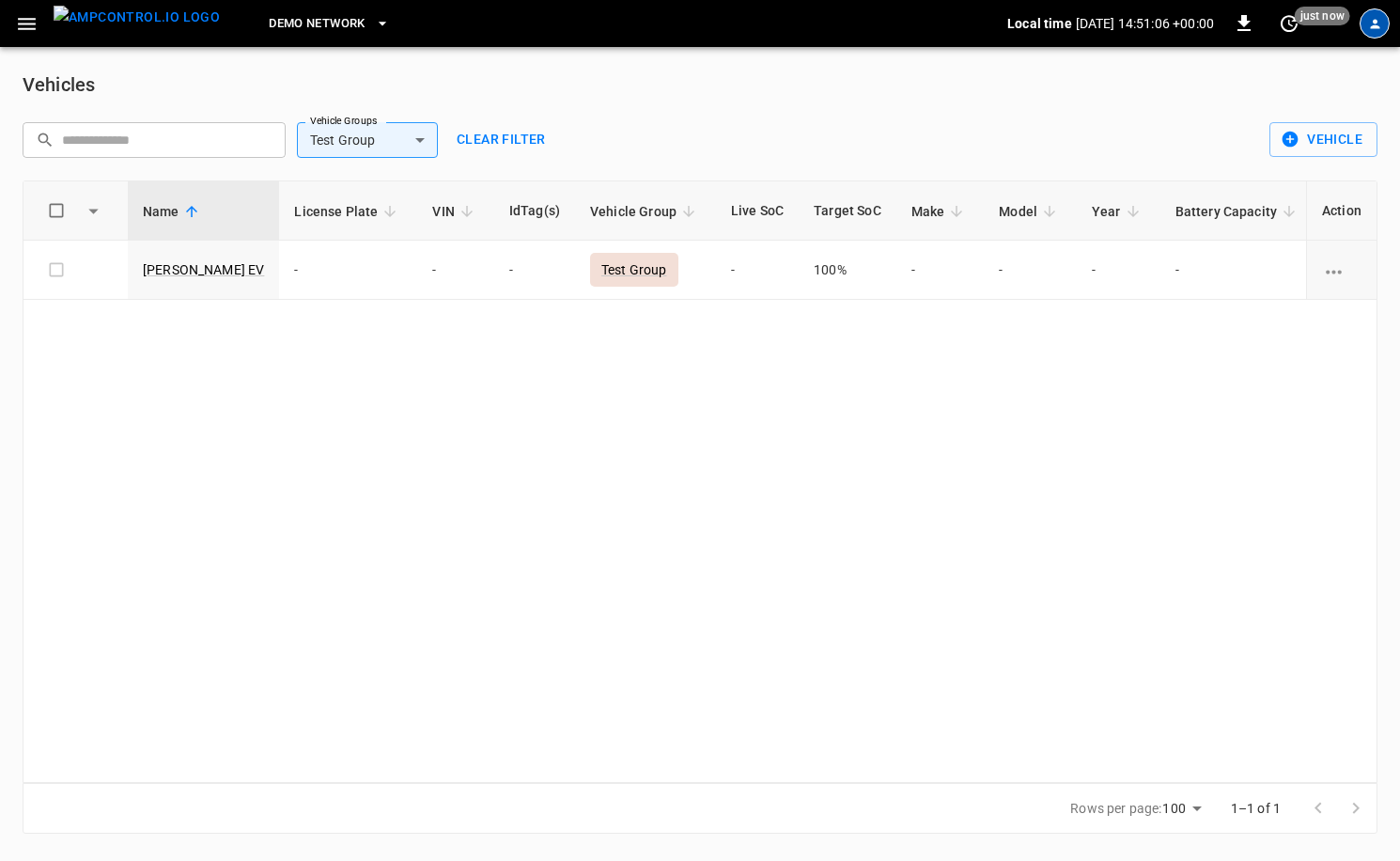
click at [1370, 10] on div "profile-icon" at bounding box center [1375, 24] width 30 height 30
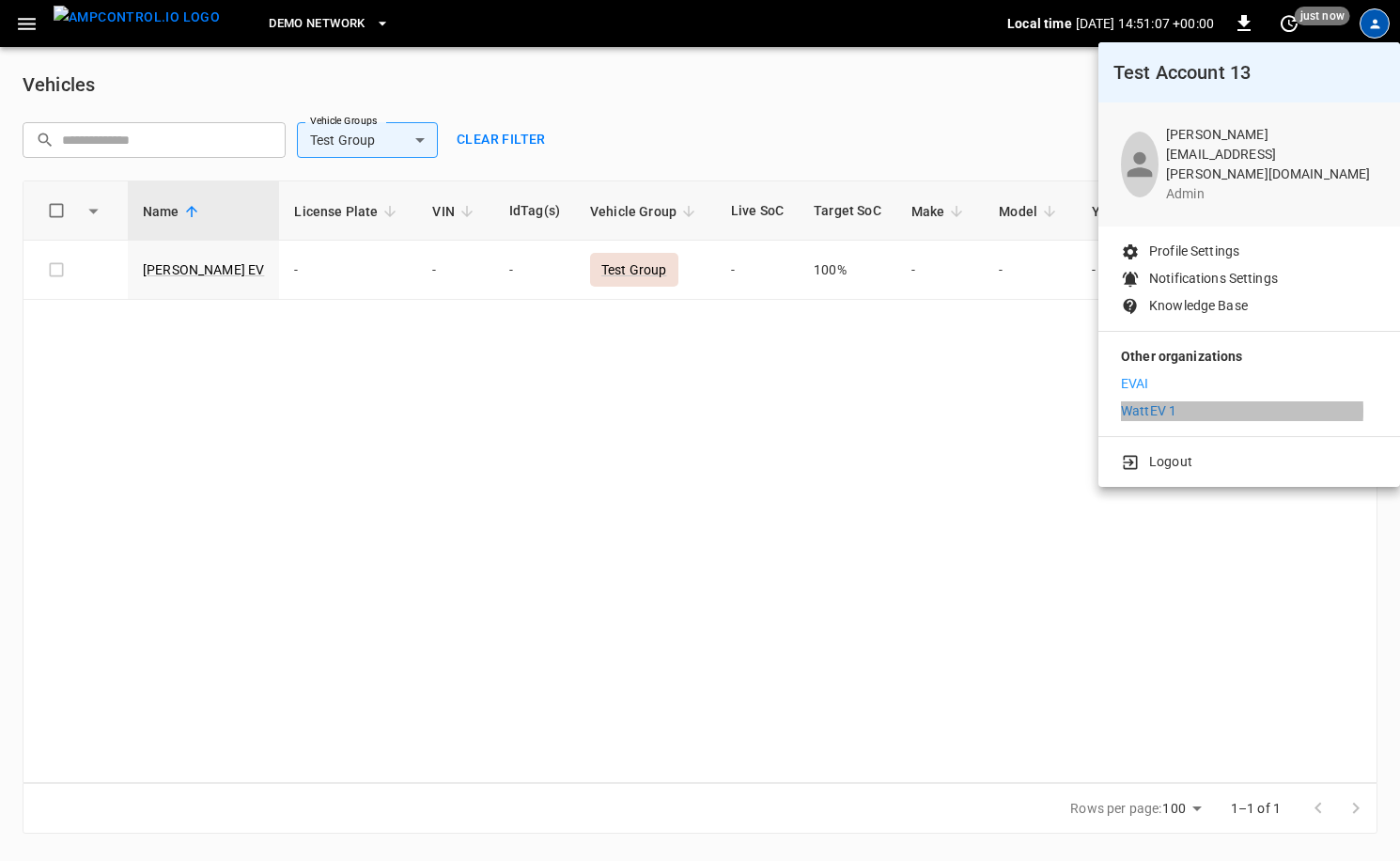
click at [1180, 401] on li "WattEV 1" at bounding box center [1249, 411] width 256 height 20
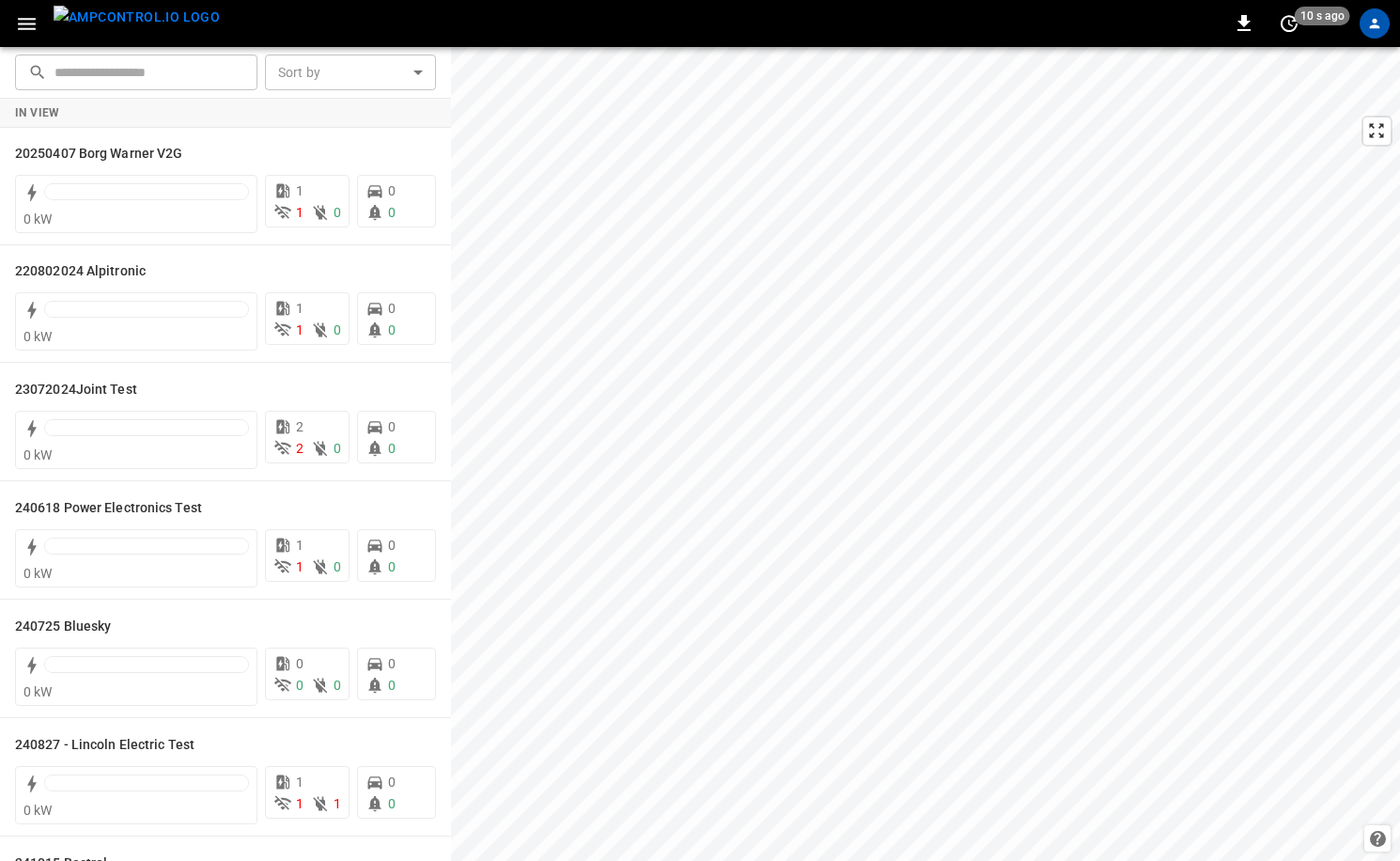
click at [1380, 18] on icon "profile-icon" at bounding box center [1375, 24] width 16 height 16
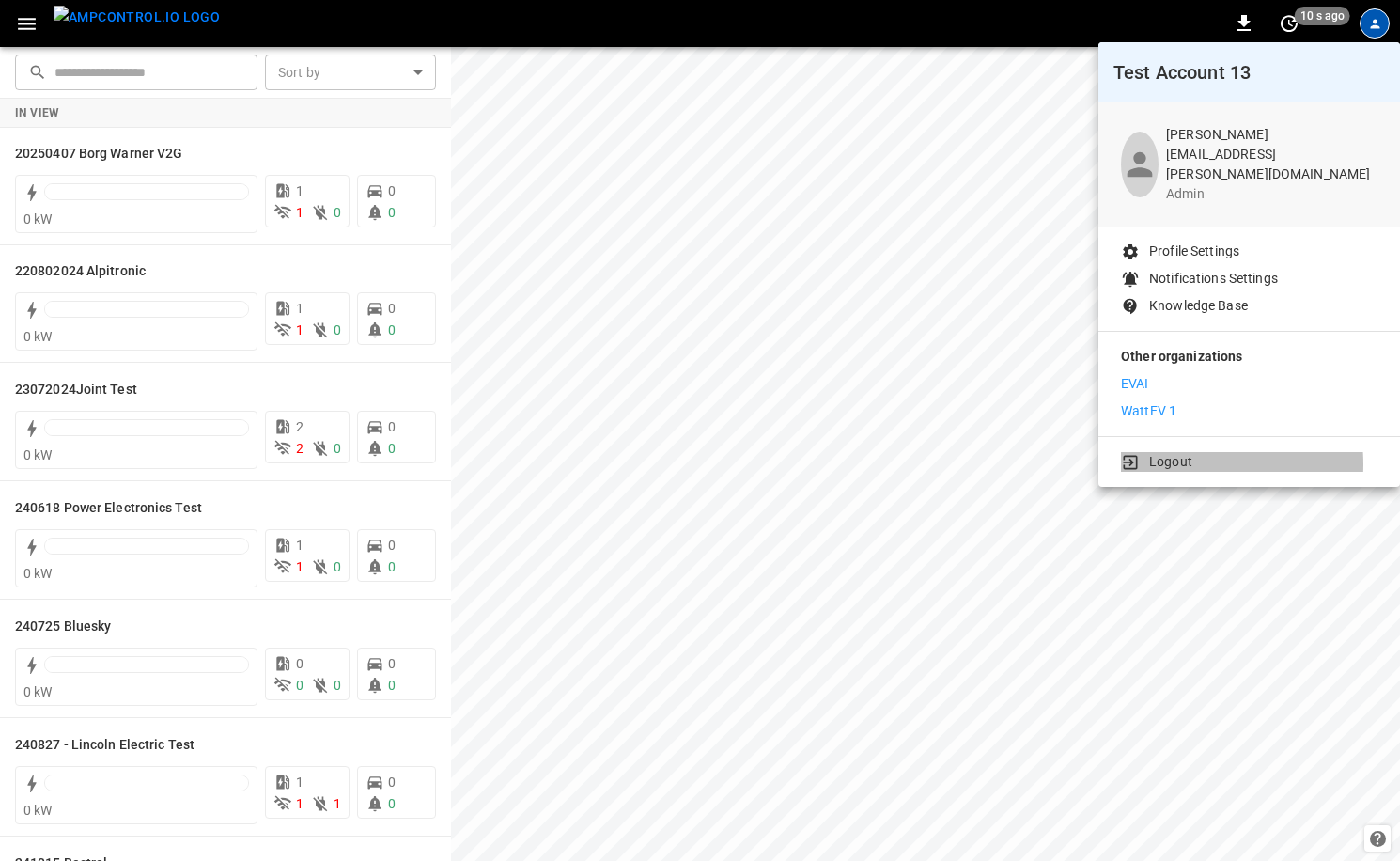
click at [1175, 452] on p "Logout" at bounding box center [1172, 462] width 44 height 20
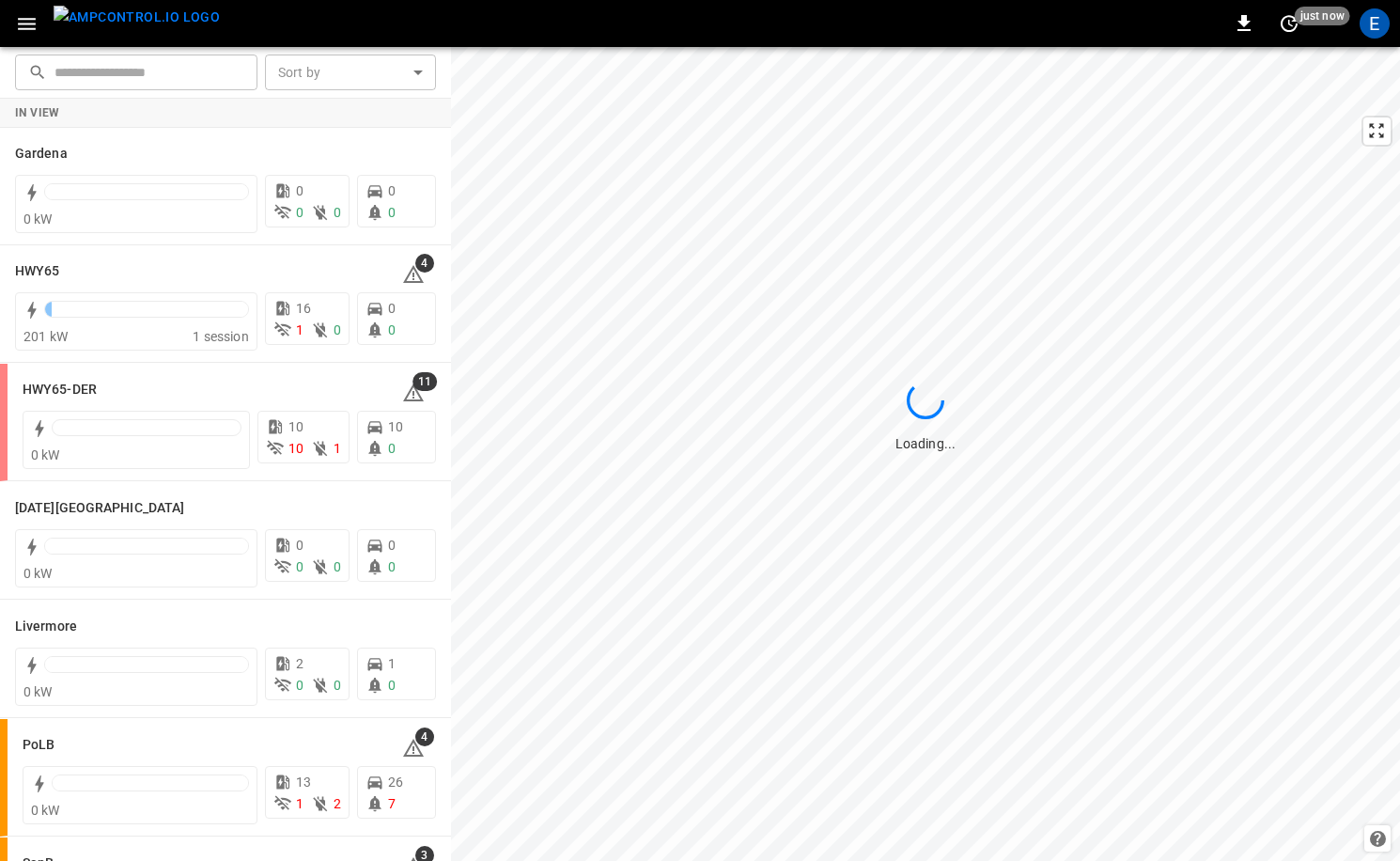
click at [149, 29] on img "menu" at bounding box center [137, 18] width 167 height 24
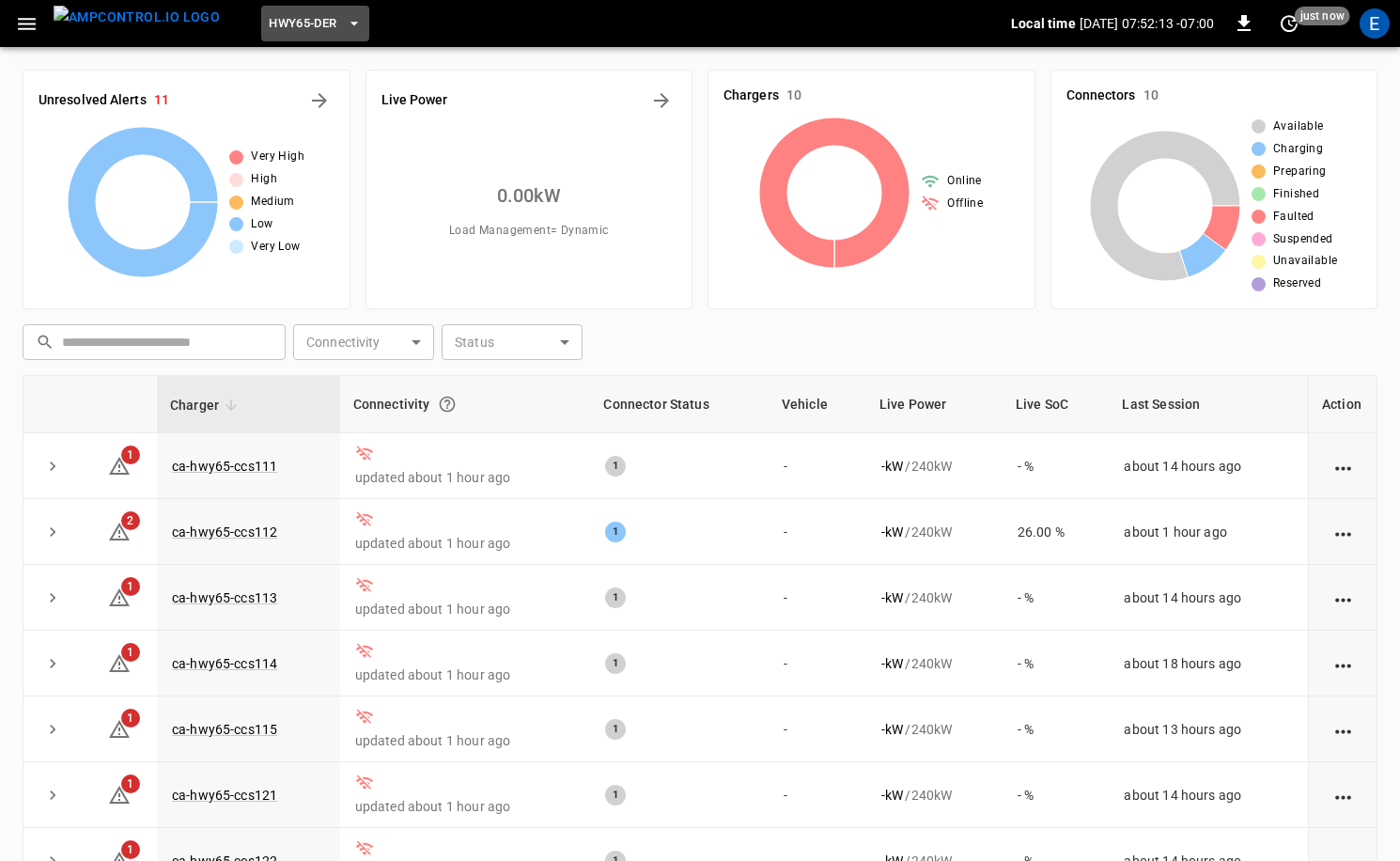
click at [345, 30] on icon "button" at bounding box center [353, 23] width 19 height 19
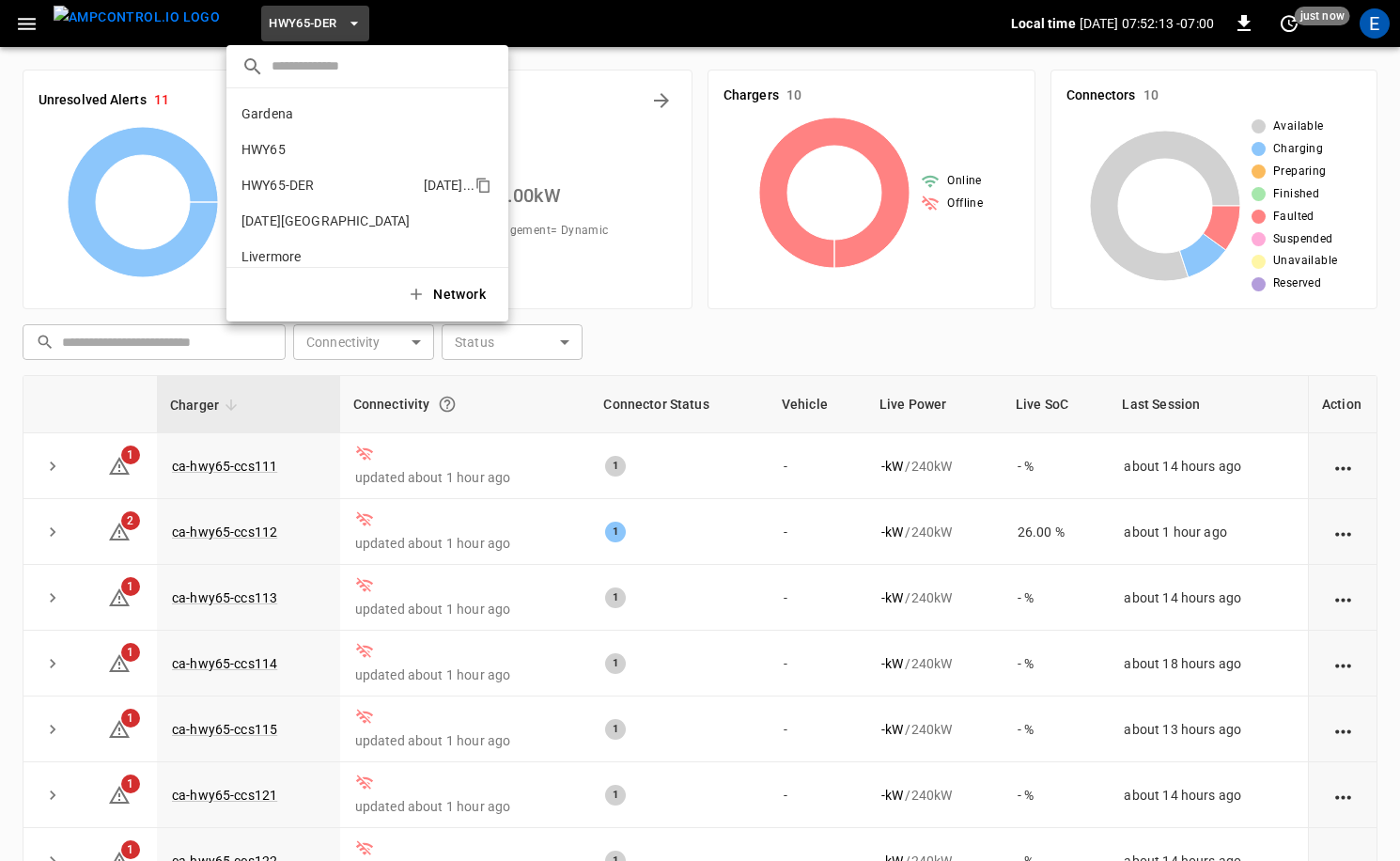
scroll to position [66, 0]
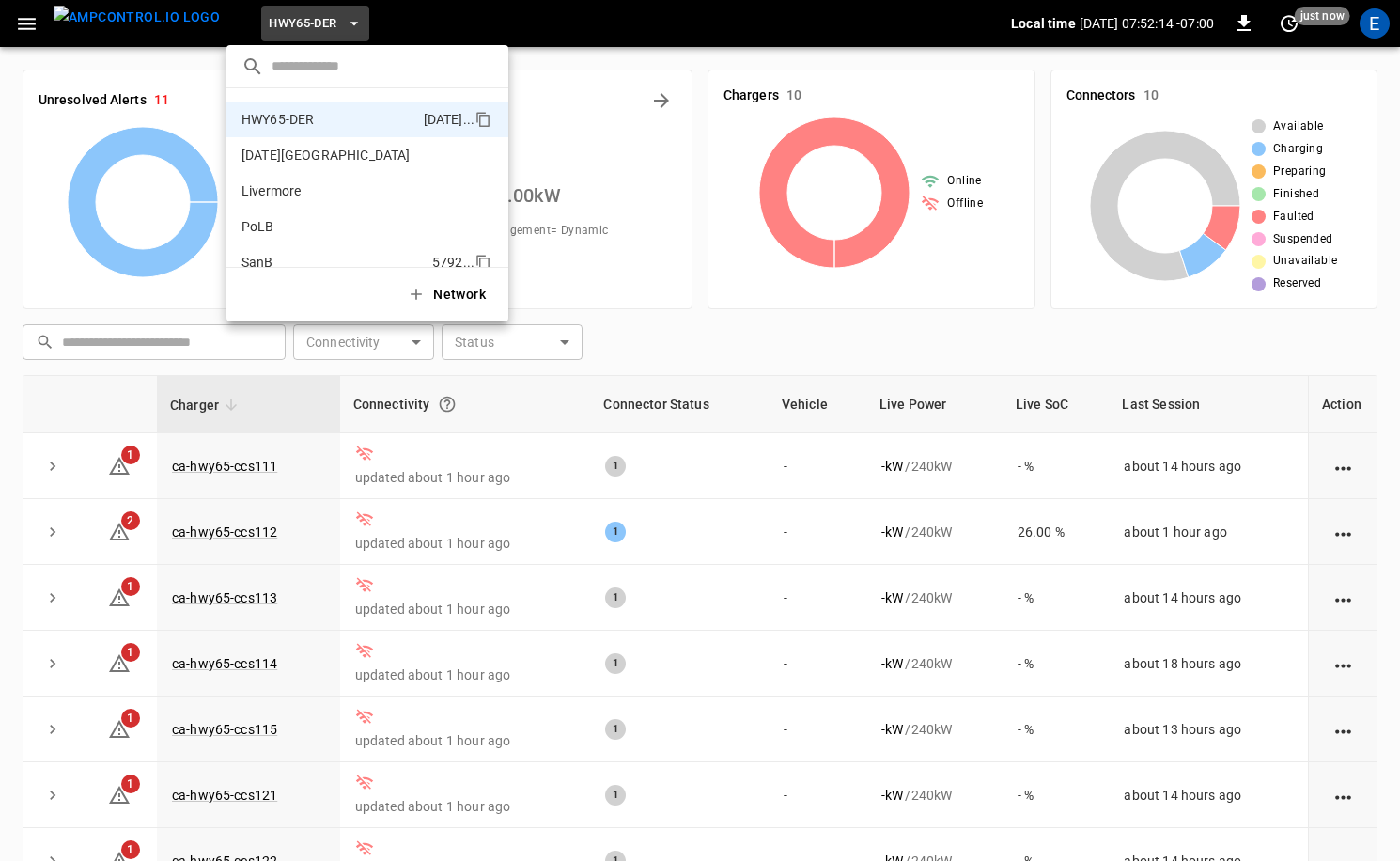
click at [343, 245] on li "SanB 5792 ..." at bounding box center [367, 262] width 282 height 36
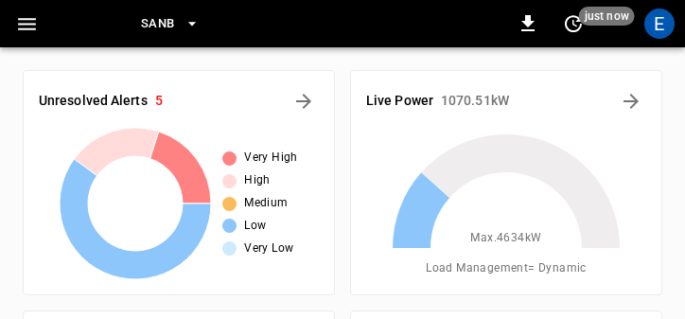
scroll to position [248, 0]
